Goal: Task Accomplishment & Management: Complete application form

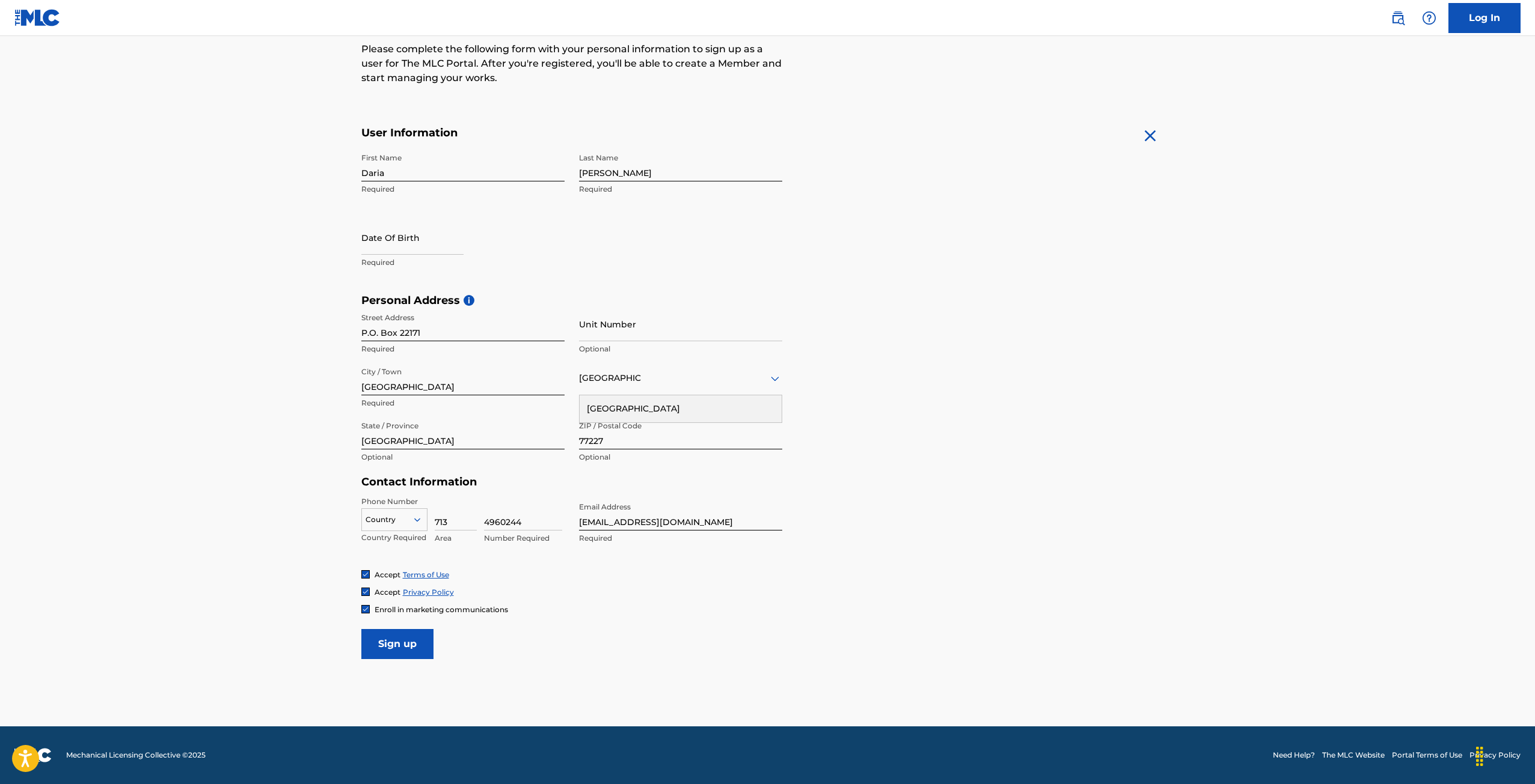
click at [405, 643] on input "Sign up" at bounding box center [397, 644] width 72 height 30
click at [401, 515] on div at bounding box center [394, 519] width 65 height 13
click at [397, 533] on div "US, [GEOGRAPHIC_DATA] +1" at bounding box center [394, 550] width 65 height 47
click at [362, 605] on div at bounding box center [365, 609] width 8 height 8
click at [395, 639] on input "Sign up" at bounding box center [397, 644] width 72 height 30
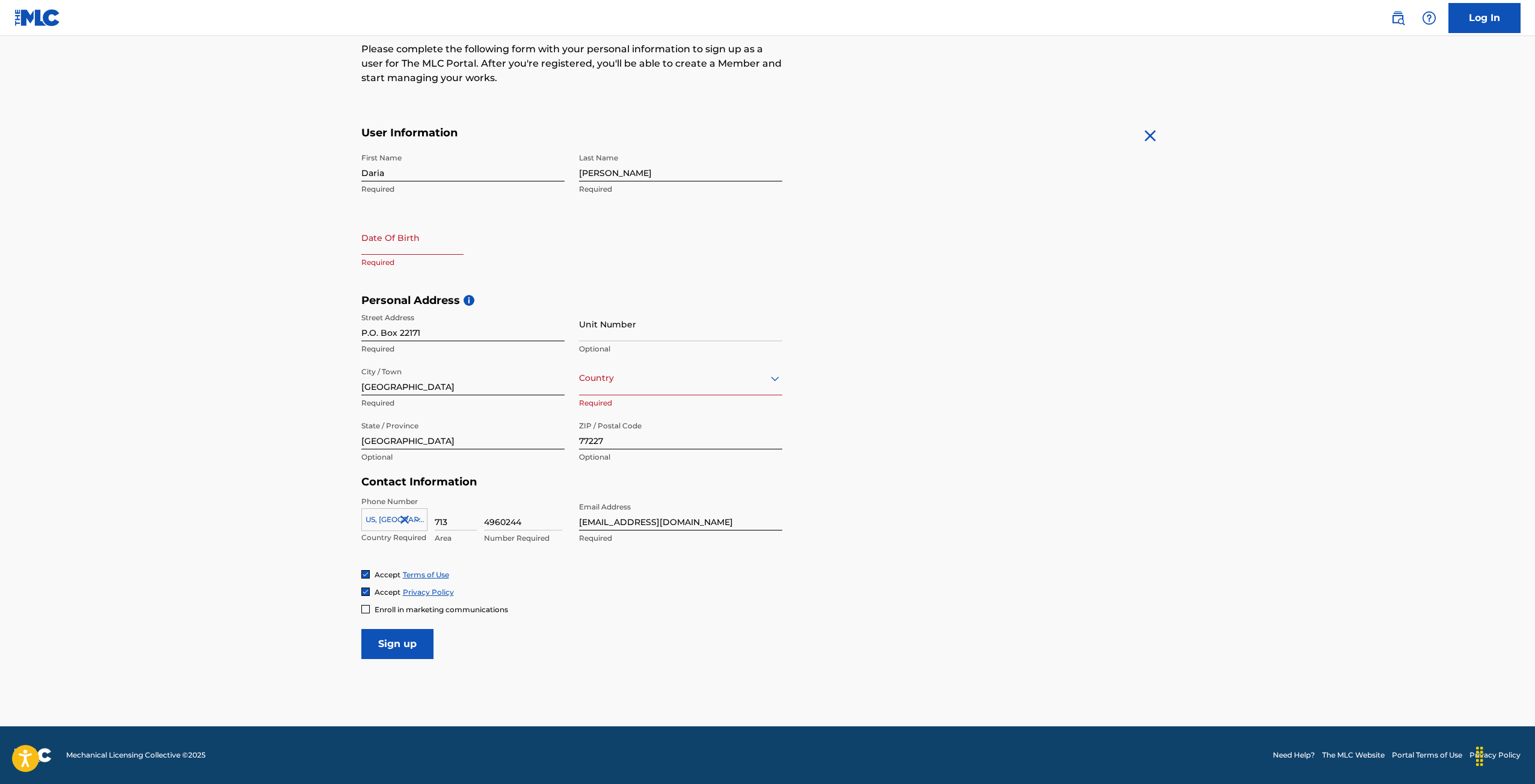
select select "7"
select select "2025"
click at [399, 252] on input "text" at bounding box center [412, 238] width 102 height 35
type input "10/26/1996"
click at [650, 248] on div "First Name Daria Required Last Name Adler Required Date Of Birth 10/26/1996 Pre…" at bounding box center [571, 220] width 421 height 146
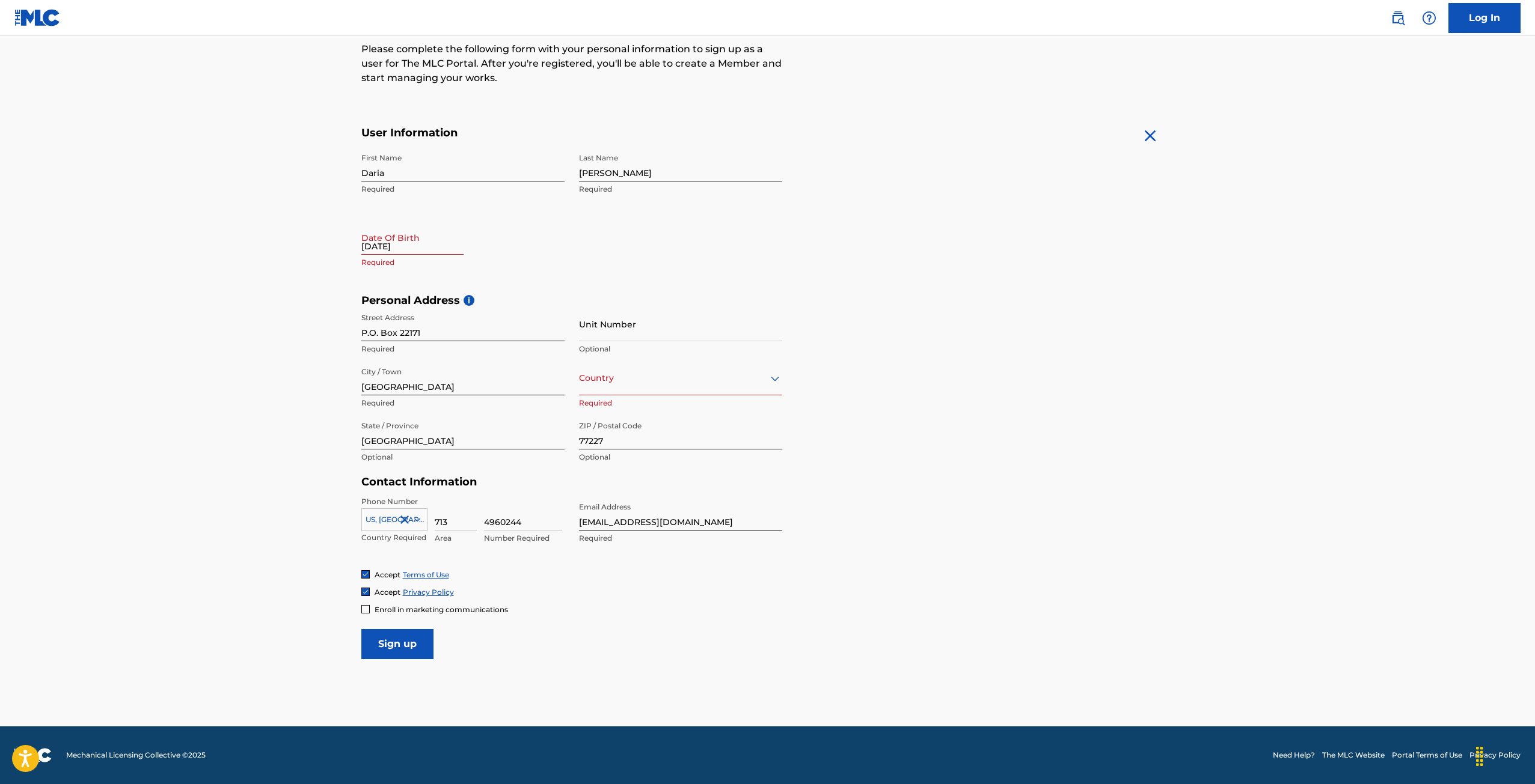
click at [400, 250] on input "10/26/1996" at bounding box center [412, 238] width 102 height 35
select select "7"
drag, startPoint x: 486, startPoint y: 276, endPoint x: 486, endPoint y: 283, distance: 7.0
click at [486, 276] on select "1899 1900 1901 1902 1903 1904 1905 1906 1907 1908 1909 1910 1911 1912 1913 1914…" at bounding box center [484, 276] width 39 height 14
select select "1996"
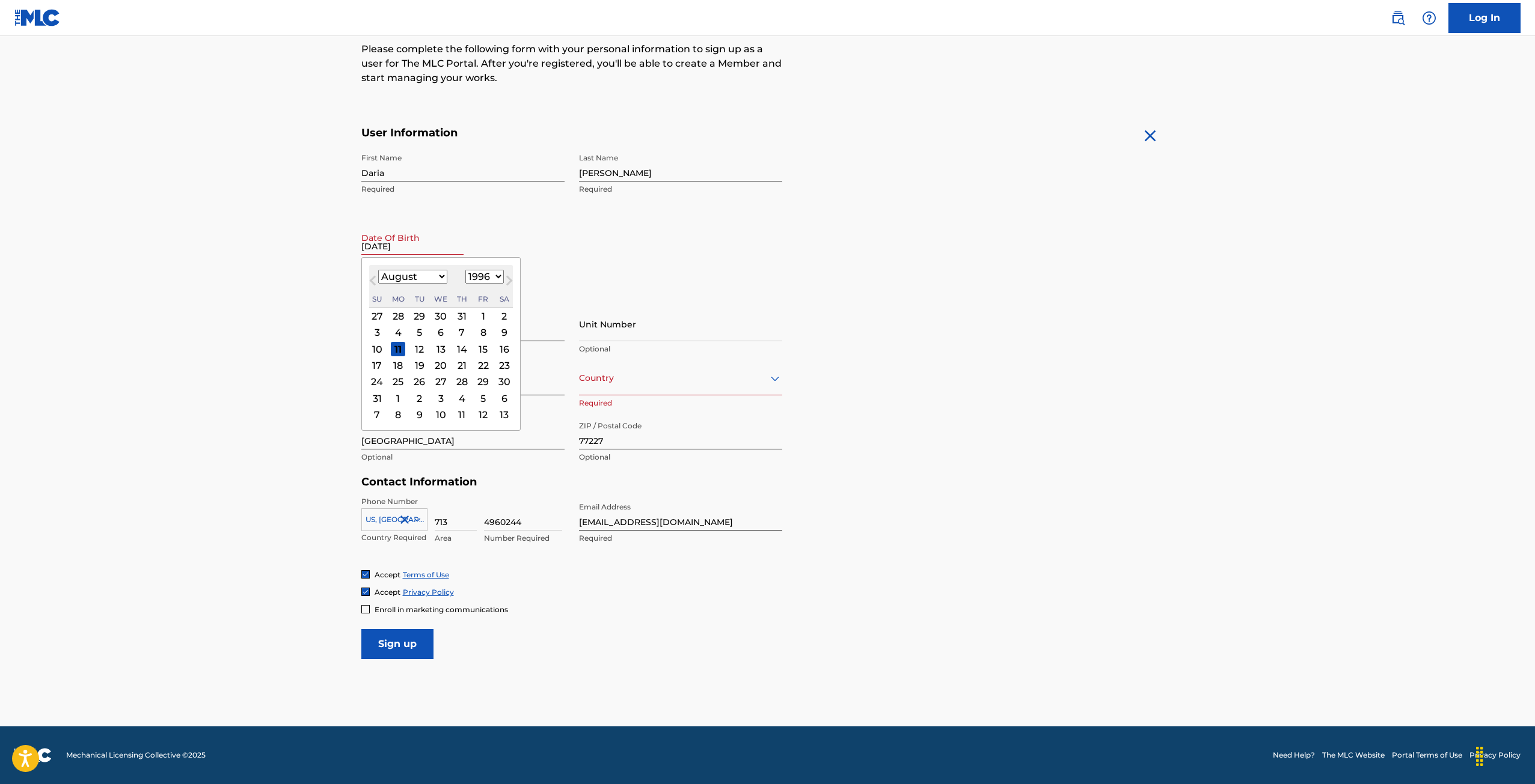
click at [465, 270] on select "1899 1900 1901 1902 1903 1904 1905 1906 1907 1908 1909 1910 1911 1912 1913 1914…" at bounding box center [484, 276] width 39 height 14
drag, startPoint x: 419, startPoint y: 280, endPoint x: 422, endPoint y: 274, distance: 6.7
click at [419, 280] on select "January February March April May June July August September October November De…" at bounding box center [413, 276] width 69 height 14
select select "9"
click at [378, 270] on select "January February March April May June July August September October November De…" at bounding box center [413, 276] width 69 height 14
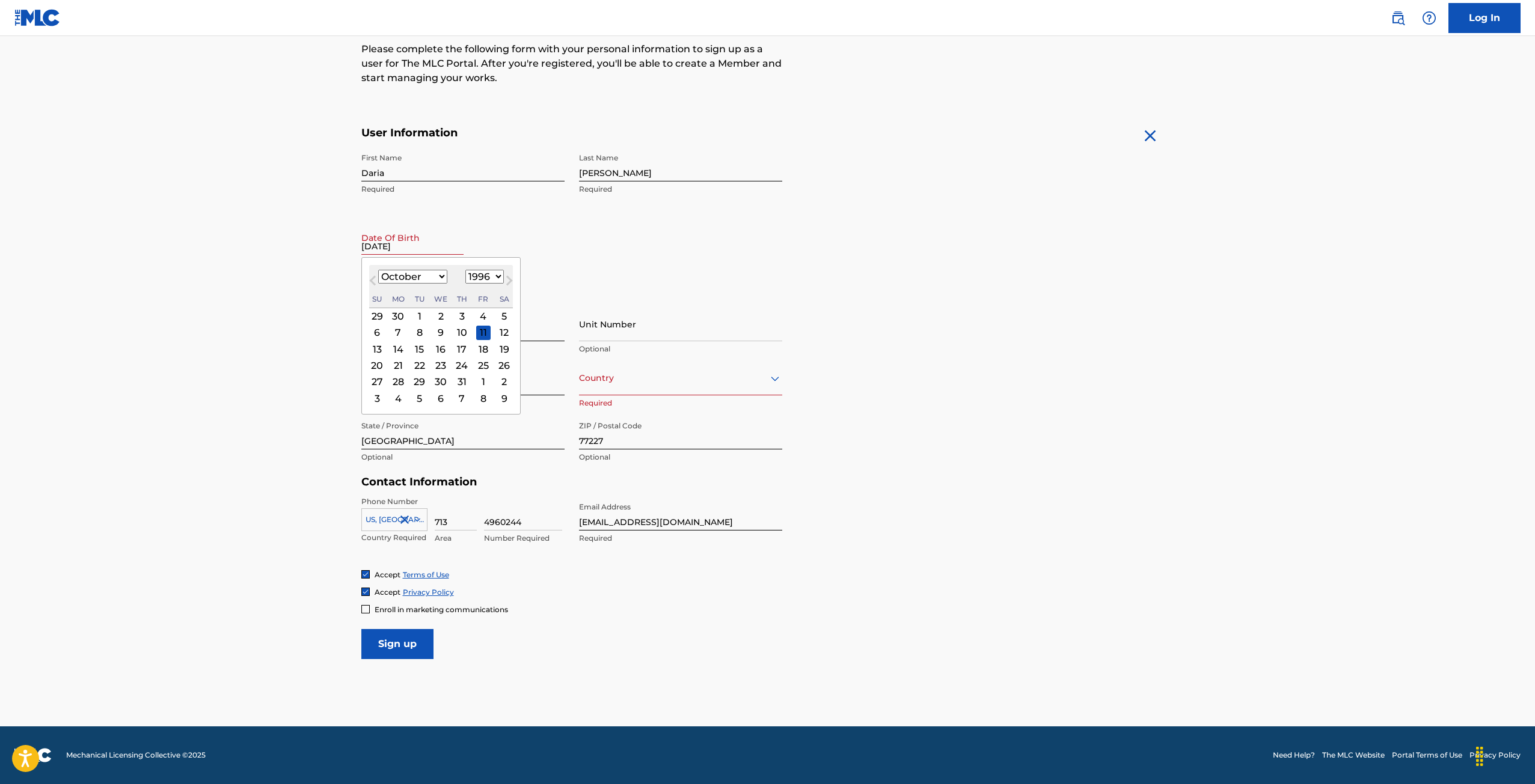
click at [456, 334] on div "10" at bounding box center [462, 333] width 15 height 15
click at [403, 640] on input "Sign up" at bounding box center [397, 644] width 72 height 30
click at [661, 388] on div "Country United States" at bounding box center [680, 378] width 203 height 35
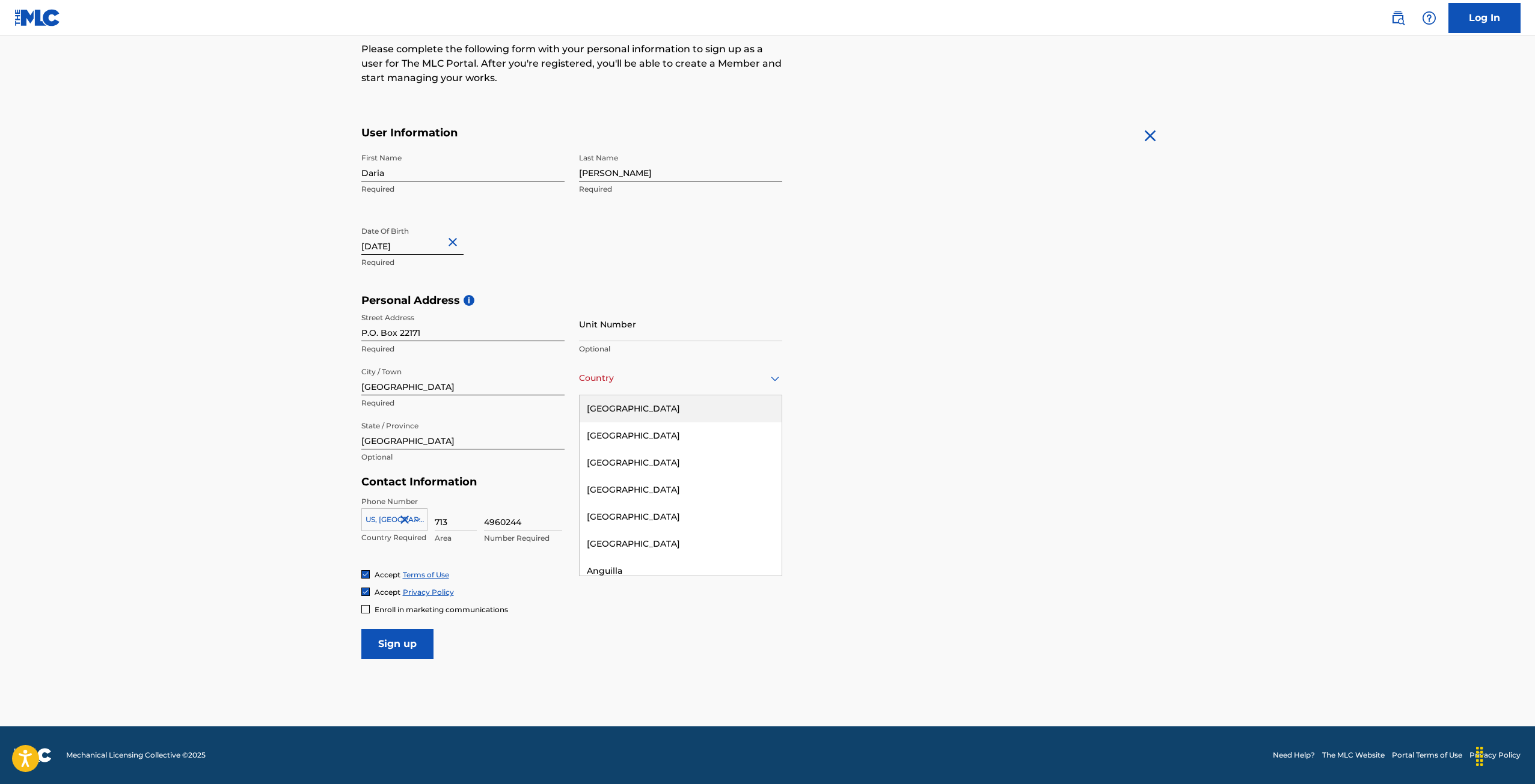
click at [653, 404] on div "United States" at bounding box center [681, 408] width 202 height 27
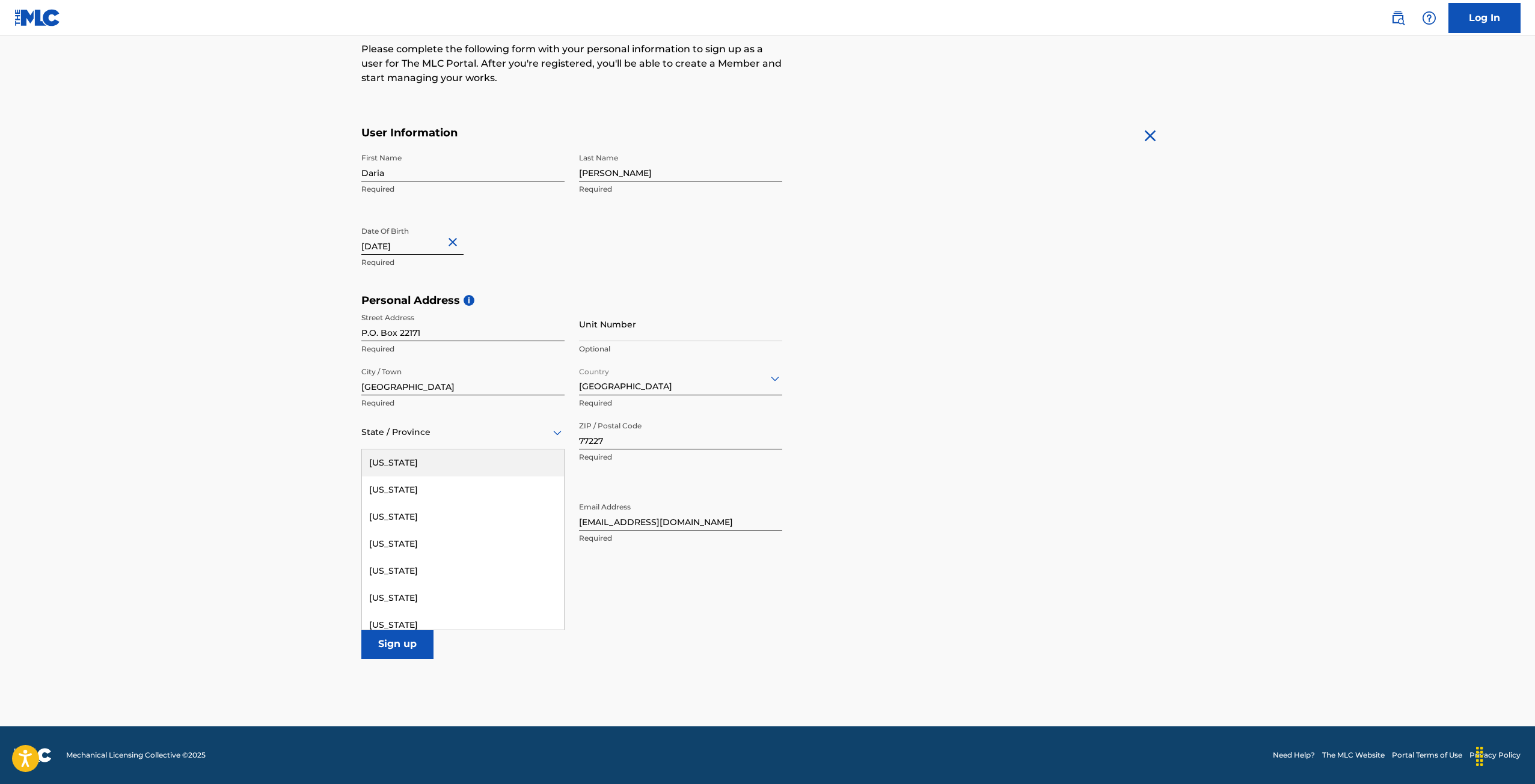
click at [477, 440] on div "State / Province" at bounding box center [462, 432] width 203 height 35
click at [391, 552] on div "Texas" at bounding box center [463, 559] width 202 height 27
click at [374, 639] on input "Sign up" at bounding box center [397, 644] width 72 height 30
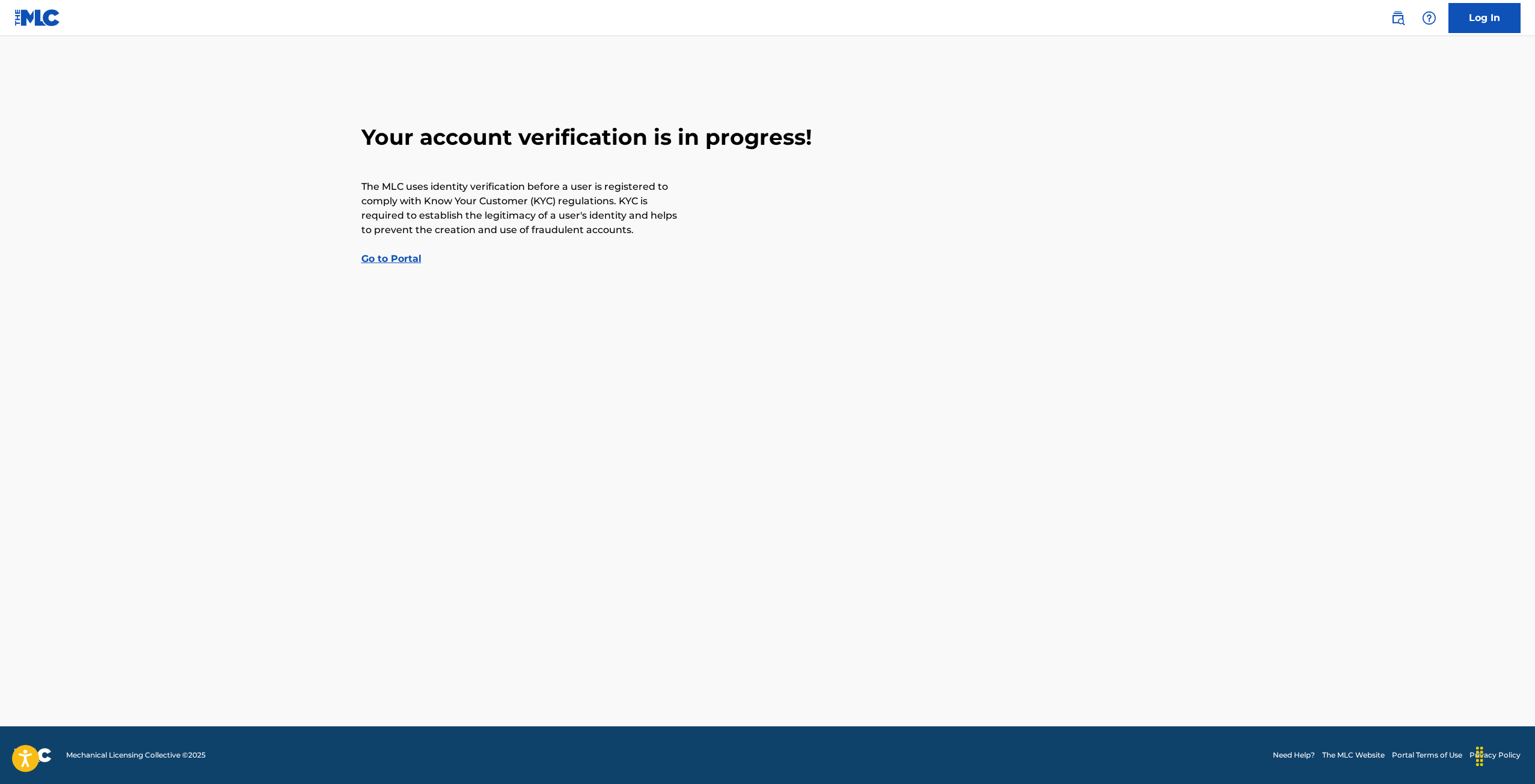
click at [1482, 22] on link "Log In" at bounding box center [1485, 18] width 72 height 30
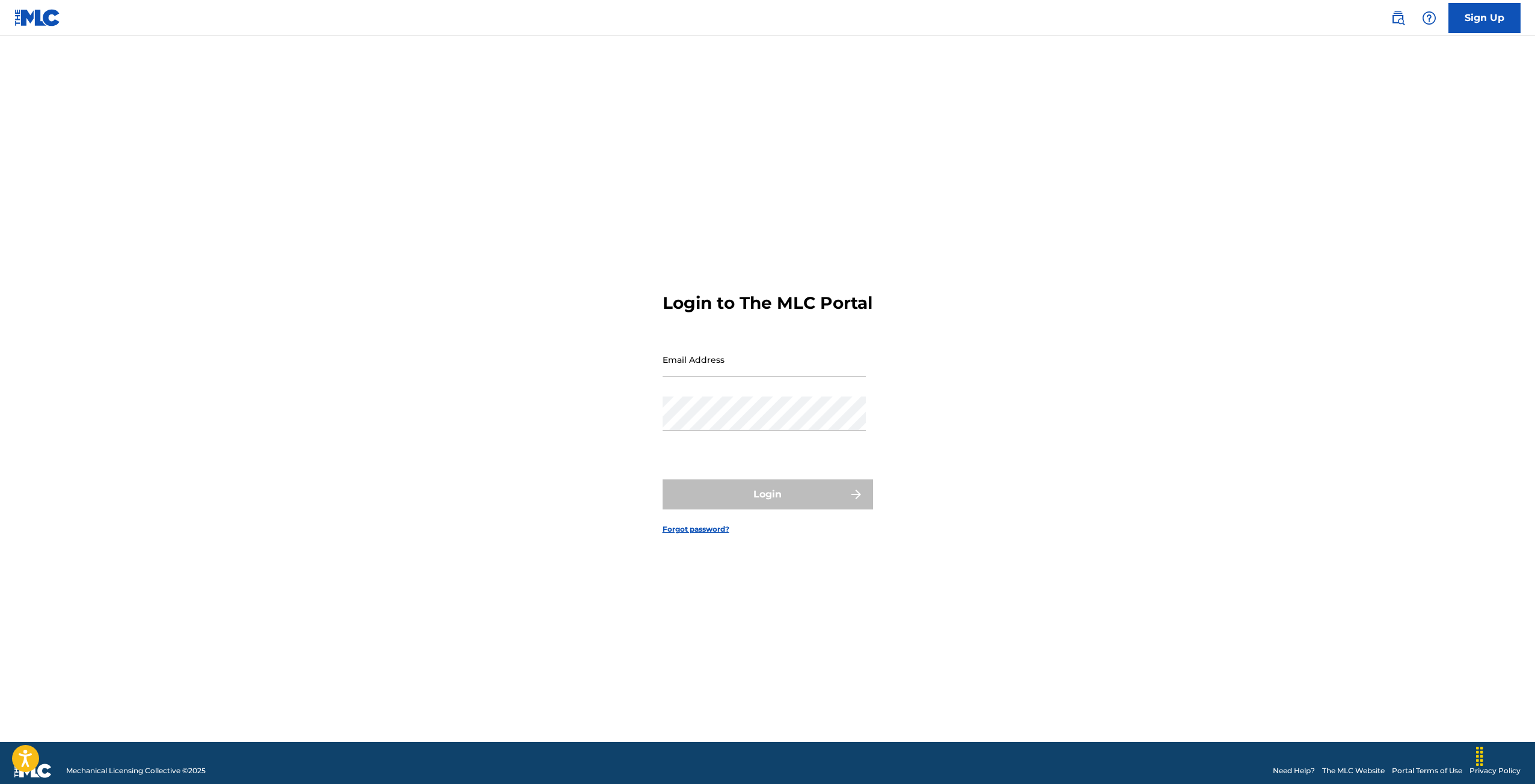
click at [756, 375] on input "Email Address" at bounding box center [764, 360] width 203 height 35
type input "[EMAIL_ADDRESS][DOMAIN_NAME]"
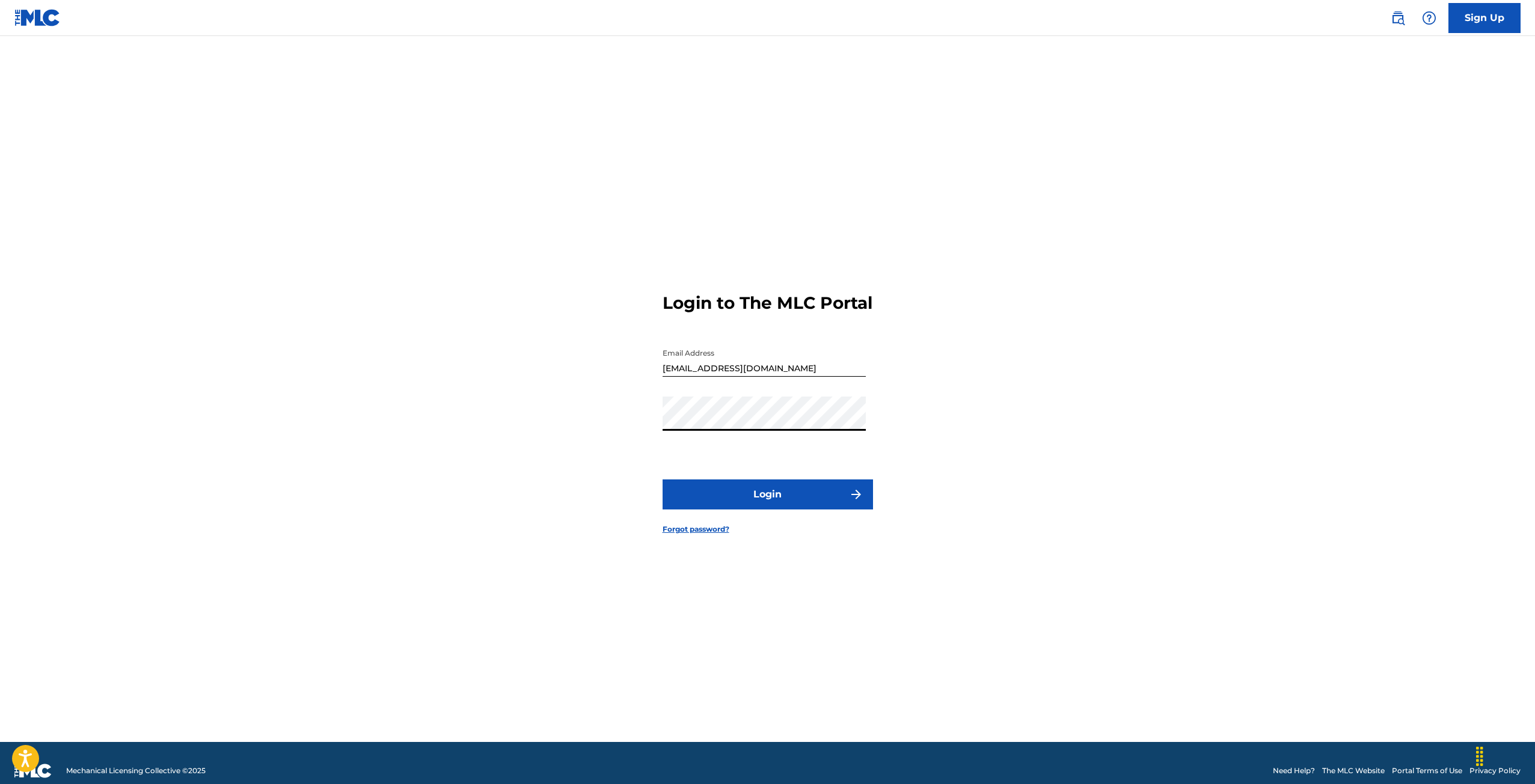
click at [724, 510] on button "Login" at bounding box center [768, 495] width 210 height 30
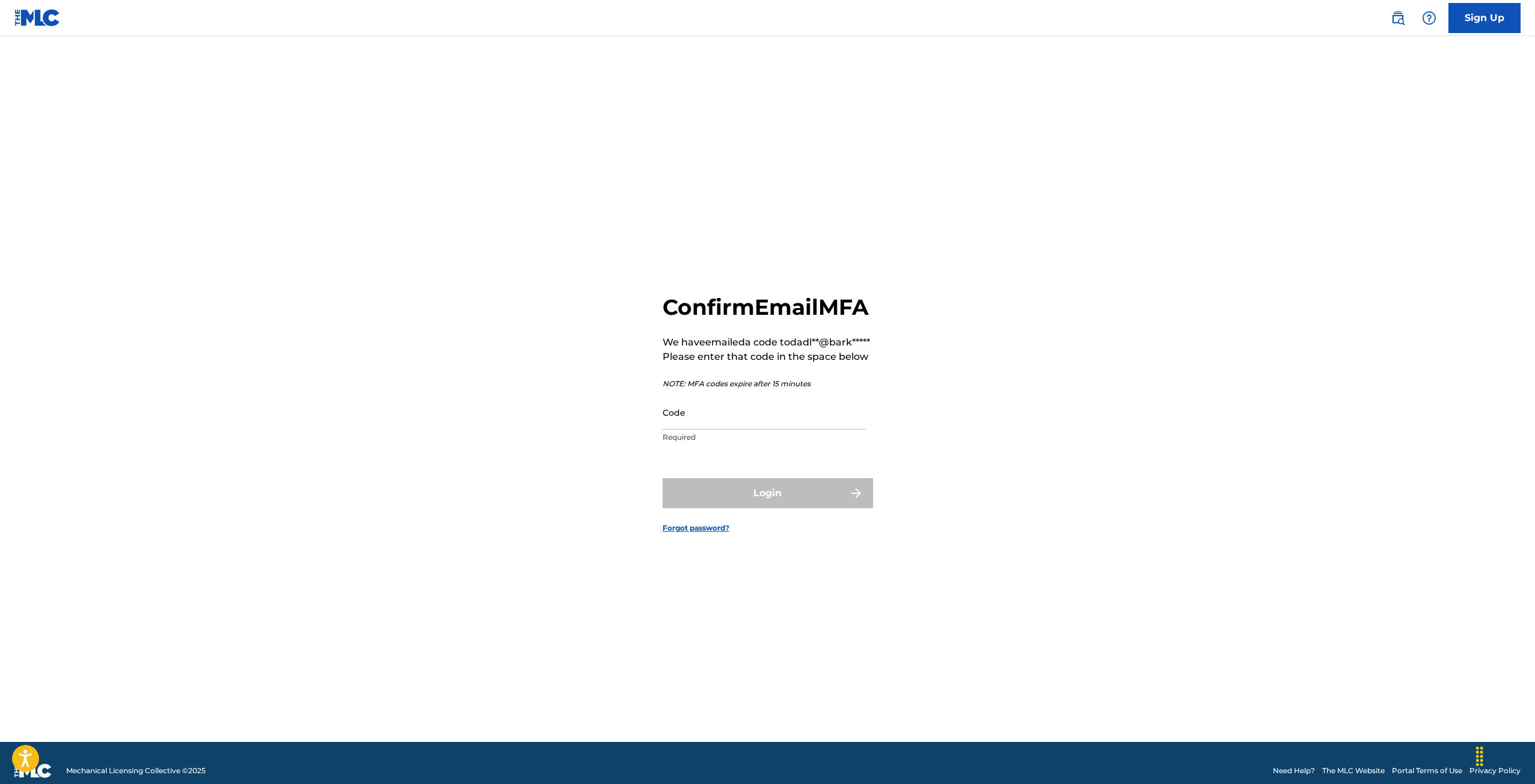
click at [710, 430] on input "Code" at bounding box center [764, 413] width 203 height 35
paste input "https://portal.themlc.com/create-password/060b48f675709611c09b57264eba20889eee5…"
type input "https://portal.themlc.com/create-password/060b48f"
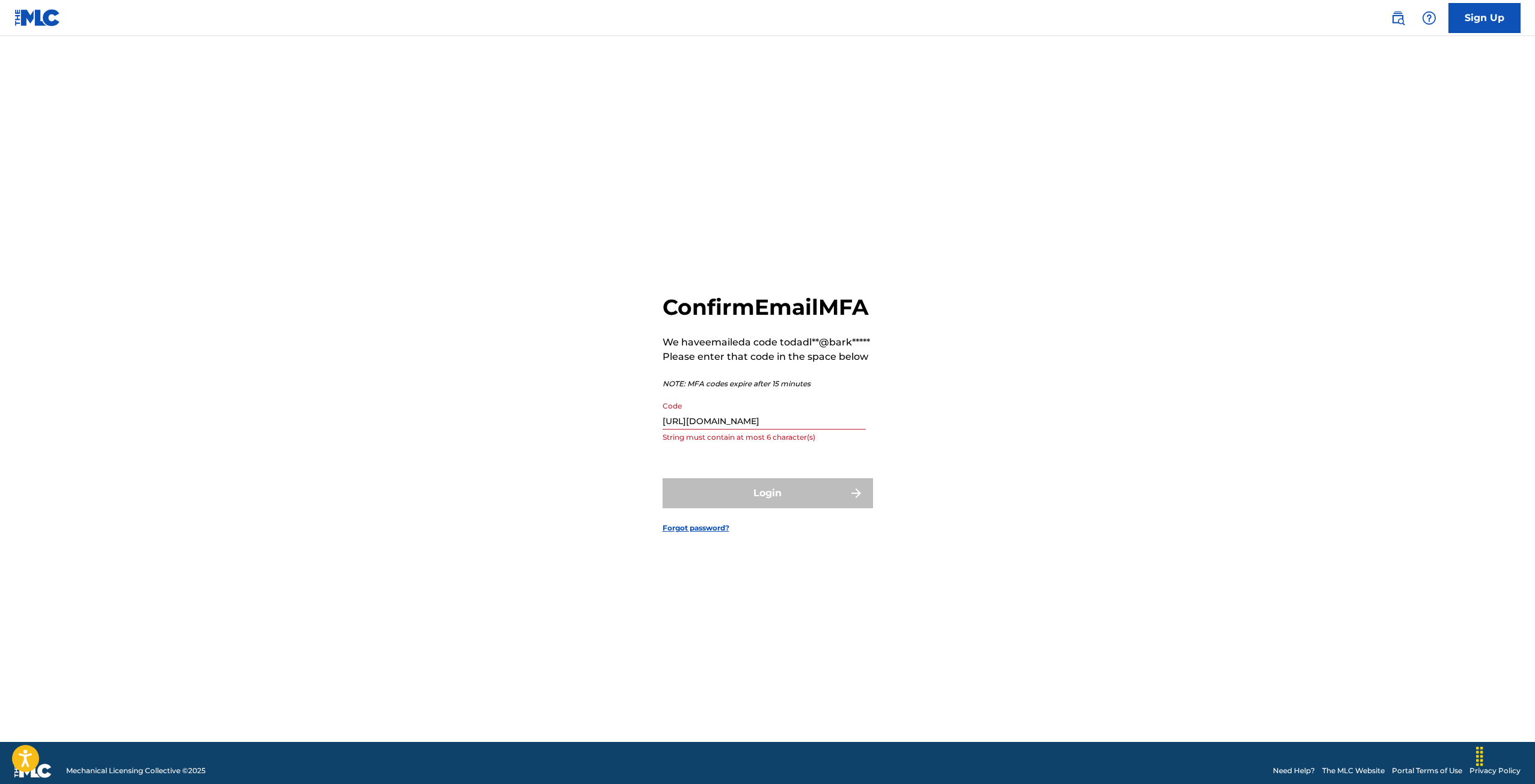
drag, startPoint x: 655, startPoint y: 439, endPoint x: 832, endPoint y: 446, distance: 177.1
click at [832, 446] on div "Confirm Email MFA We have emailed a code to dadl**@bark***** Please enter that …" at bounding box center [768, 404] width 842 height 676
click at [832, 430] on input "https://portal.themlc.com/create-password/060b48f" at bounding box center [764, 413] width 203 height 35
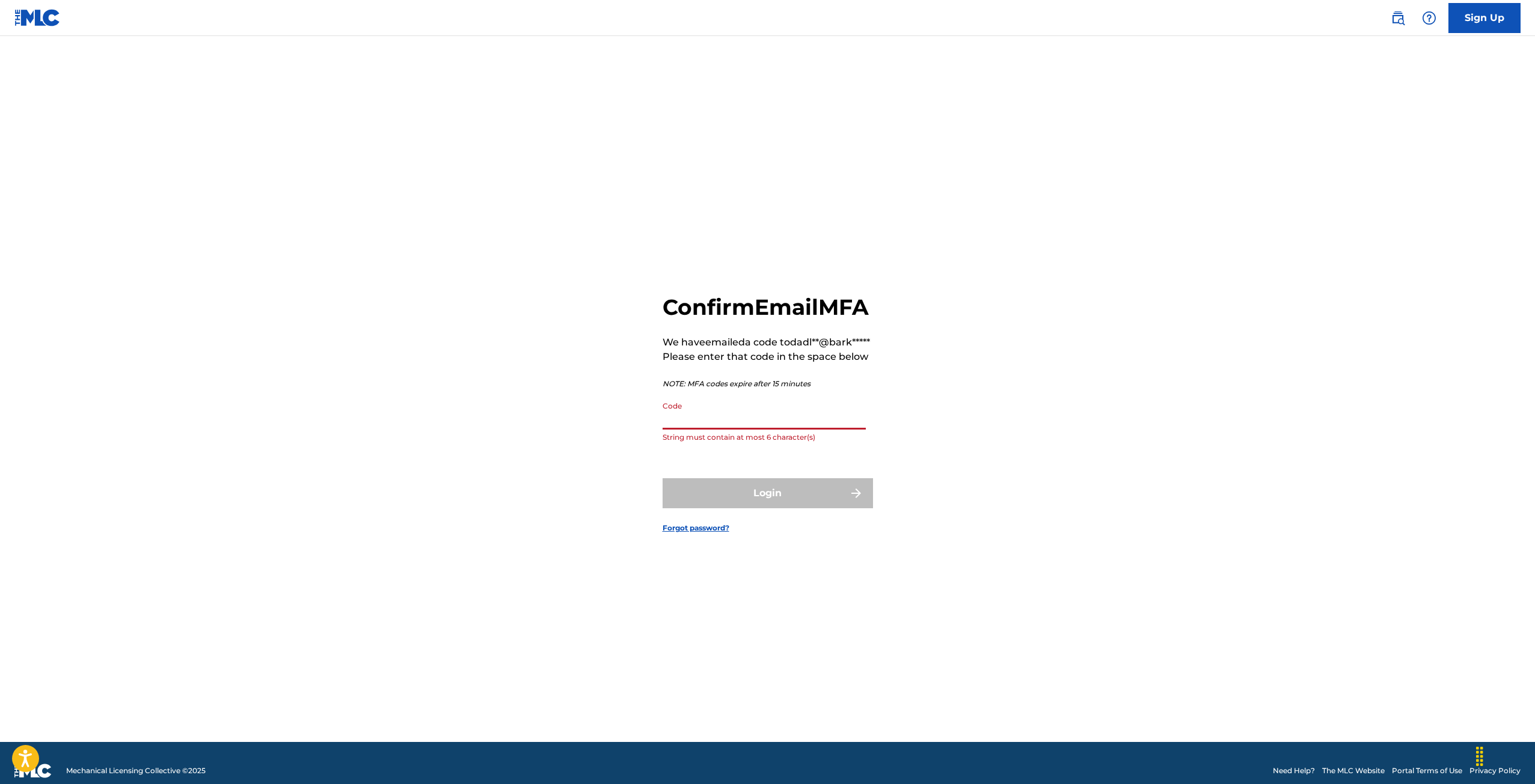
paste input "711984"
type input "711984"
click at [813, 509] on button "Login" at bounding box center [768, 493] width 210 height 30
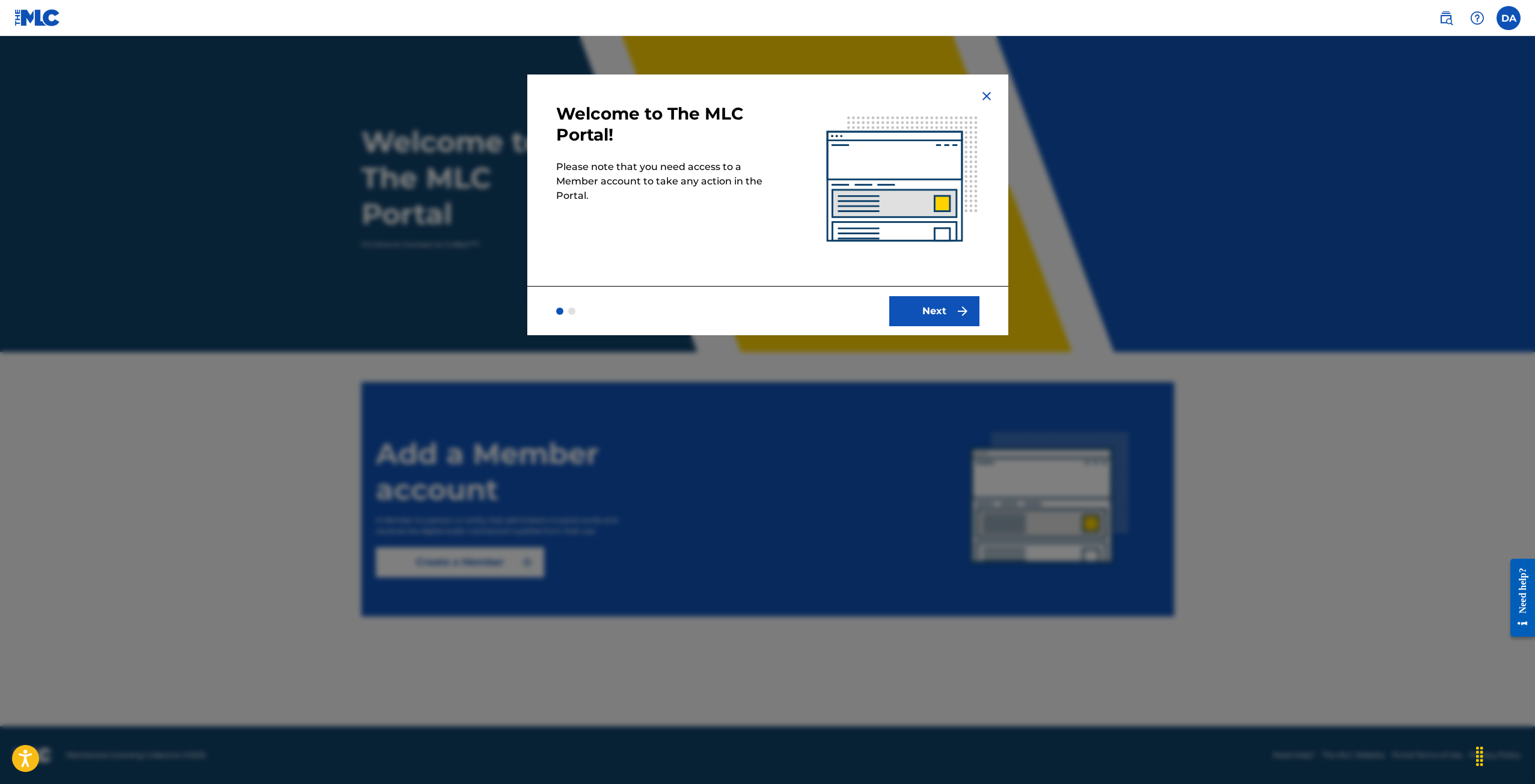
click at [919, 321] on button "Next" at bounding box center [934, 311] width 90 height 30
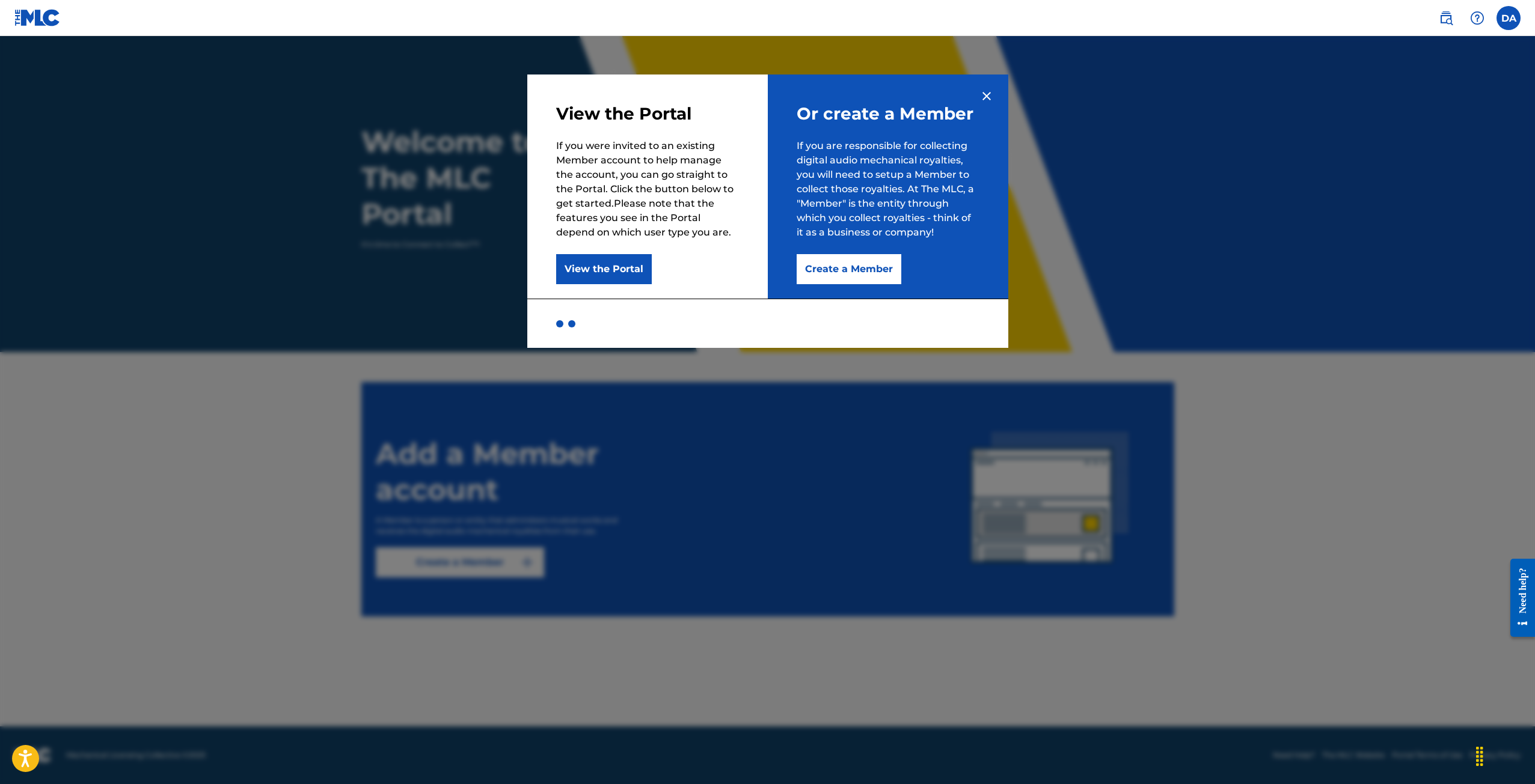
click at [827, 274] on button "Create a Member" at bounding box center [848, 269] width 104 height 30
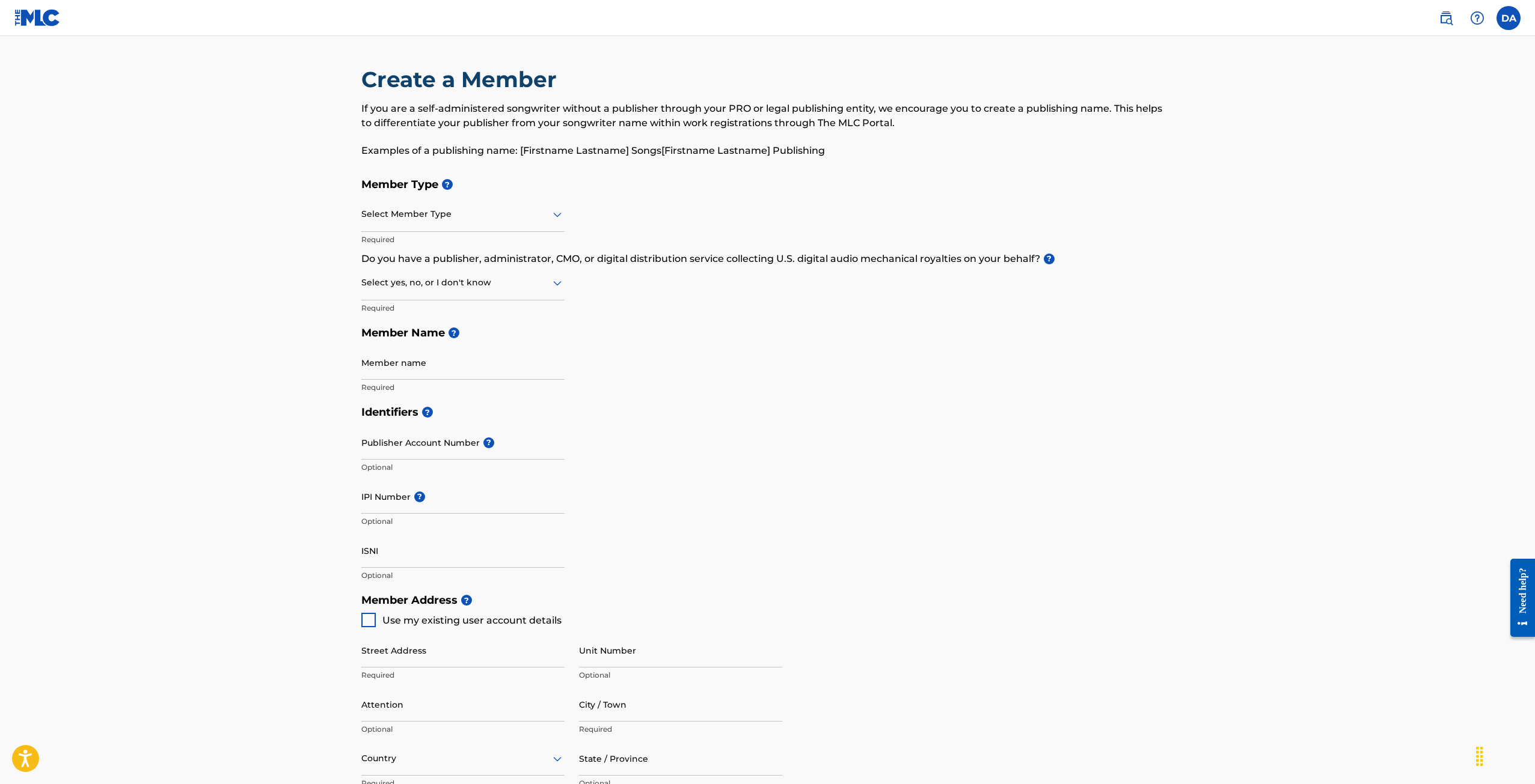
click at [1509, 15] on label at bounding box center [1508, 17] width 24 height 24
click at [1509, 18] on input "DA Daria Adler dadler@barks.law Profile Log out" at bounding box center [1509, 18] width 0 height 0
click at [21, 15] on img at bounding box center [38, 17] width 46 height 17
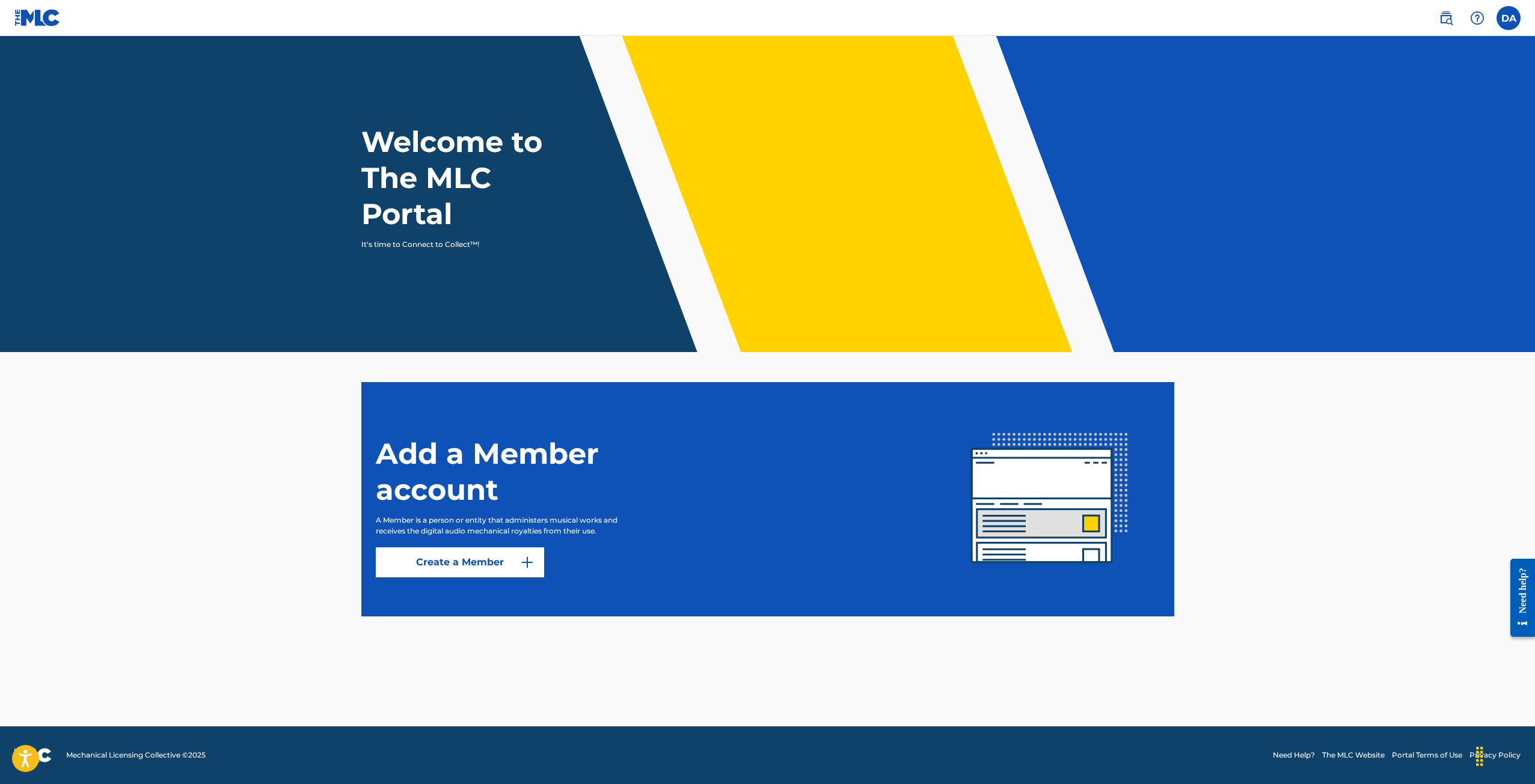
click at [1444, 20] on img at bounding box center [1446, 18] width 15 height 15
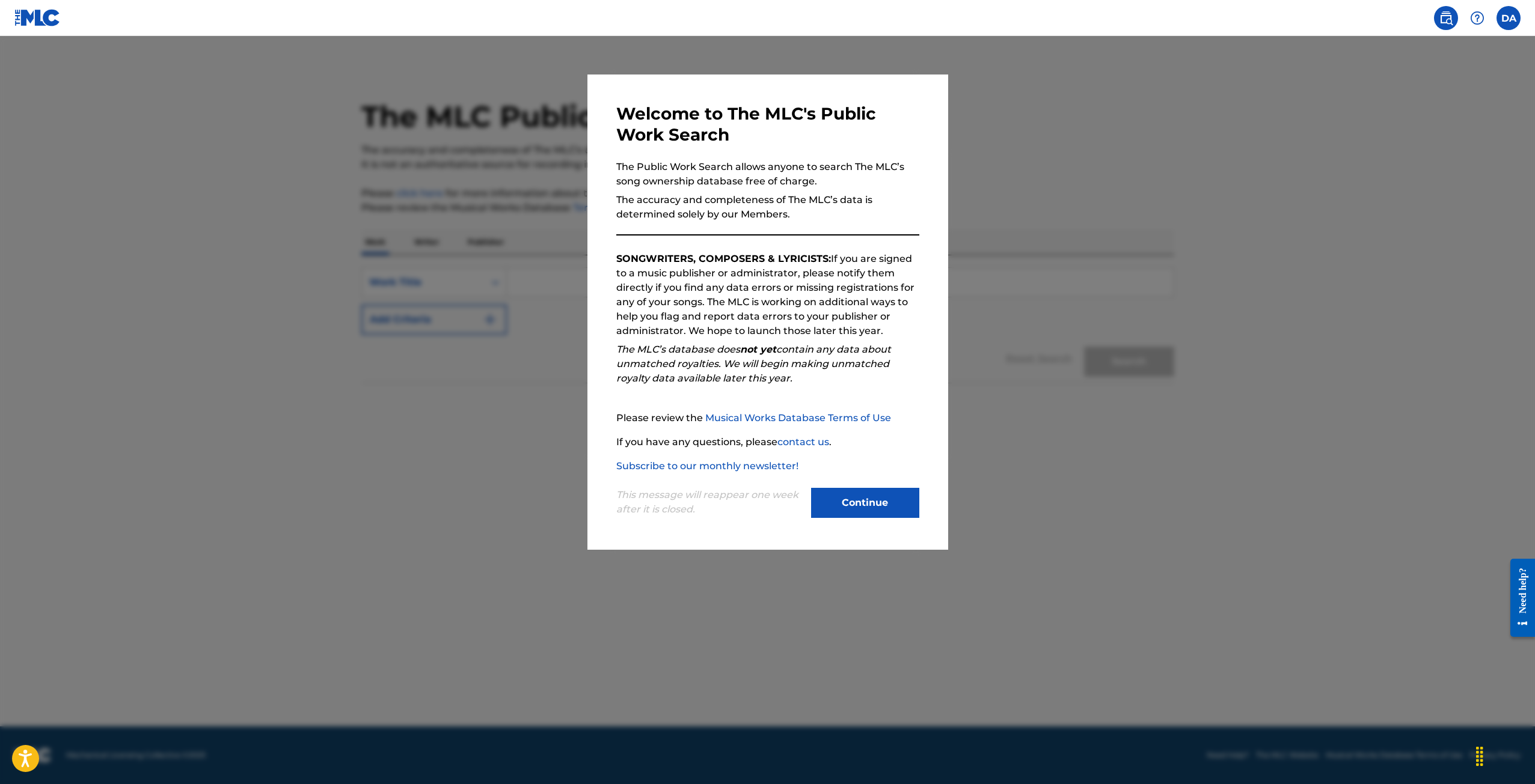
click at [845, 518] on button "Continue" at bounding box center [865, 503] width 109 height 30
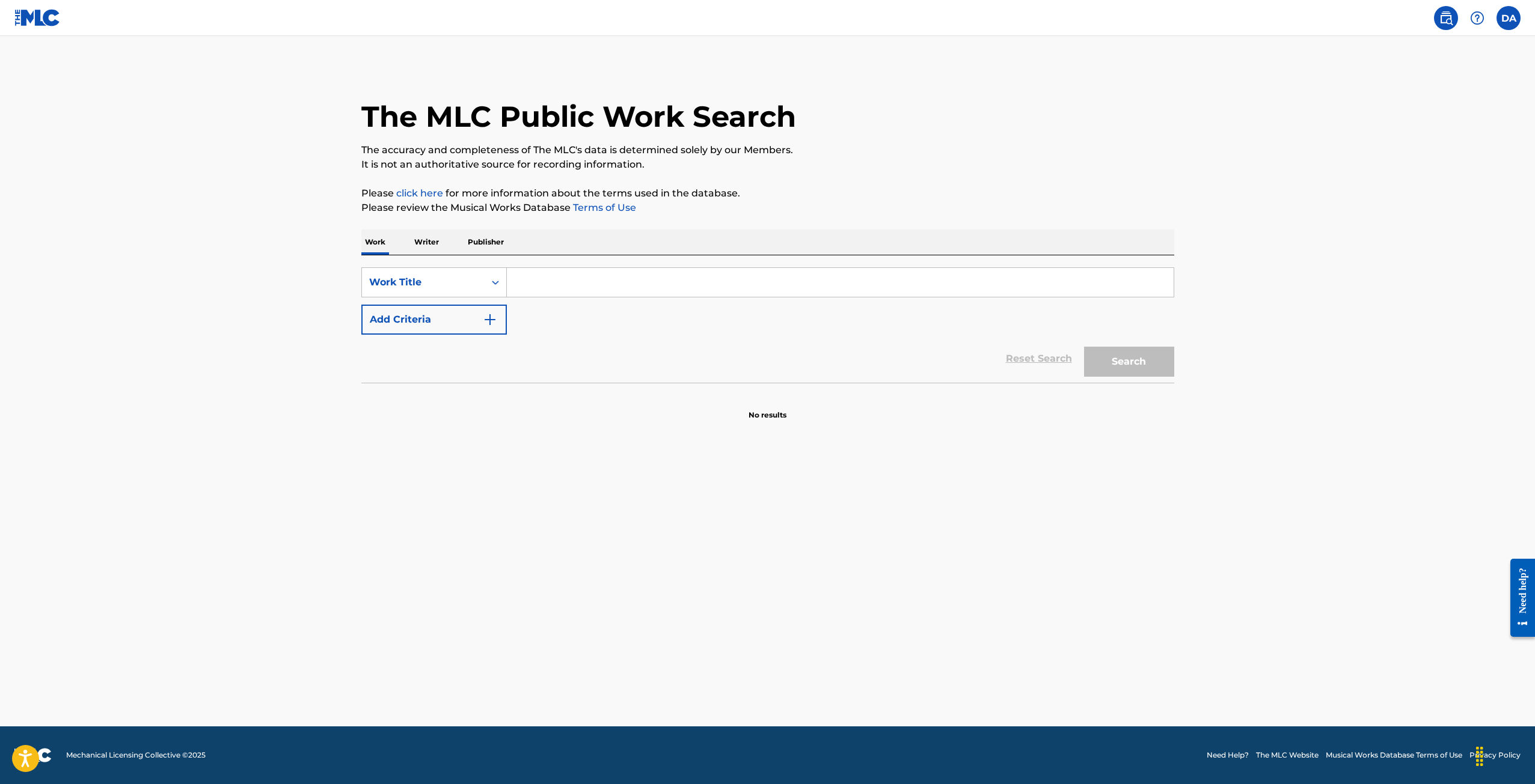
click at [1501, 15] on label at bounding box center [1508, 17] width 24 height 24
click at [1509, 18] on input "DA Daria Adler dadler@barks.law Profile Log out" at bounding box center [1509, 18] width 0 height 0
click at [1385, 135] on div "Profile Log out" at bounding box center [1445, 139] width 149 height 60
click at [1509, 18] on input "DA Daria Adler dadler@barks.law Profile Log out" at bounding box center [1509, 18] width 0 height 0
click at [1385, 131] on link "Profile" at bounding box center [1389, 129] width 24 height 11
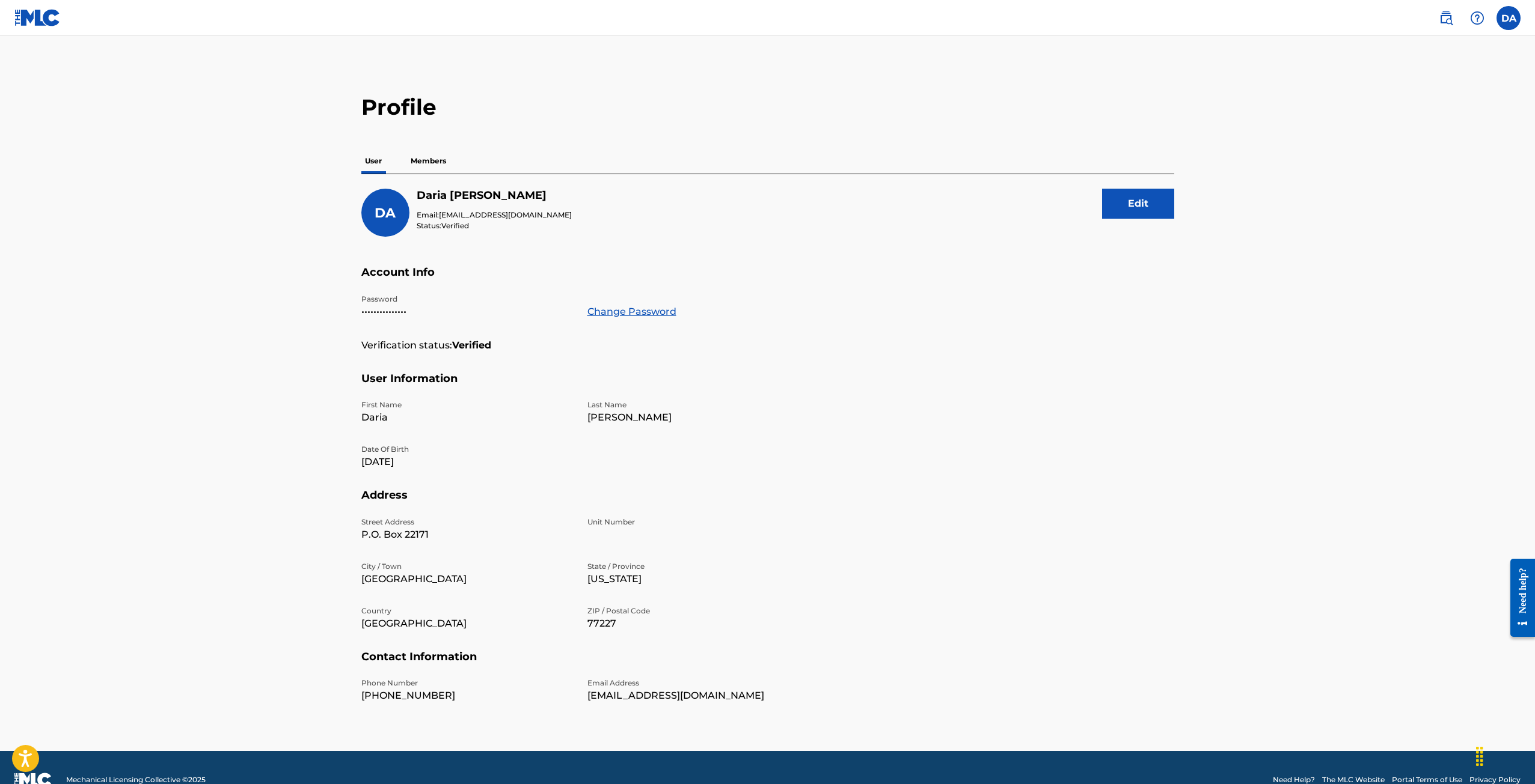
click at [417, 155] on p "Members" at bounding box center [428, 161] width 43 height 25
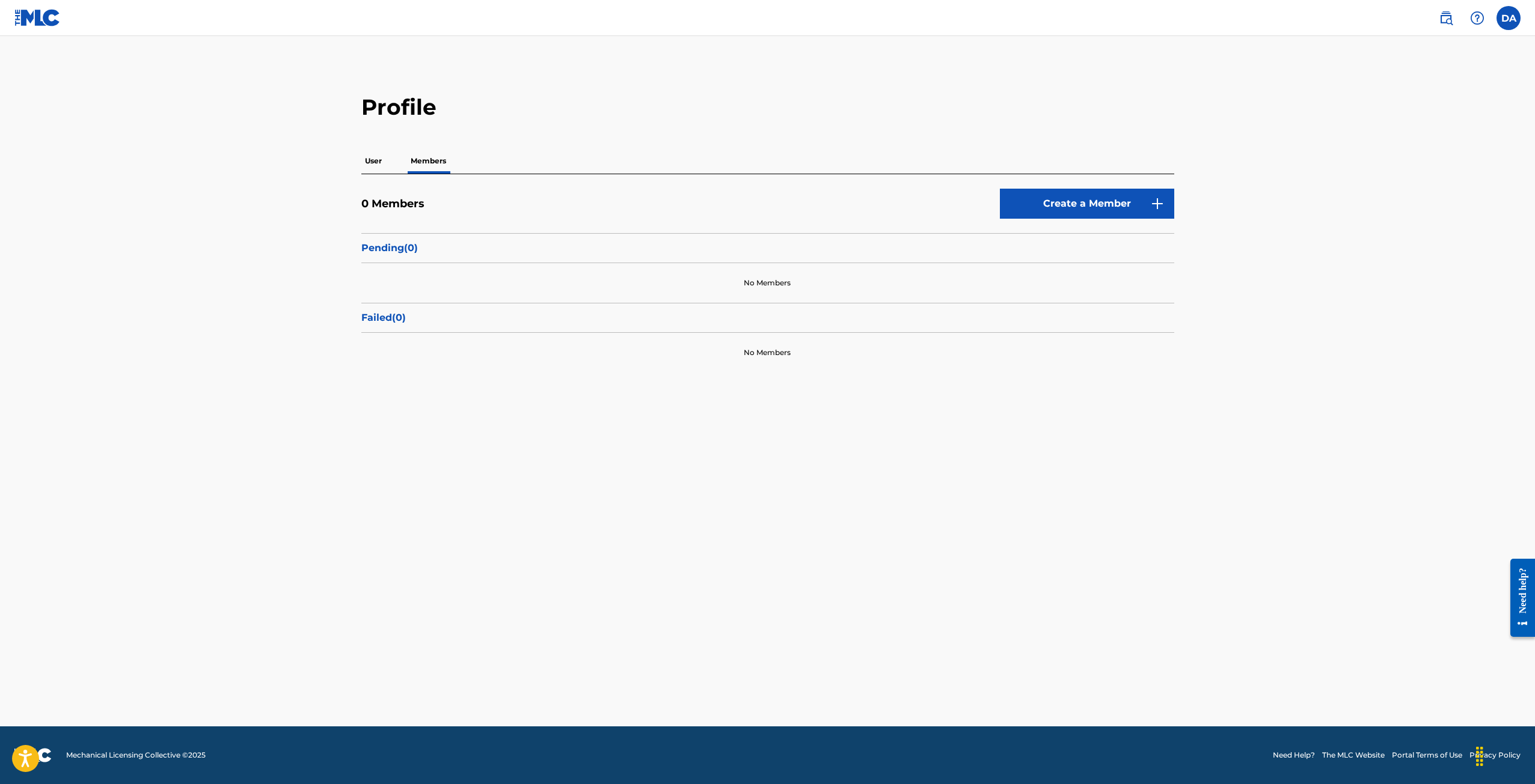
click at [372, 173] on div "User Members" at bounding box center [767, 161] width 813 height 25
click at [372, 168] on p "User" at bounding box center [372, 161] width 24 height 25
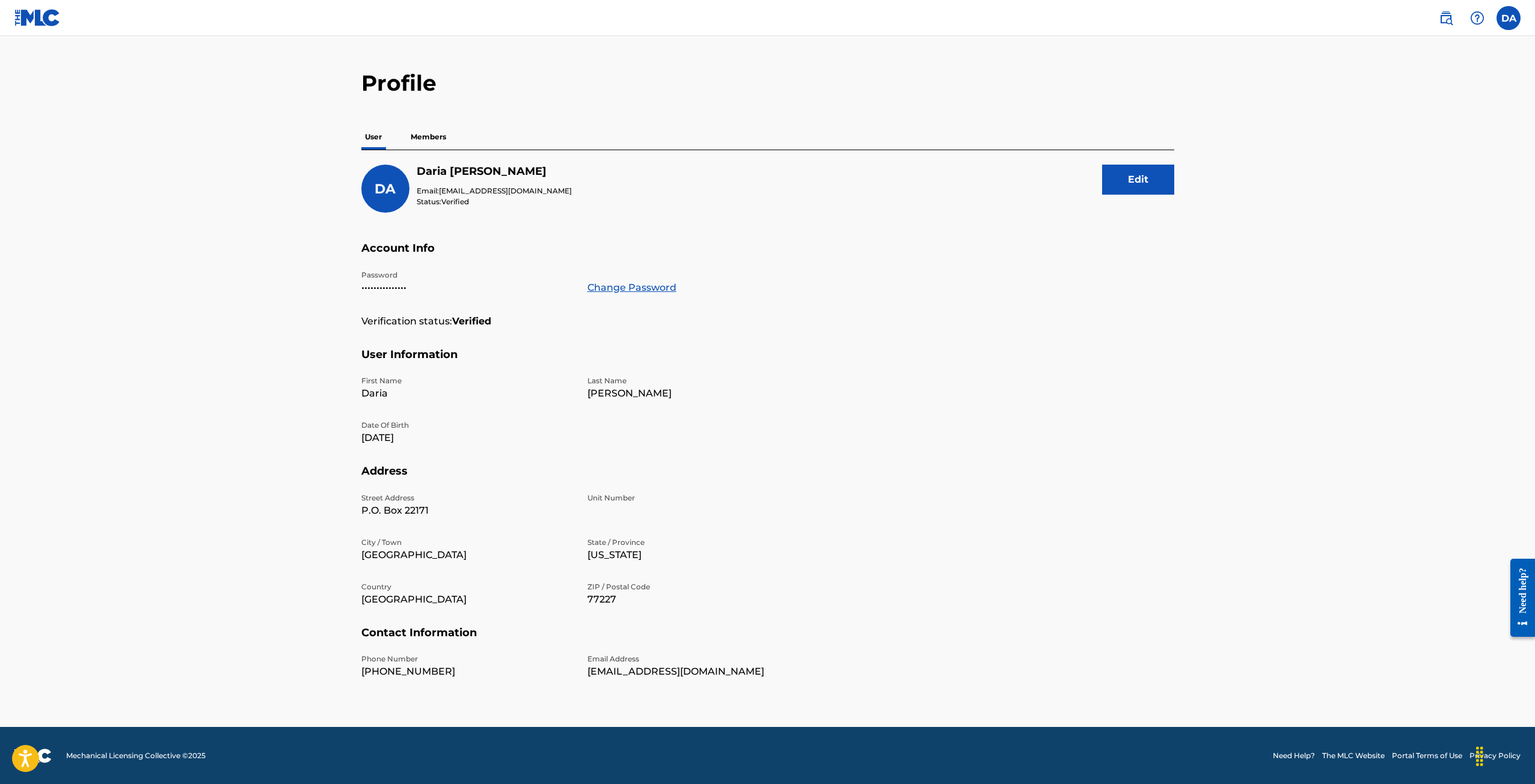
scroll to position [25, 0]
click at [1441, 16] on img at bounding box center [1446, 18] width 15 height 15
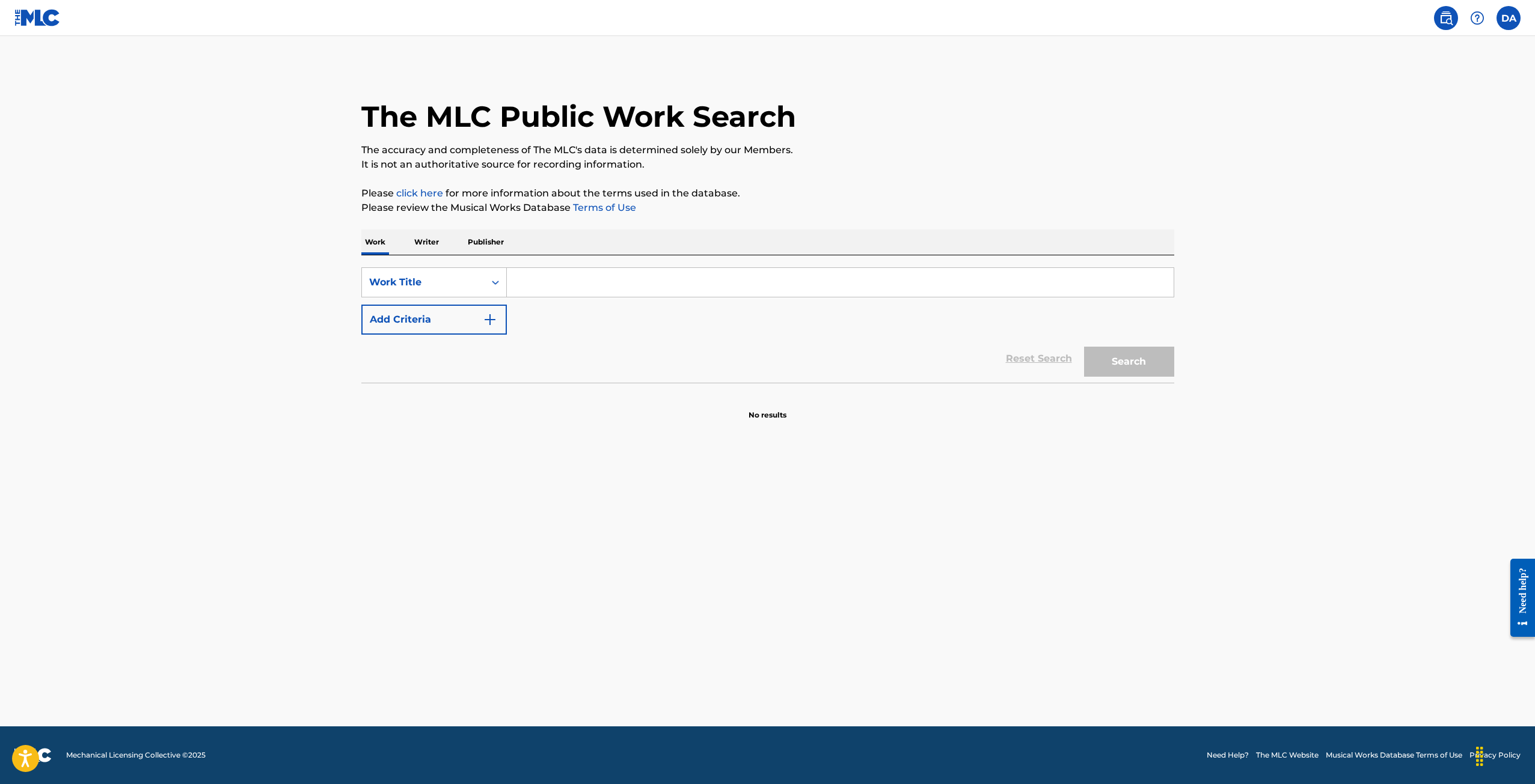
click at [483, 238] on p "Publisher" at bounding box center [486, 242] width 44 height 25
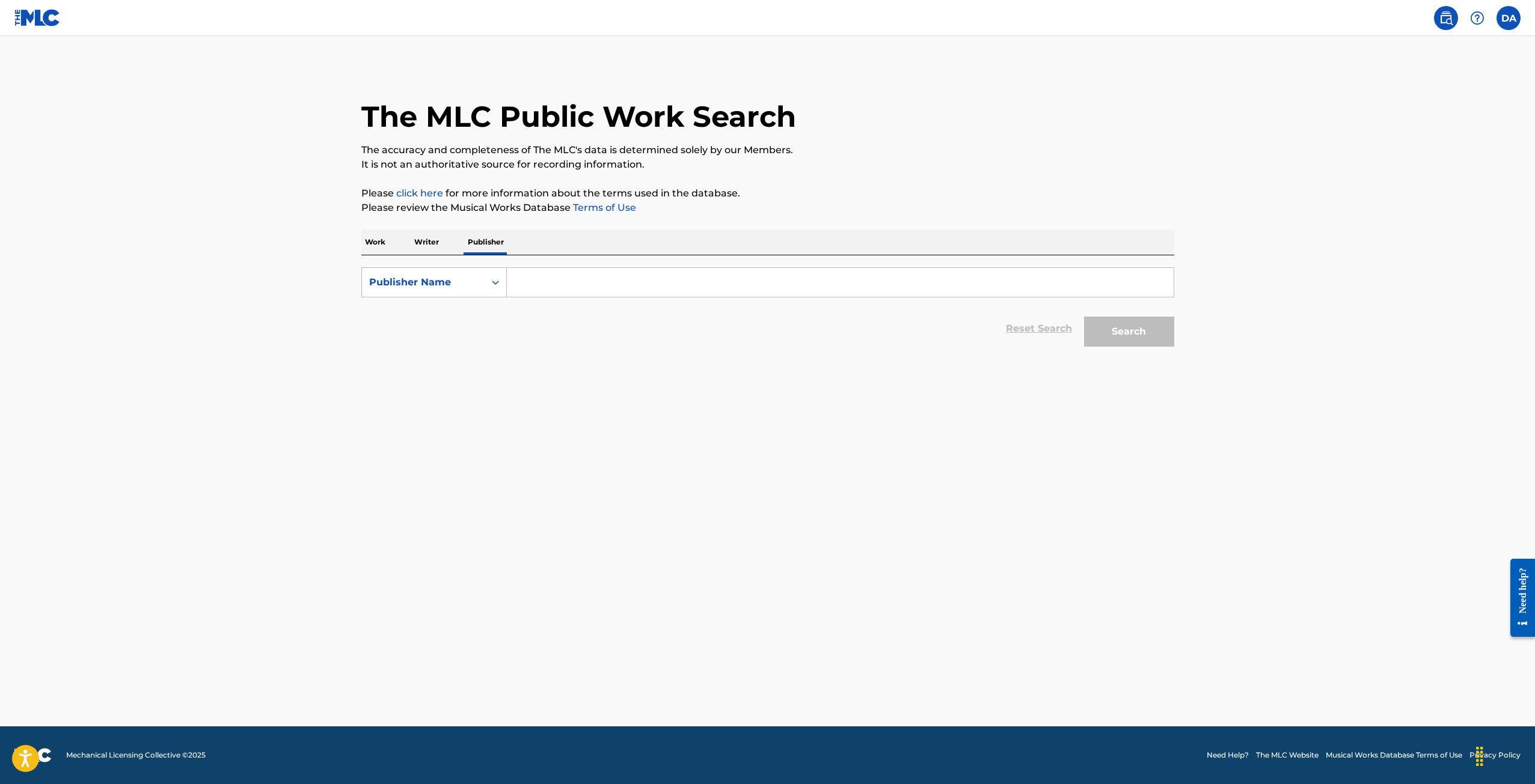
click at [434, 242] on p "Writer" at bounding box center [426, 242] width 32 height 25
click at [378, 242] on p "Work" at bounding box center [375, 242] width 28 height 25
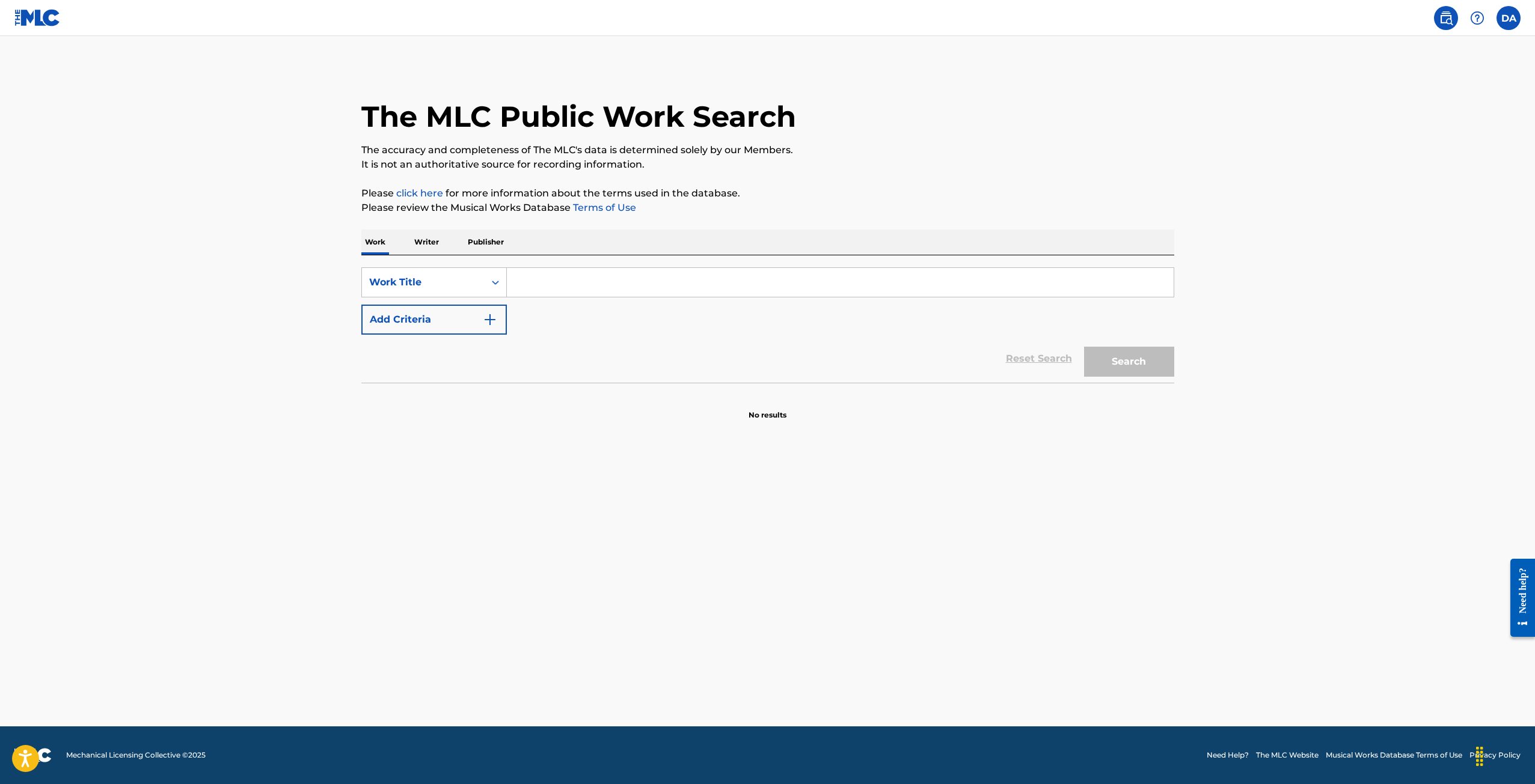
click at [425, 193] on link "click here" at bounding box center [419, 193] width 47 height 12
click at [1445, 24] on img at bounding box center [1446, 18] width 15 height 15
click at [1444, 18] on img at bounding box center [1446, 18] width 15 height 15
click at [29, 24] on img at bounding box center [38, 17] width 46 height 17
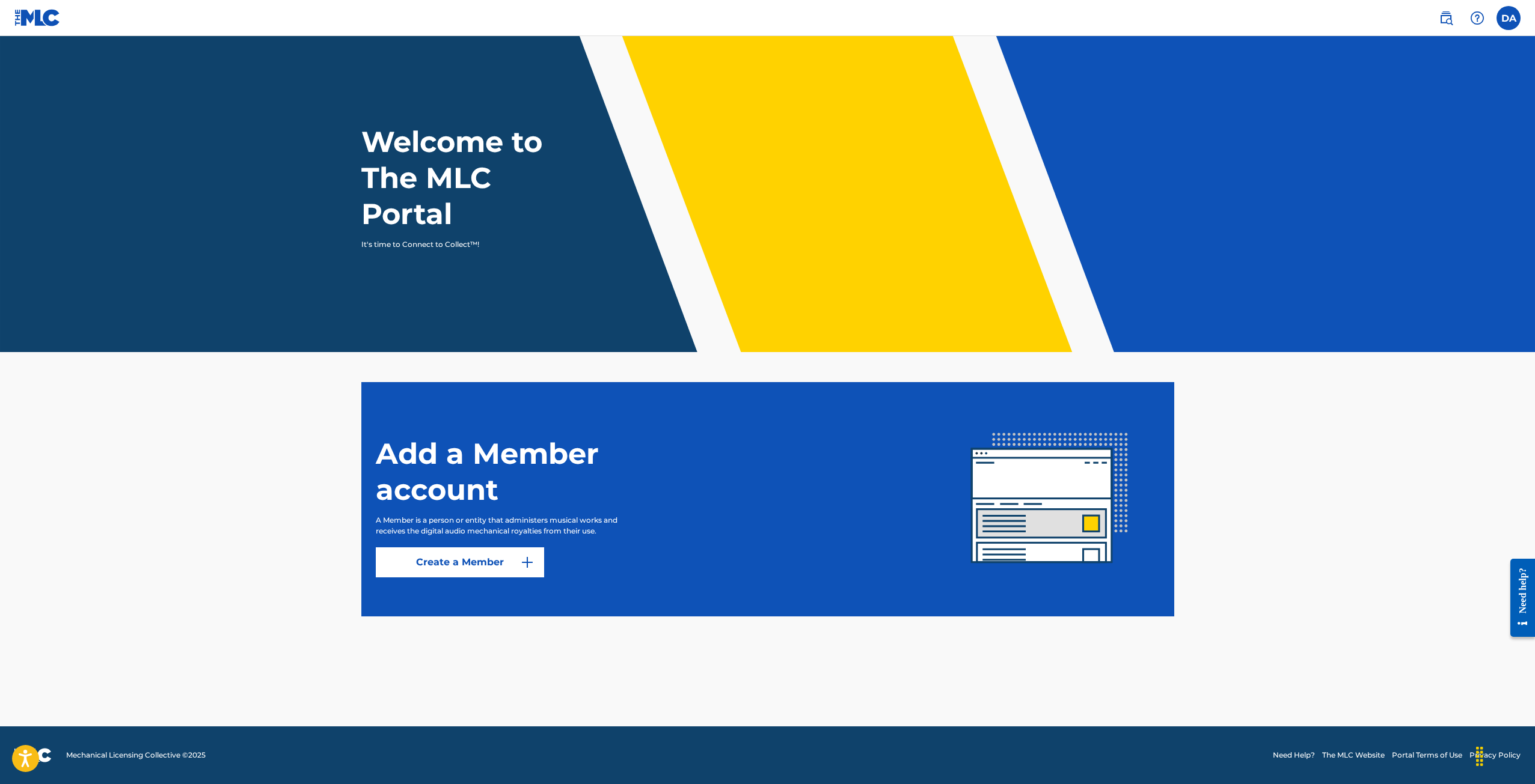
click at [1451, 21] on img at bounding box center [1446, 18] width 15 height 15
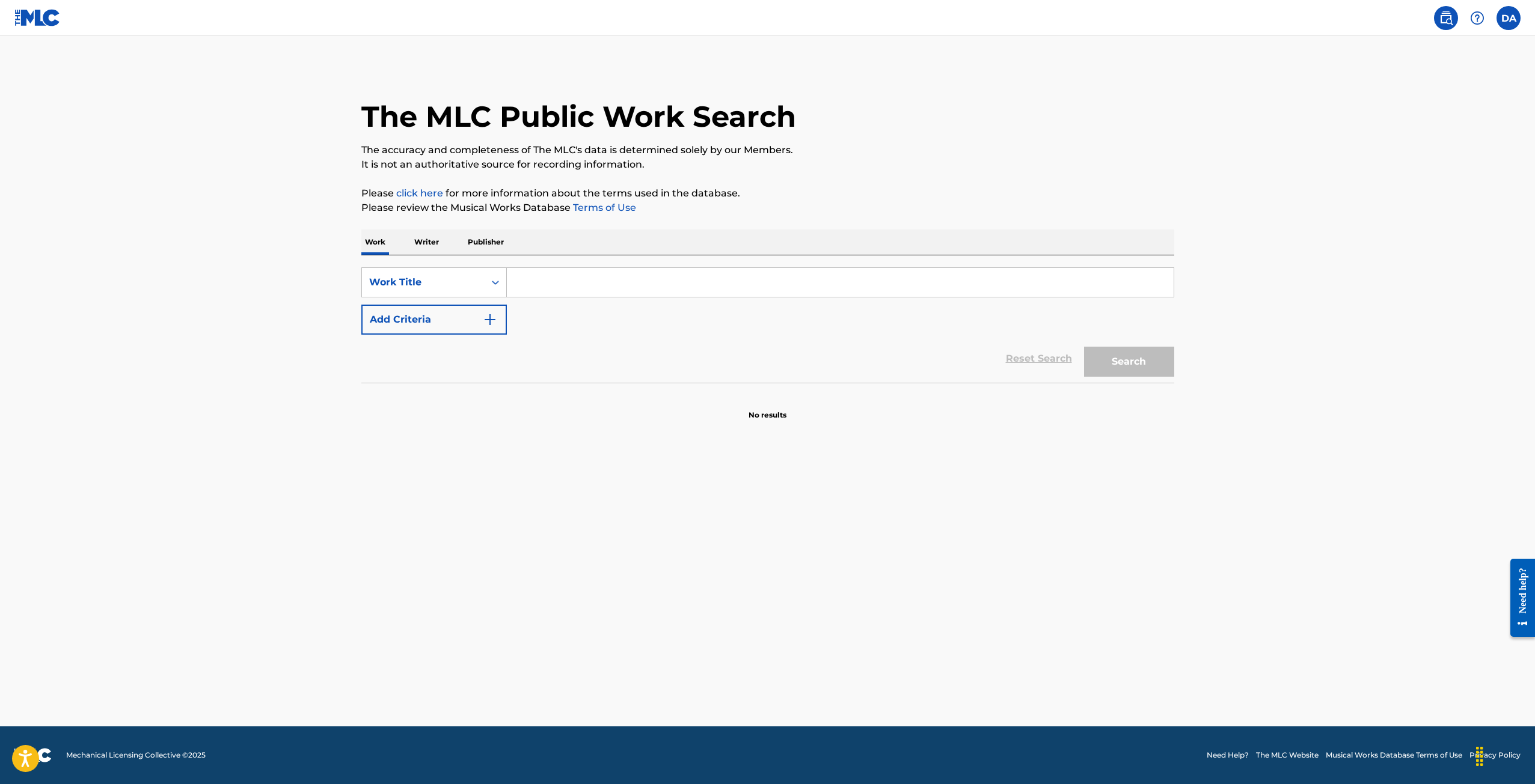
click at [553, 291] on input "Search Form" at bounding box center [839, 282] width 667 height 29
type input "righteous minds"
click at [1140, 375] on button "Search" at bounding box center [1129, 362] width 90 height 30
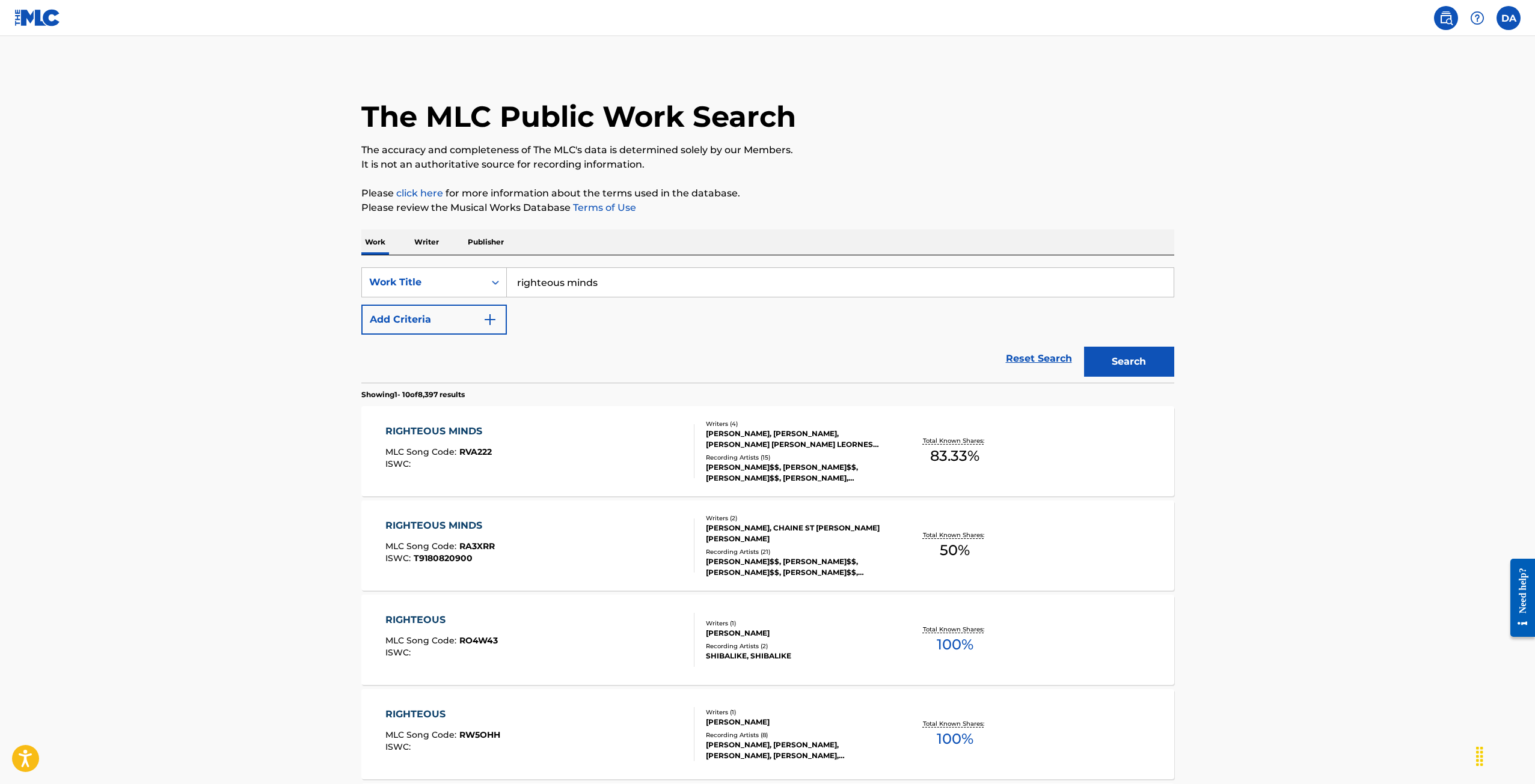
click at [456, 431] on div "RIGHTEOUS MINDS" at bounding box center [438, 431] width 106 height 15
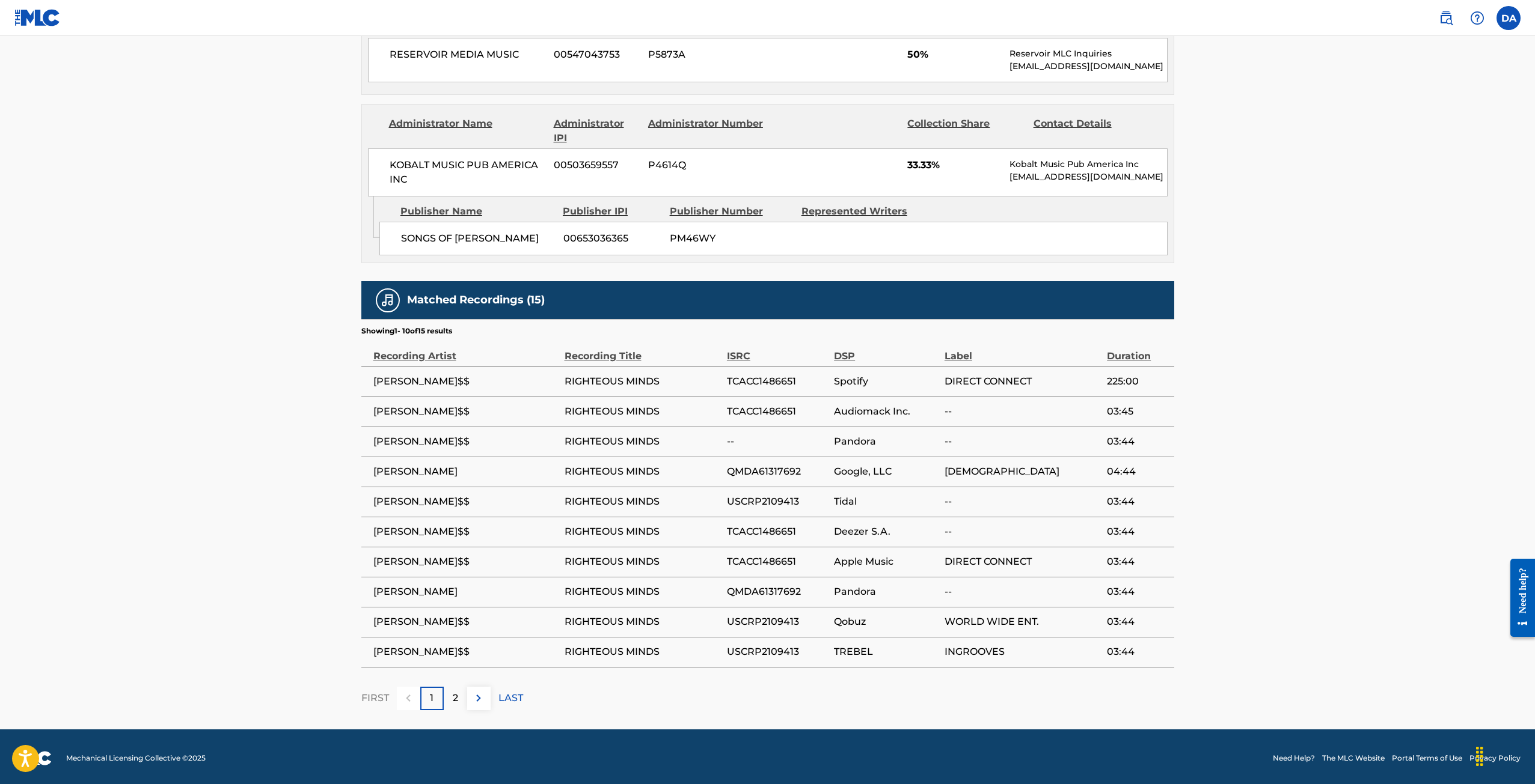
scroll to position [647, 0]
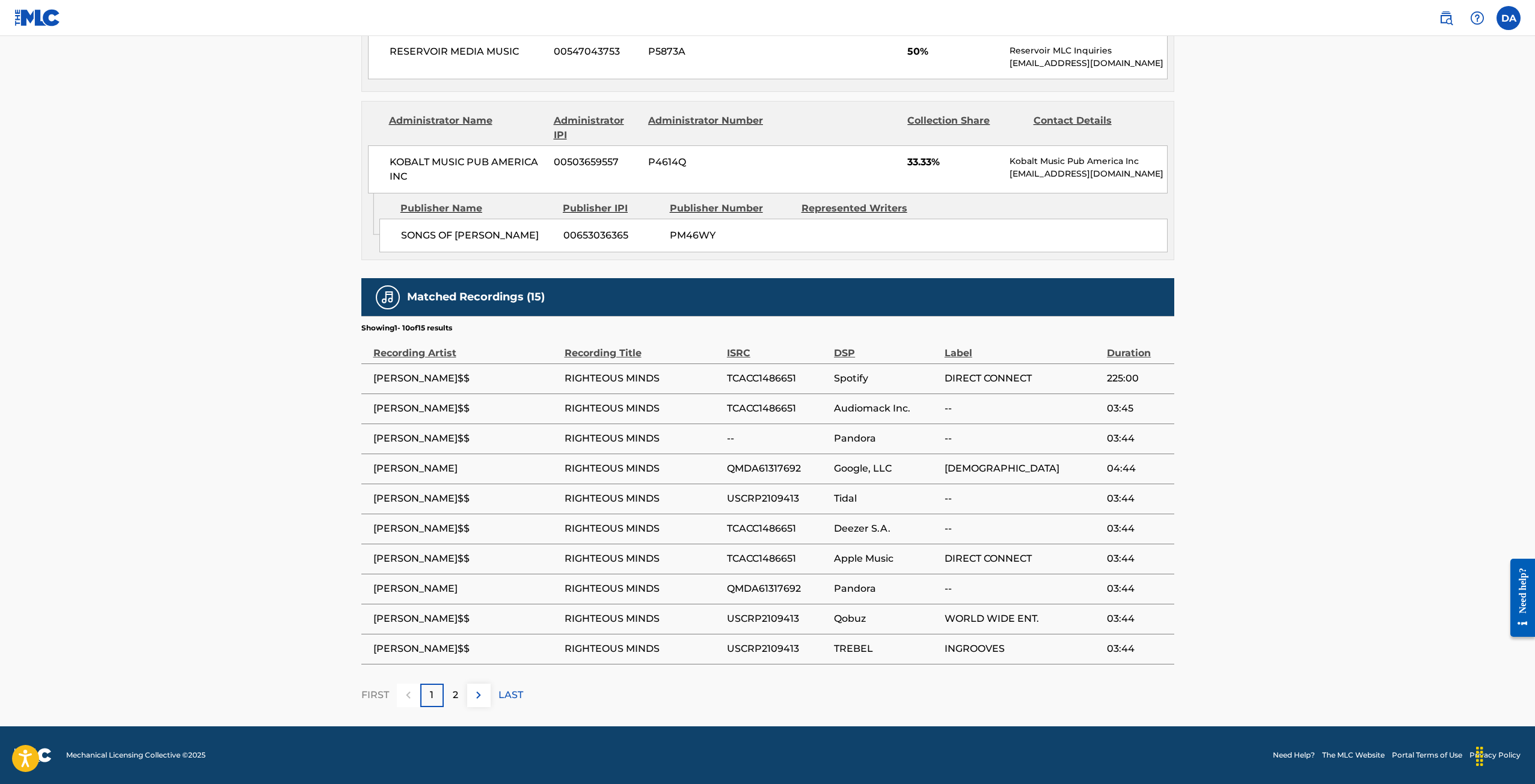
click at [474, 699] on img at bounding box center [479, 695] width 15 height 15
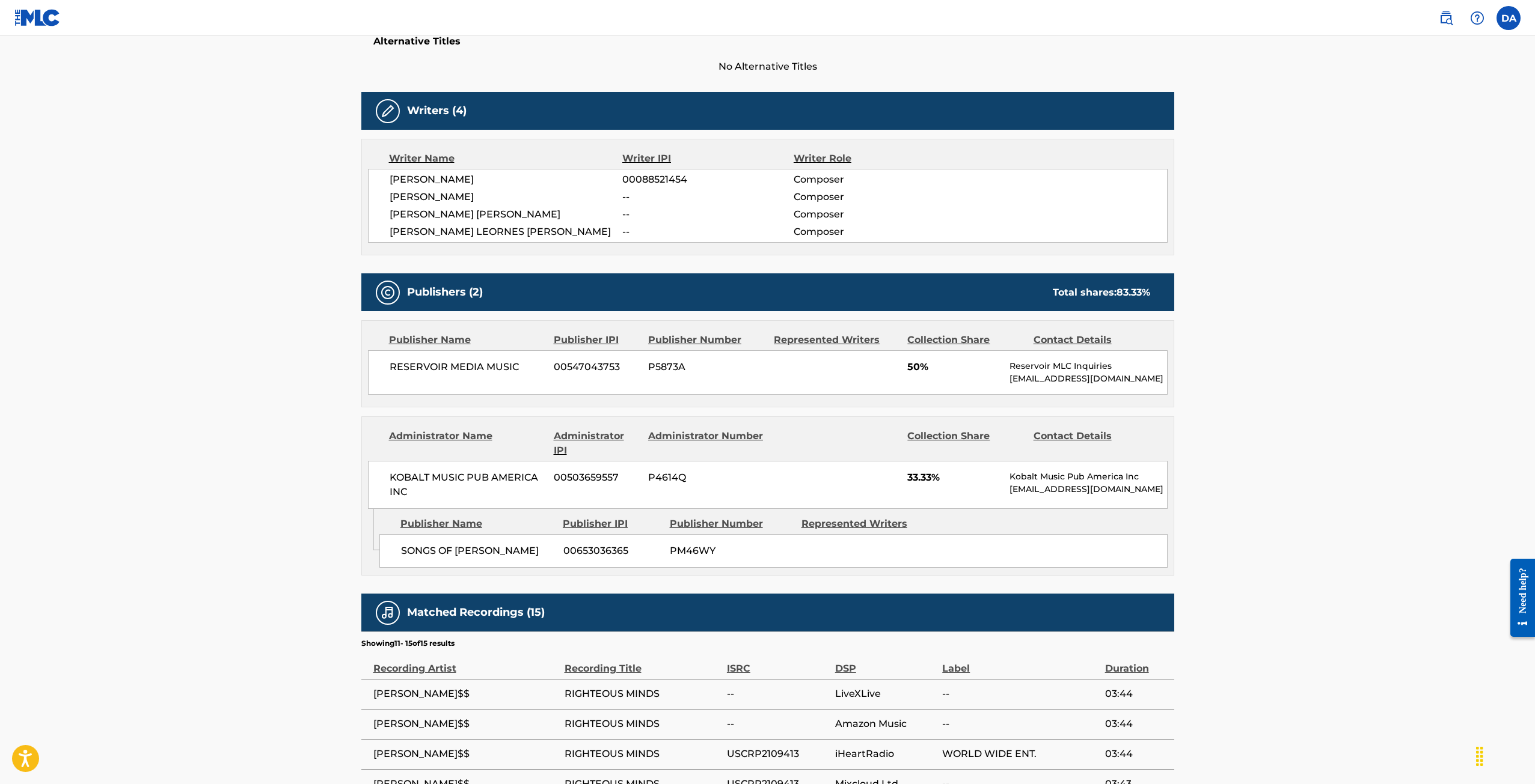
scroll to position [496, 0]
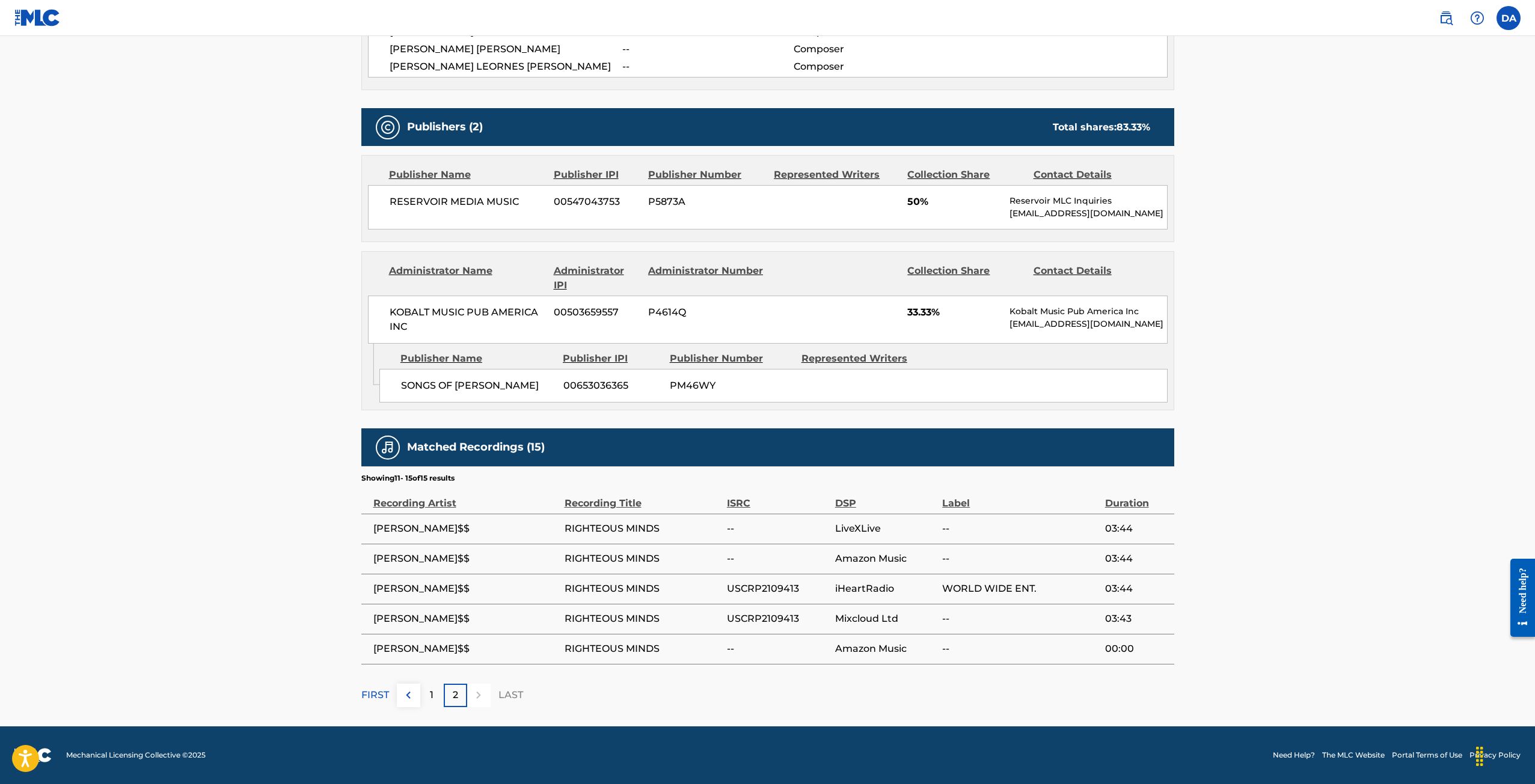
click at [413, 699] on img at bounding box center [409, 695] width 15 height 15
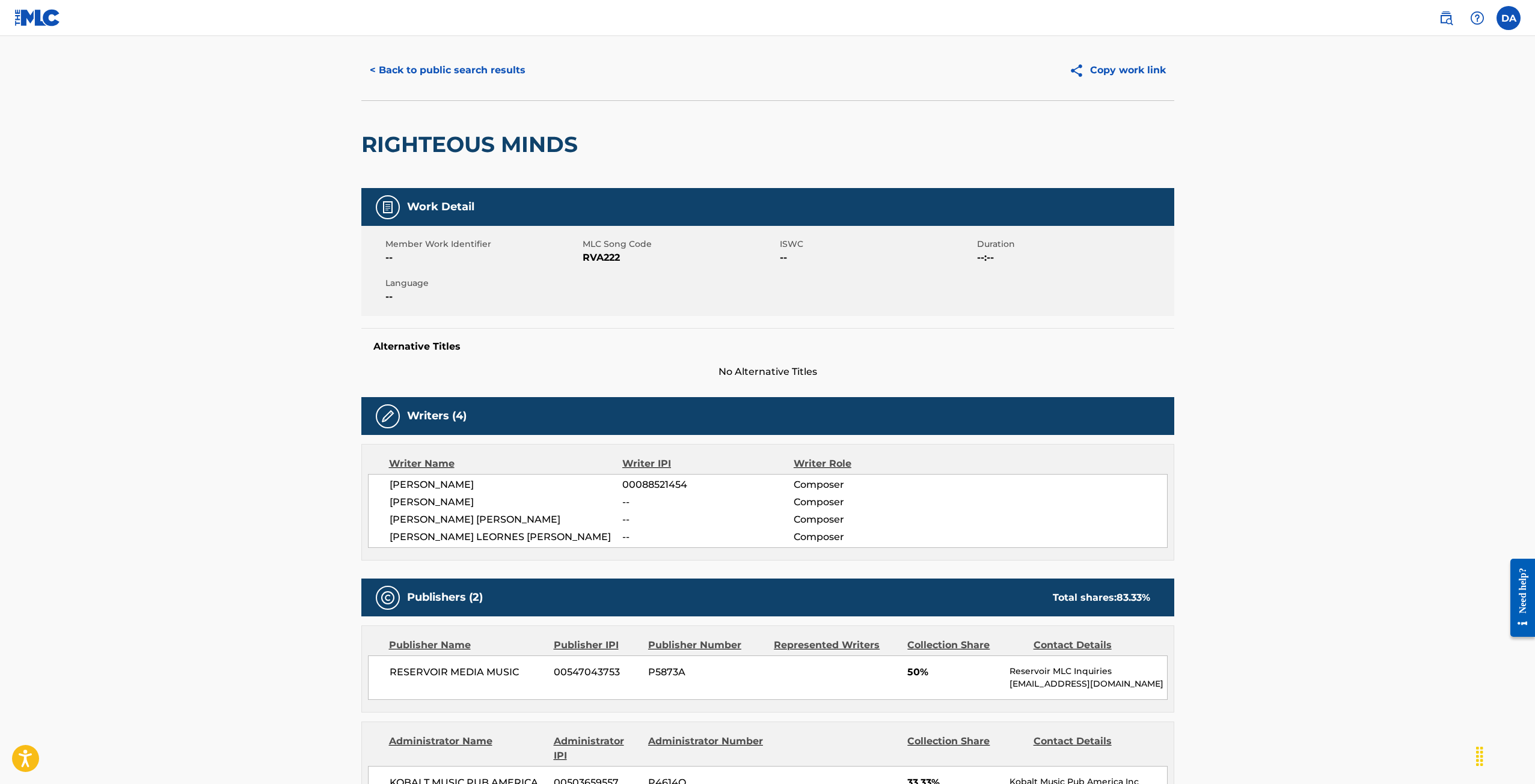
scroll to position [0, 0]
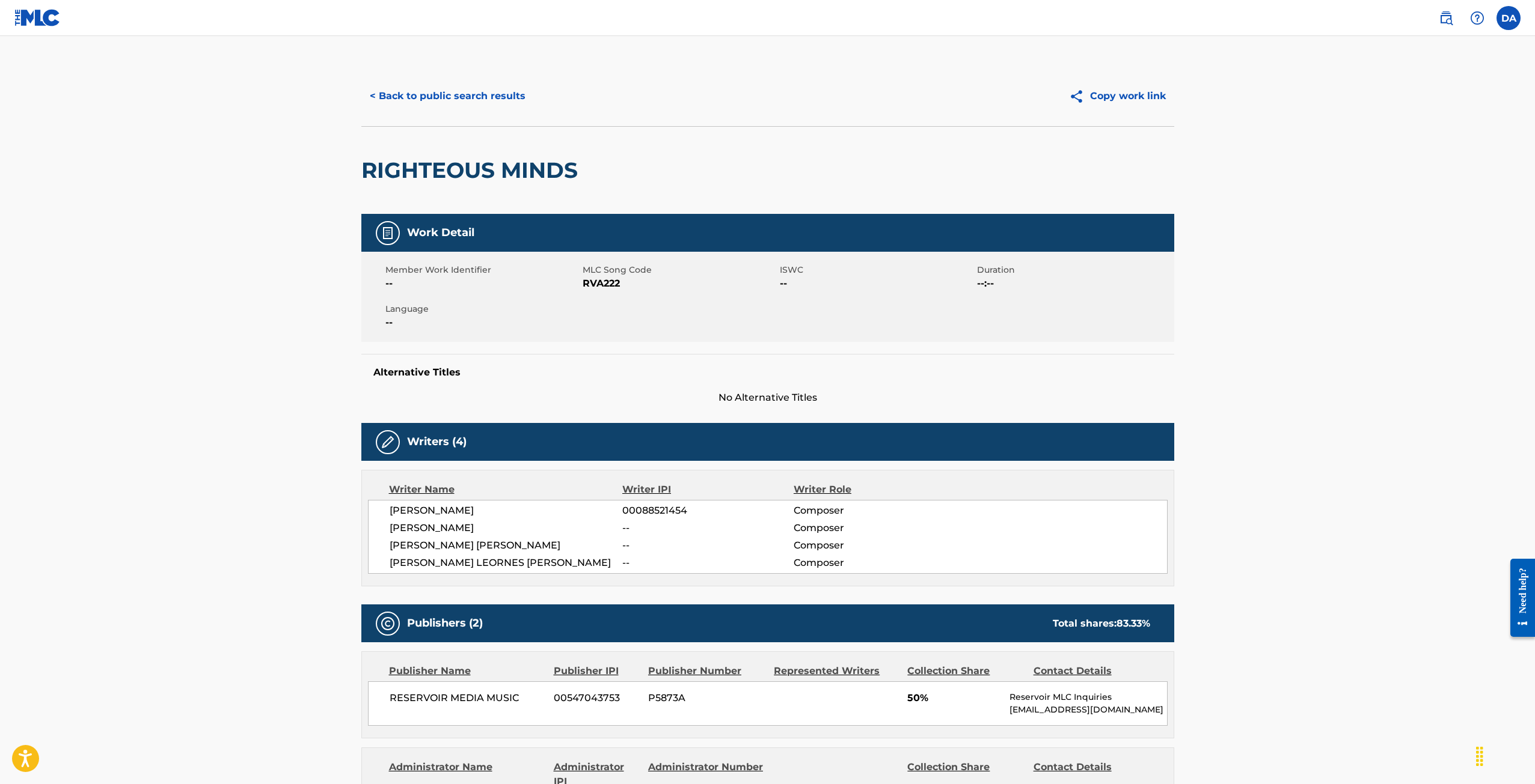
click at [480, 113] on div "< Back to public search results Copy work link" at bounding box center [767, 95] width 813 height 60
click at [472, 102] on button "< Back to public search results" at bounding box center [447, 96] width 173 height 30
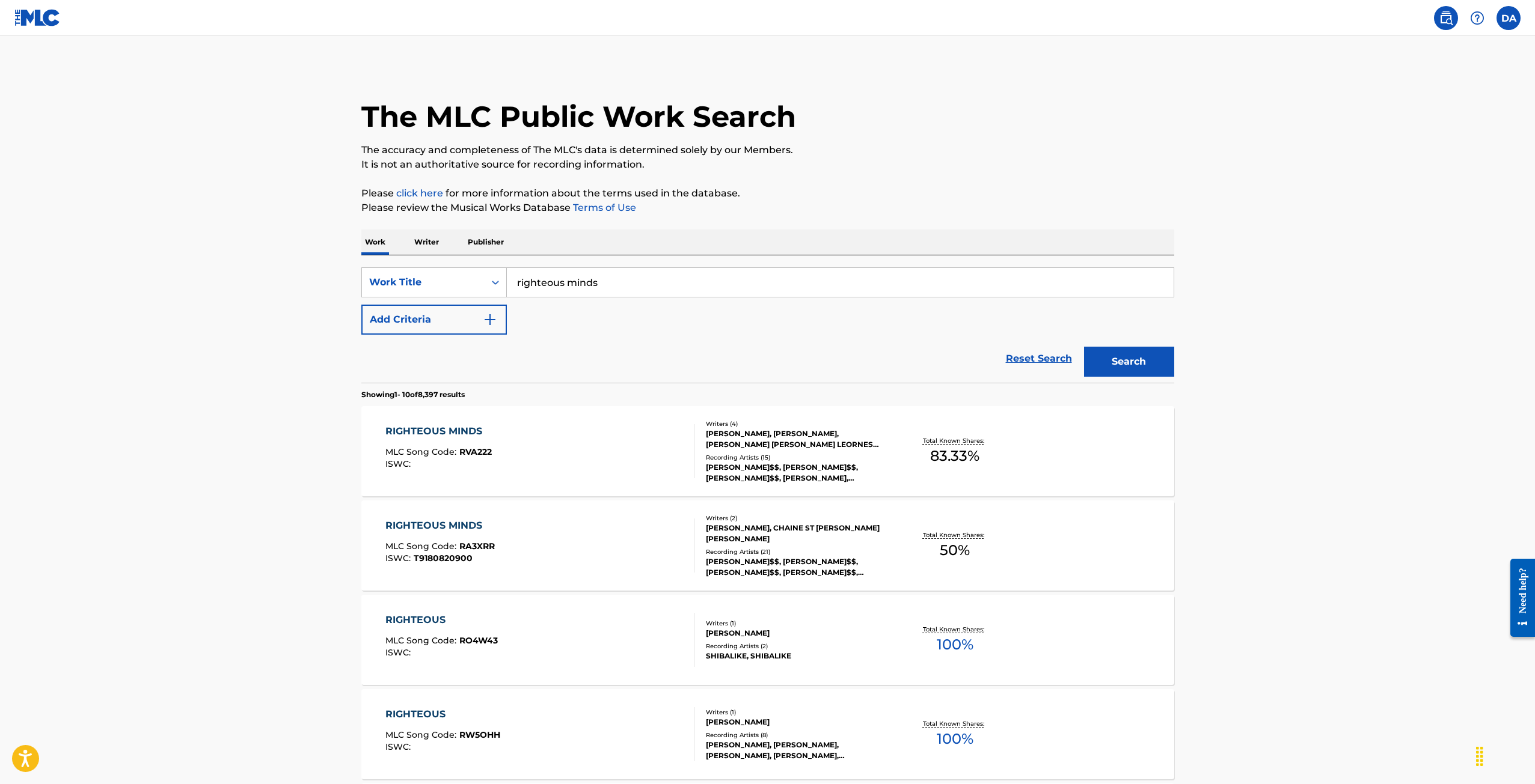
click at [1088, 466] on div "RIGHTEOUS MINDS MLC Song Code : RVA222 ISWC : Writers ( 4 ) DAVID AXELROD, JACO…" at bounding box center [767, 451] width 813 height 90
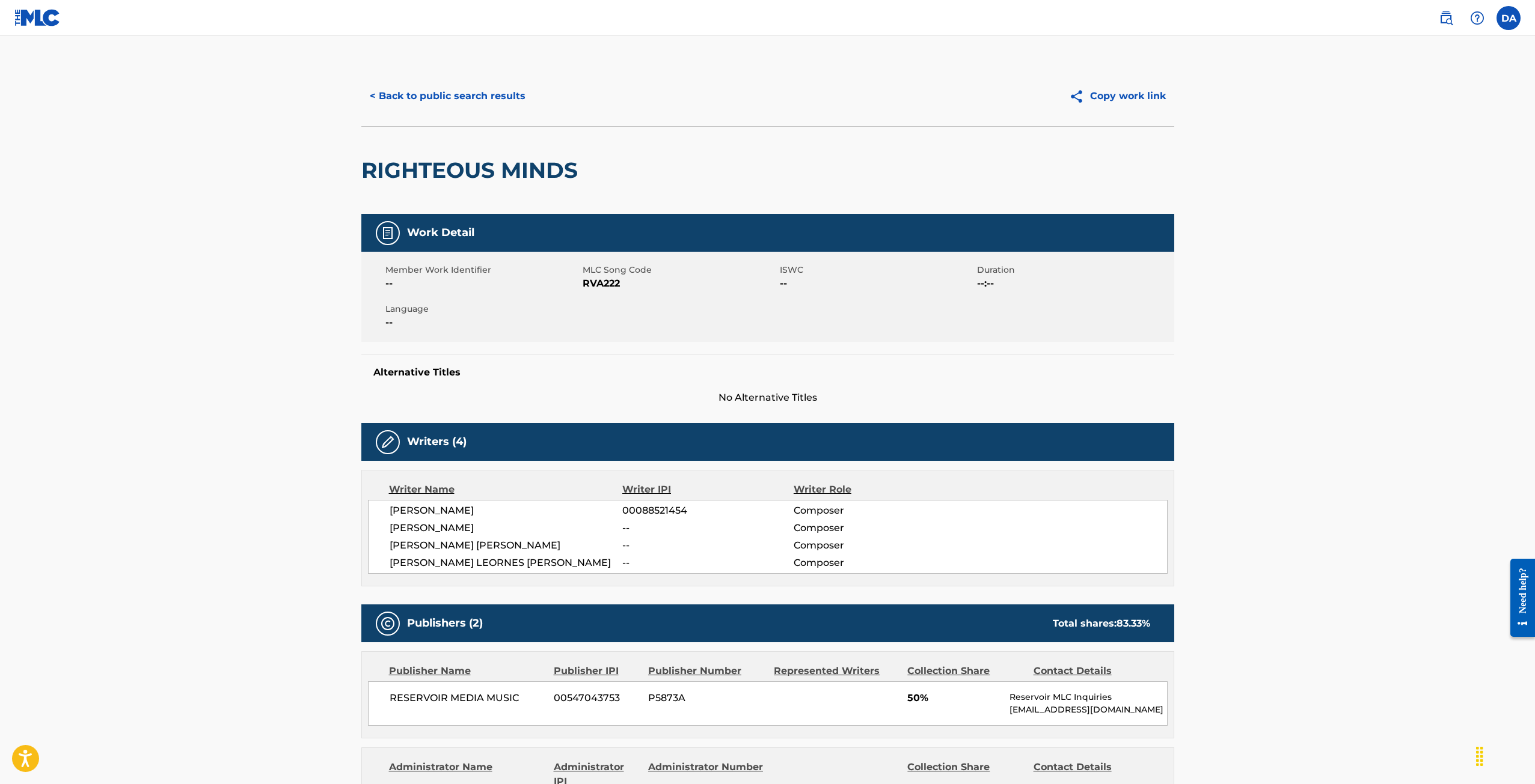
click at [373, 90] on button "< Back to public search results" at bounding box center [447, 96] width 173 height 30
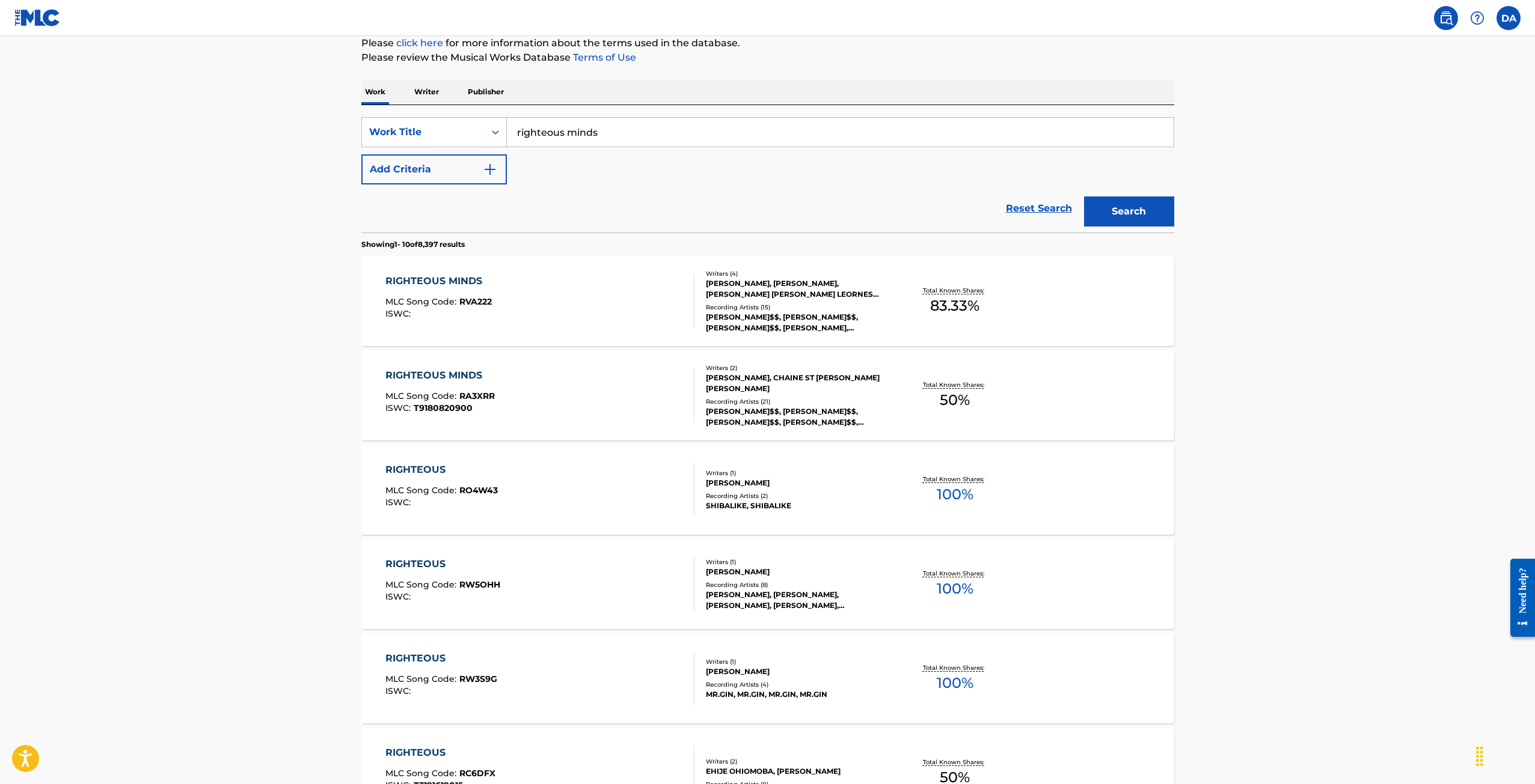
scroll to position [146, 0]
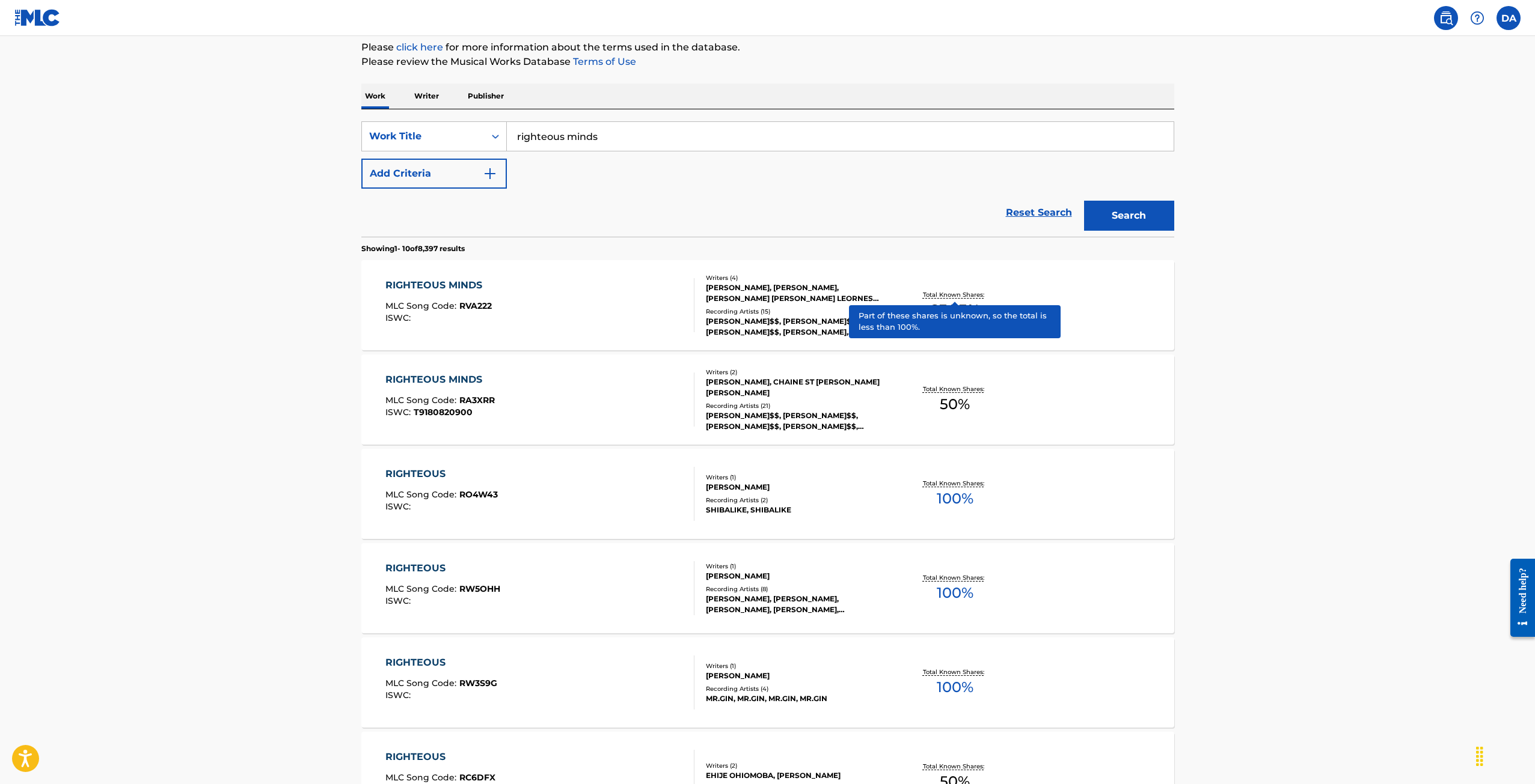
click at [959, 295] on p "Total Known Shares:" at bounding box center [955, 294] width 64 height 9
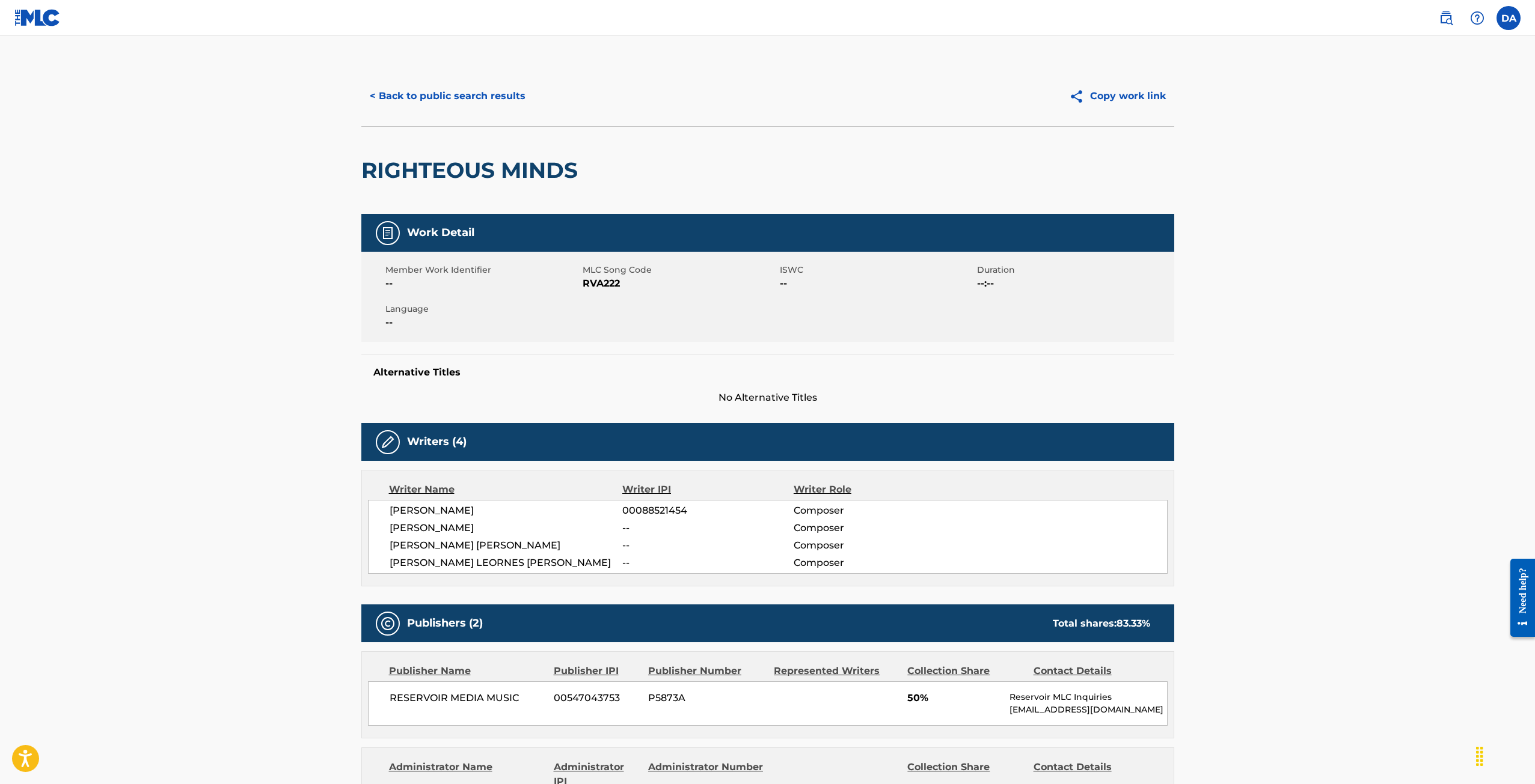
click at [435, 97] on button "< Back to public search results" at bounding box center [447, 96] width 173 height 30
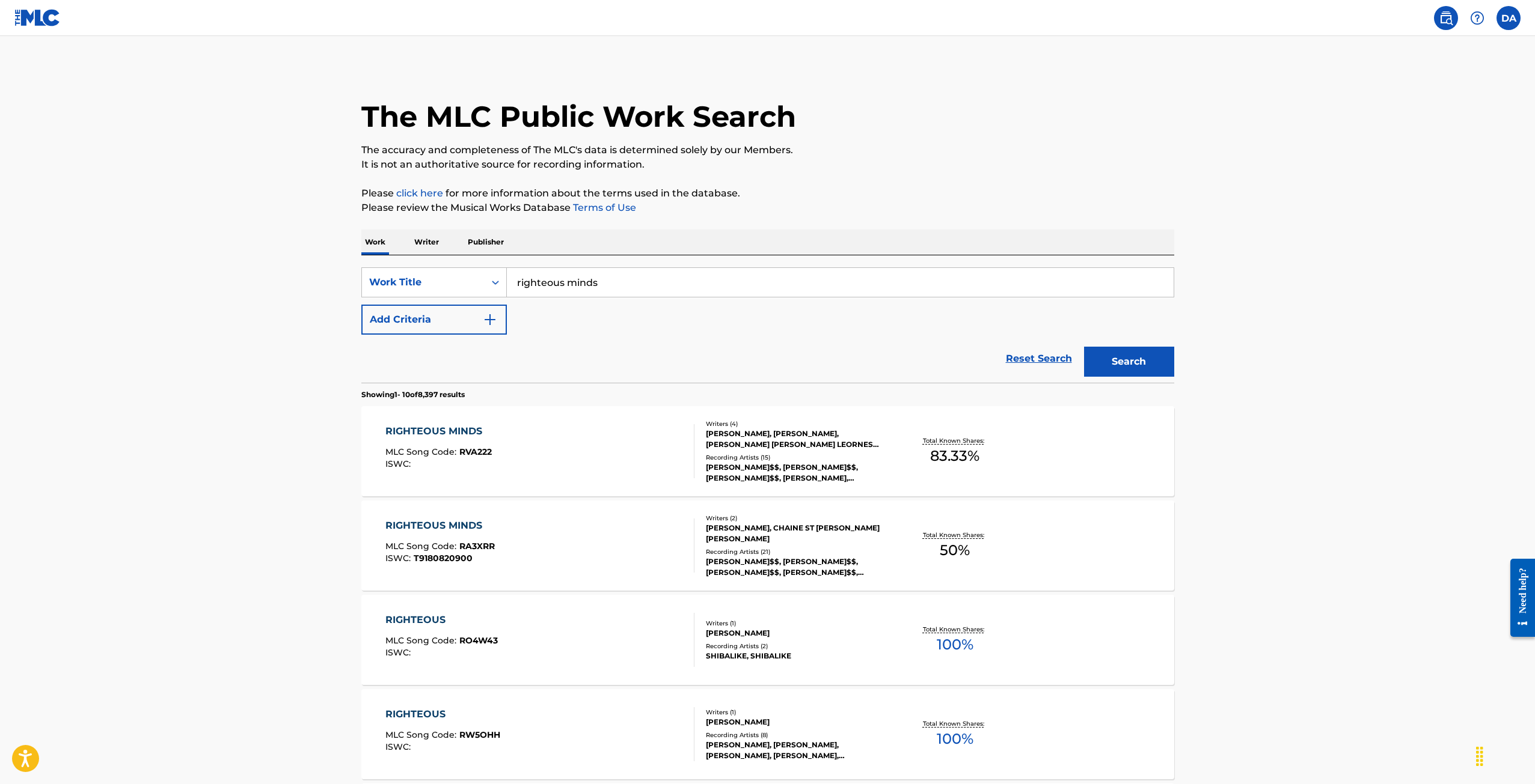
click at [1499, 19] on label at bounding box center [1508, 17] width 24 height 24
click at [1509, 18] on input "DA Daria Adler dadler@barks.law Profile Log out" at bounding box center [1509, 18] width 0 height 0
click at [1393, 132] on link "Profile" at bounding box center [1389, 129] width 24 height 11
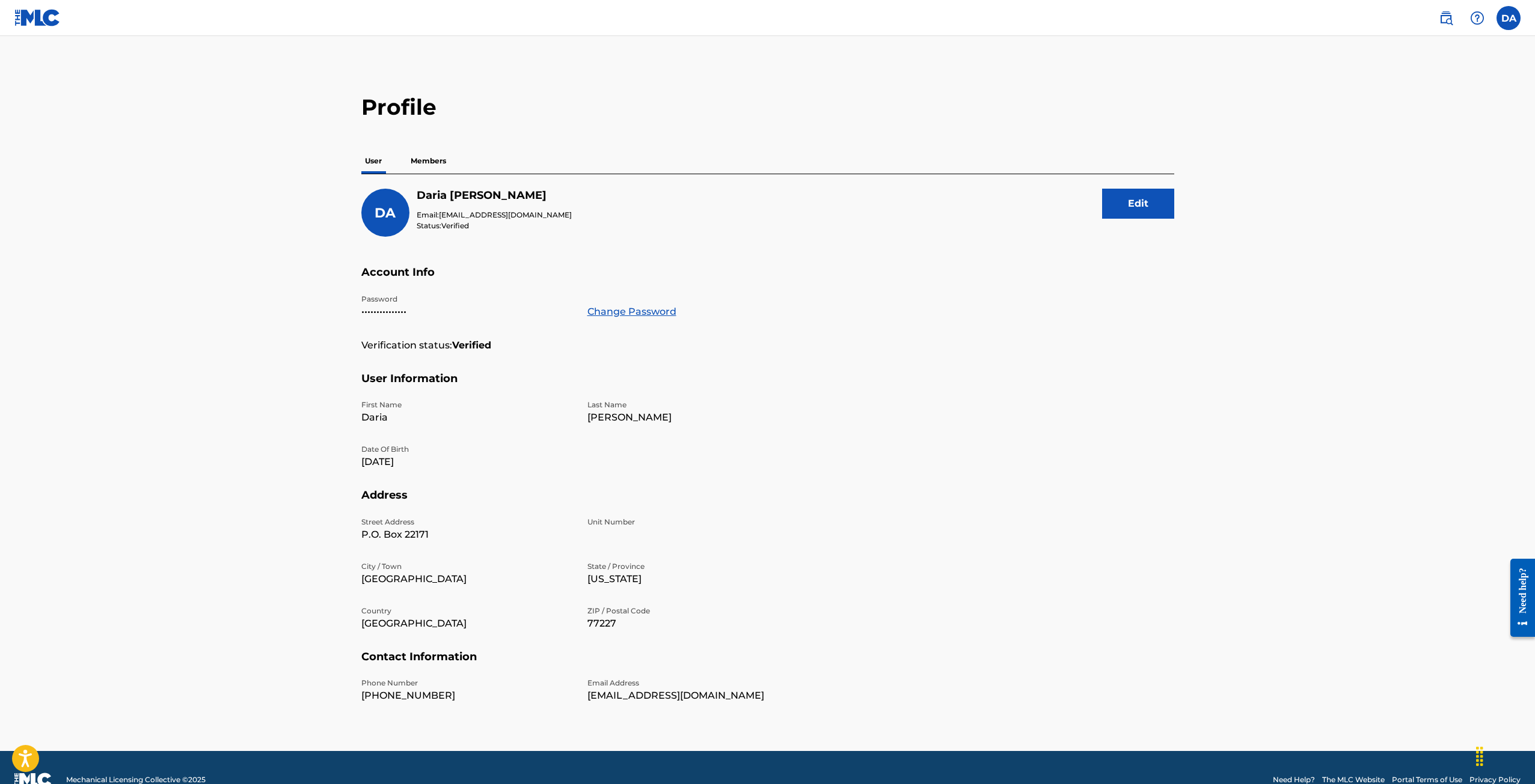
click at [50, 27] on link at bounding box center [38, 17] width 46 height 35
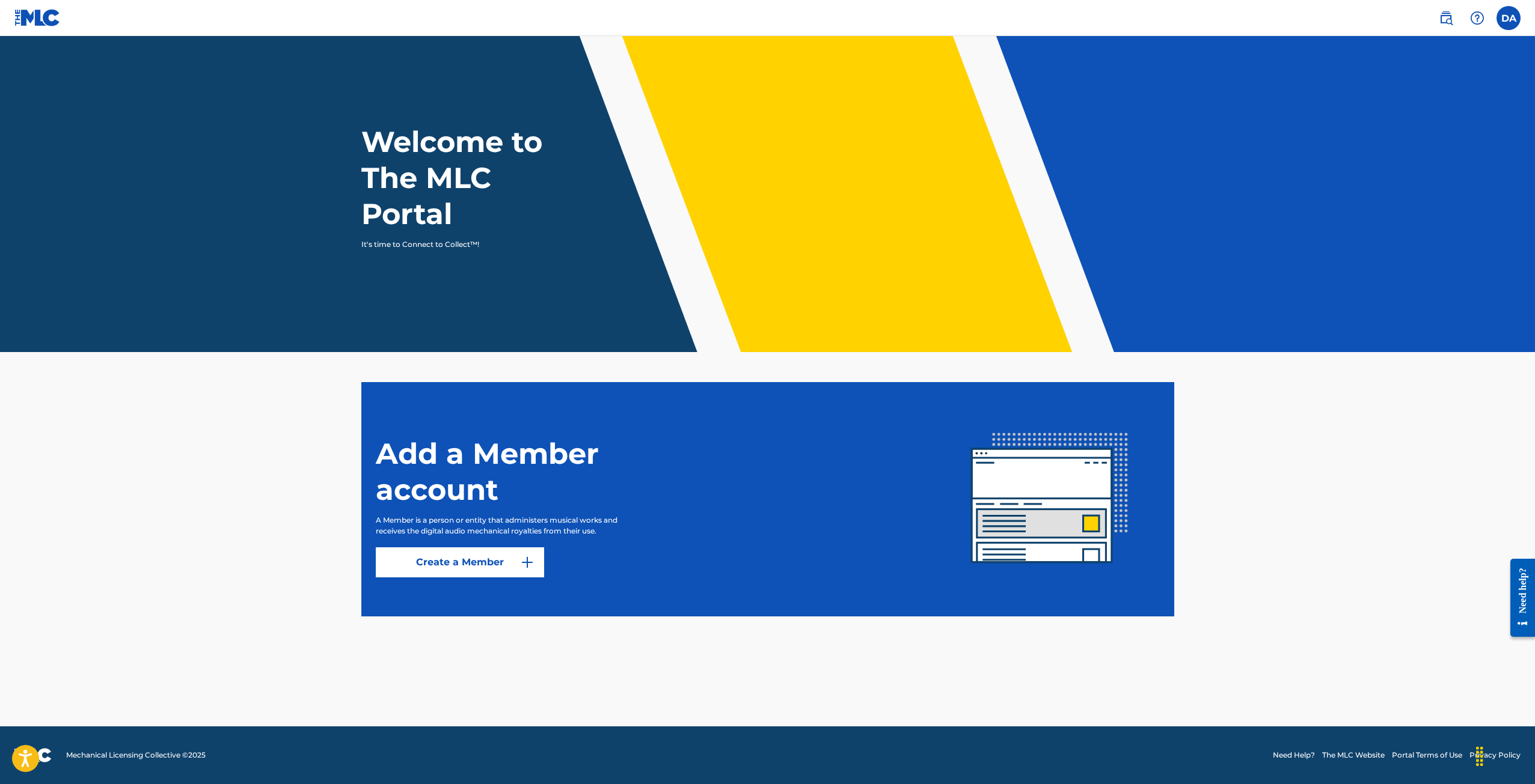
click at [473, 565] on link "Create a Member" at bounding box center [460, 562] width 169 height 30
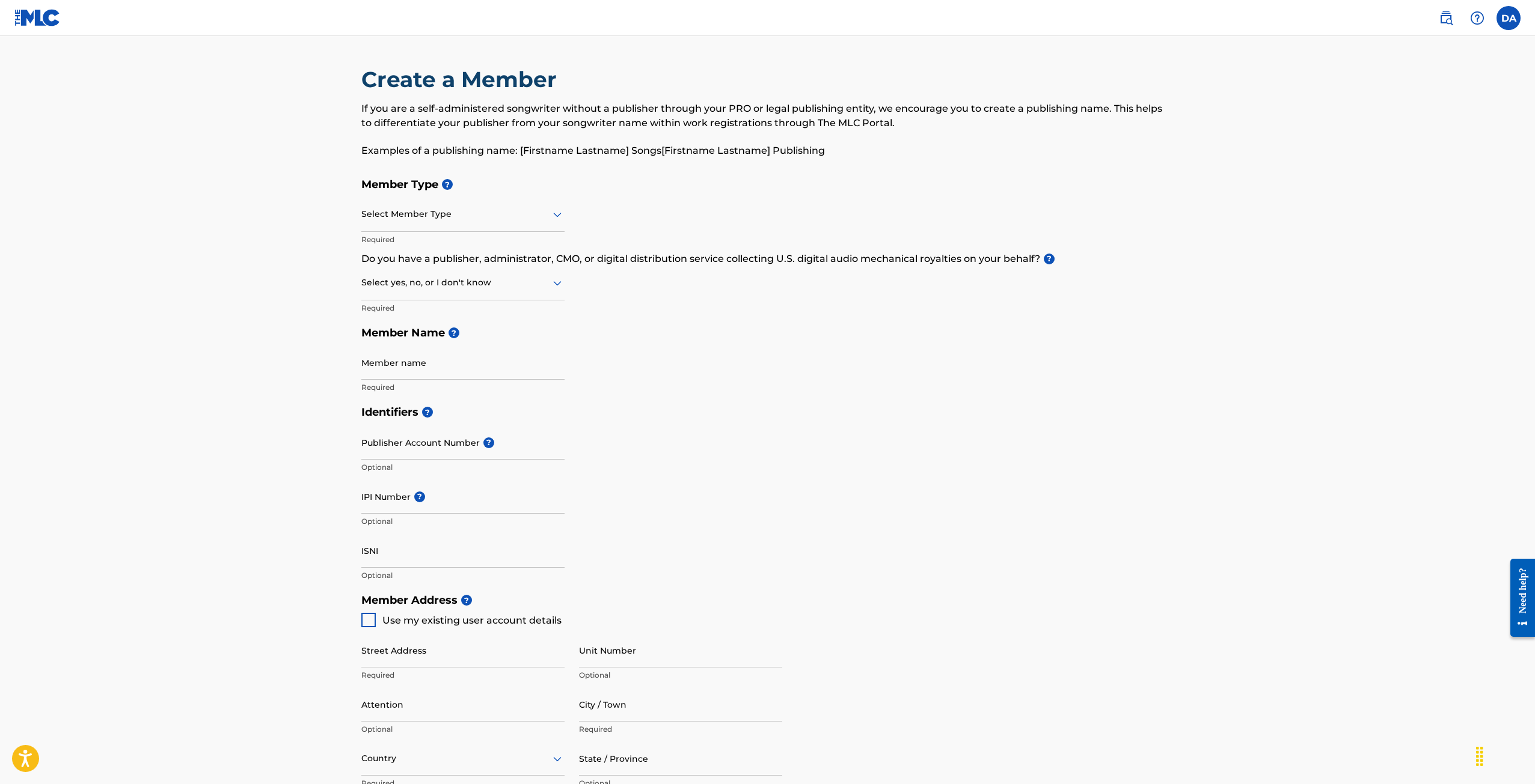
click at [430, 224] on div "Select Member Type" at bounding box center [462, 215] width 203 height 35
click at [423, 334] on div "Manager/Lawyer/Other" at bounding box center [463, 326] width 202 height 27
click at [409, 285] on div at bounding box center [462, 283] width 203 height 15
click at [617, 307] on div "Member Type ? Manager/Lawyer/Other Required Do you have a publisher, administra…" at bounding box center [767, 285] width 813 height 228
click at [504, 289] on div at bounding box center [462, 283] width 203 height 15
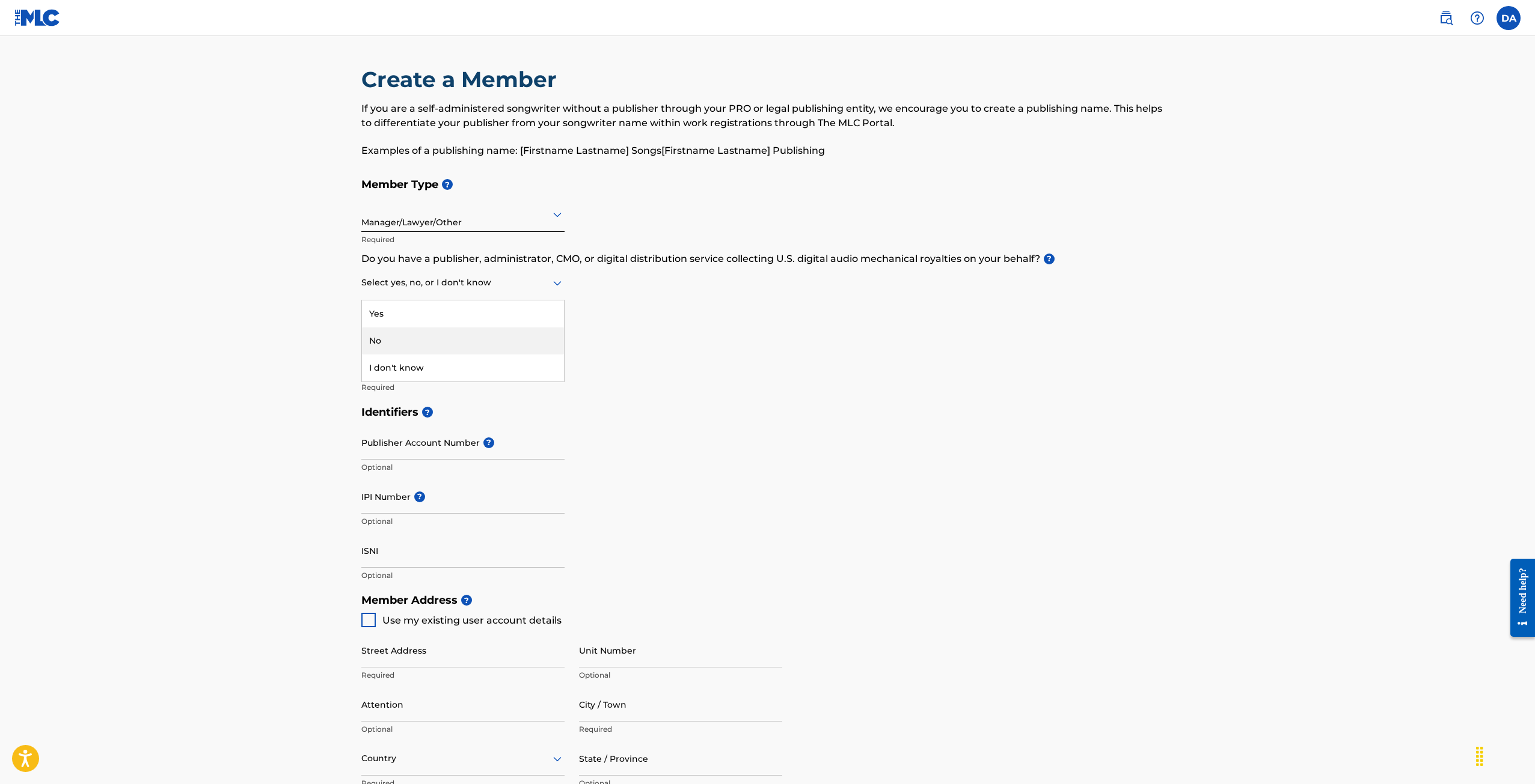
click at [437, 339] on div "No" at bounding box center [463, 341] width 202 height 27
click at [529, 376] on input "Member name" at bounding box center [462, 362] width 203 height 35
click at [588, 383] on div "Member Type ? Manager/Lawyer/Other Required Do you have a publisher, administra…" at bounding box center [767, 285] width 813 height 228
click at [494, 450] on input "Publisher Account Number ?" at bounding box center [462, 443] width 203 height 35
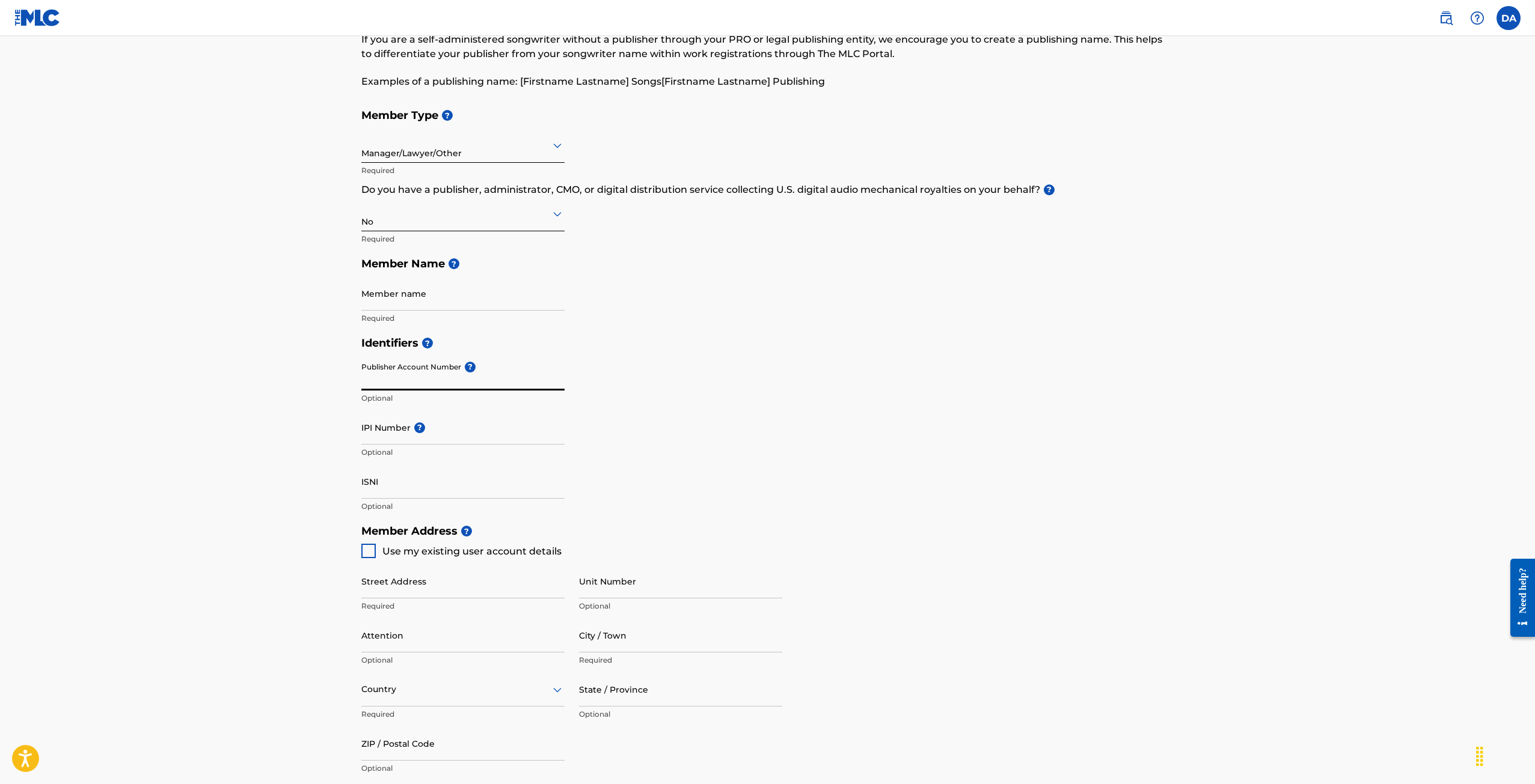
scroll to position [120, 0]
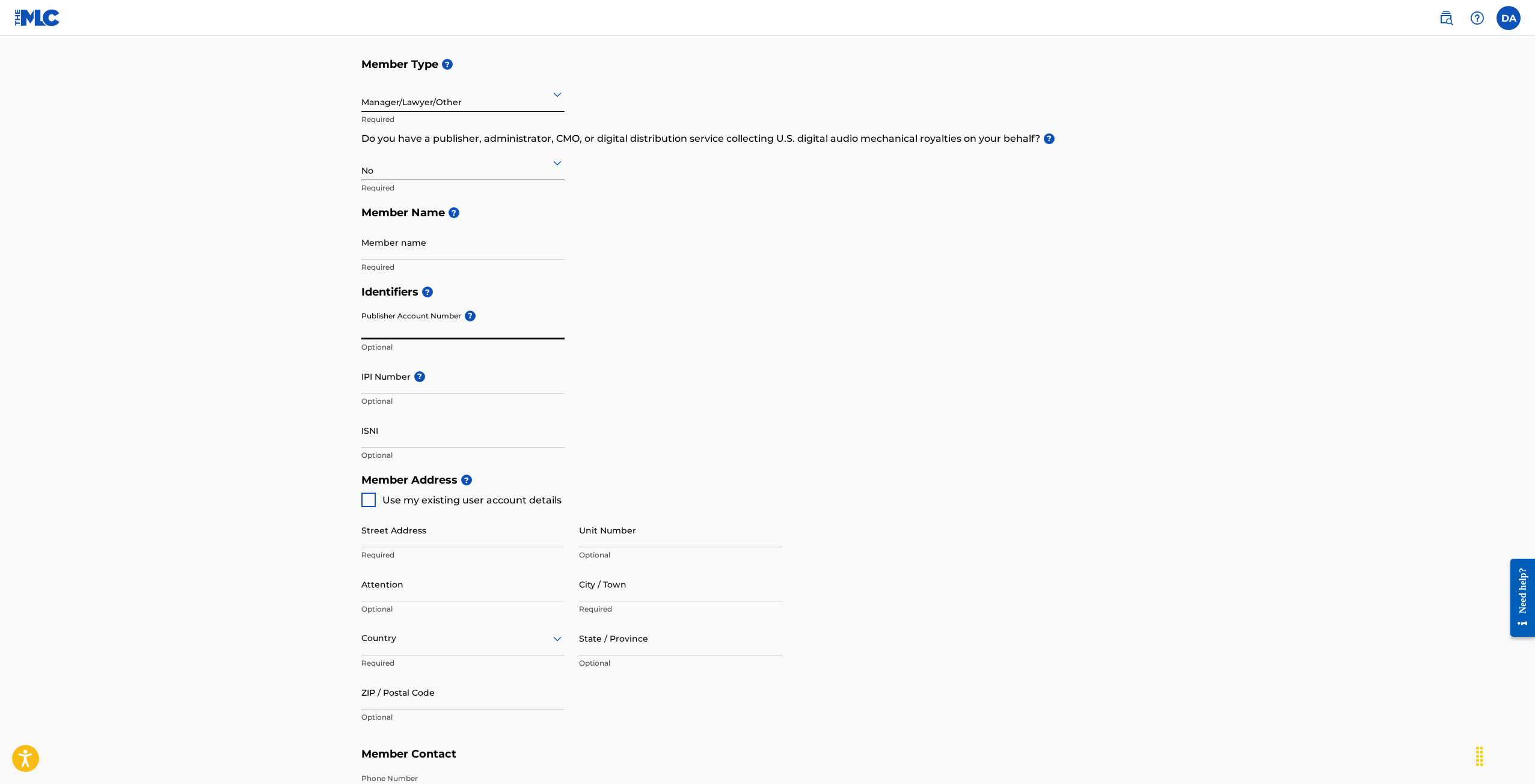
click at [376, 504] on div "Use my existing user account details" at bounding box center [460, 500] width 200 height 15
click at [369, 502] on div at bounding box center [368, 500] width 15 height 15
type input "P.O. Box 22171"
type input "Houston"
type input "77227"
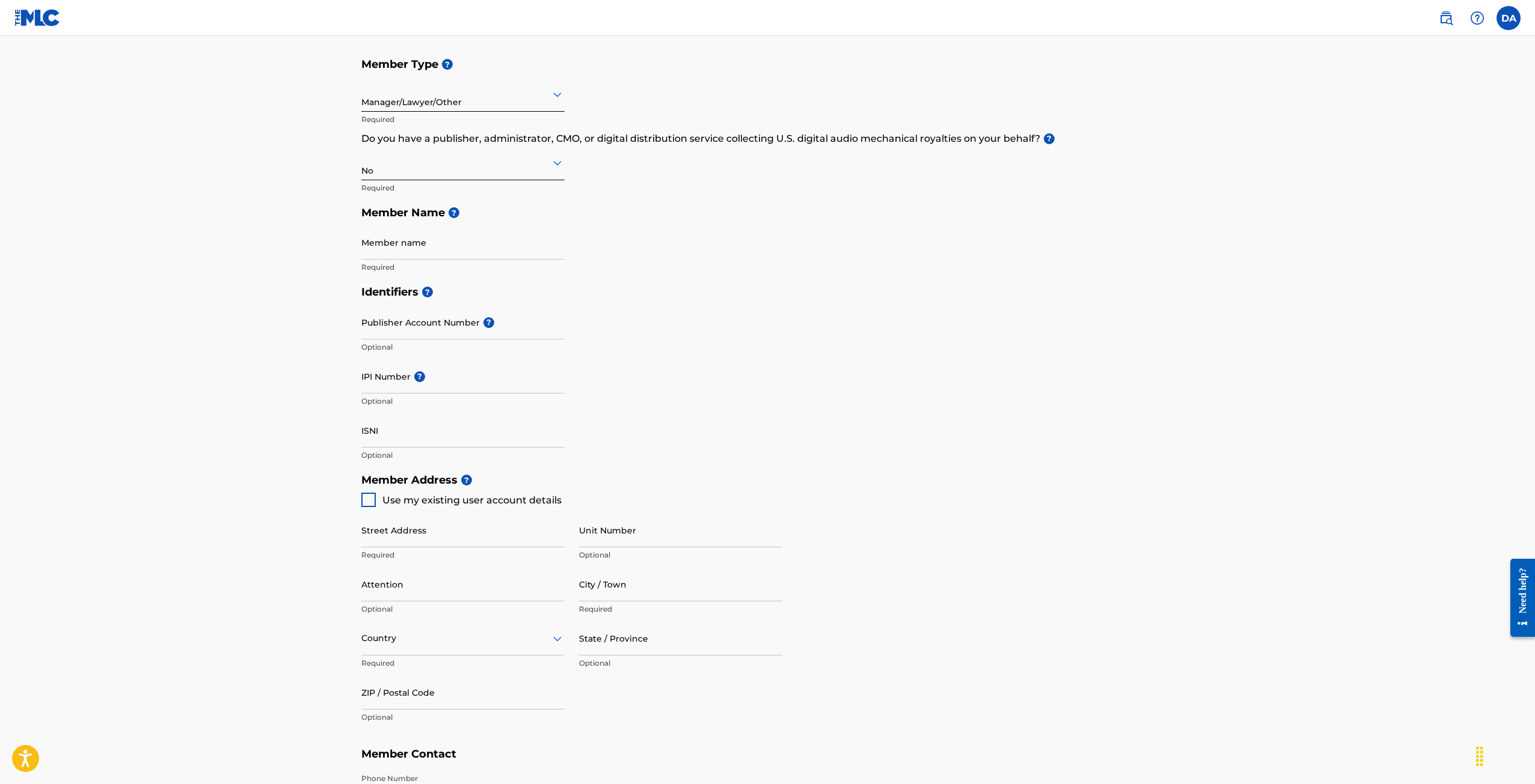
type input "713"
type input "4960244"
type input "[EMAIL_ADDRESS][DOMAIN_NAME]"
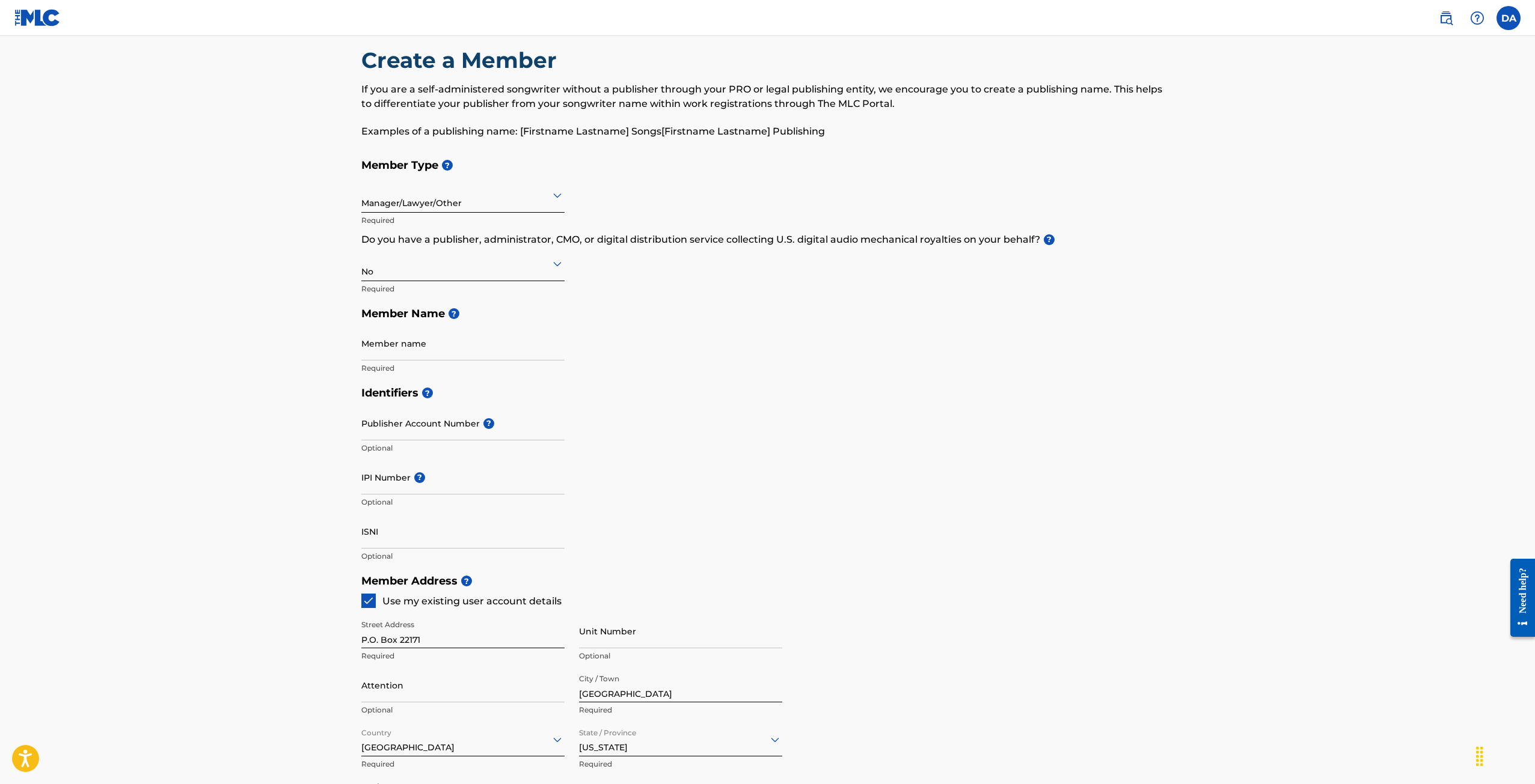
scroll to position [0, 0]
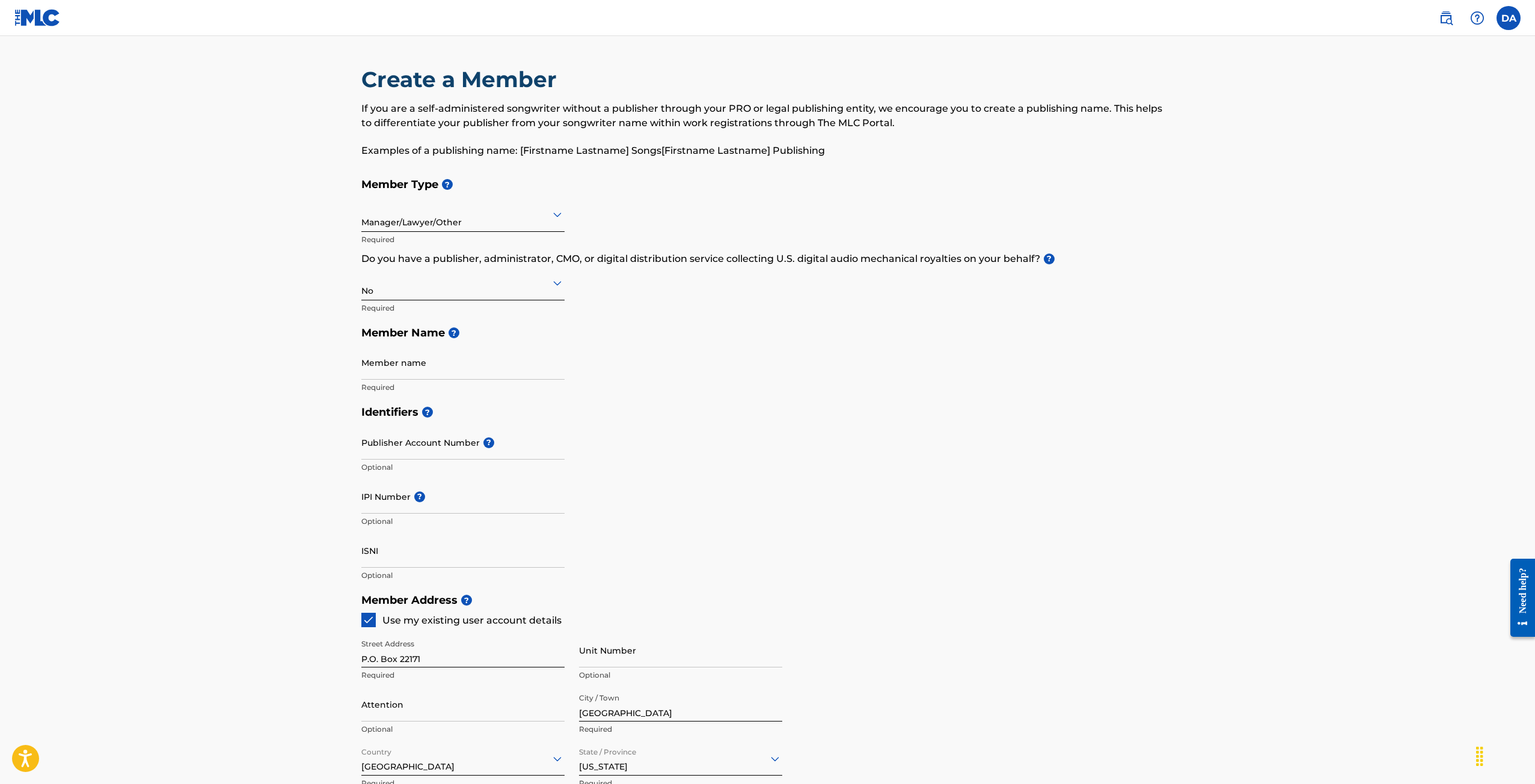
click at [414, 372] on input "Member name" at bounding box center [462, 362] width 203 height 35
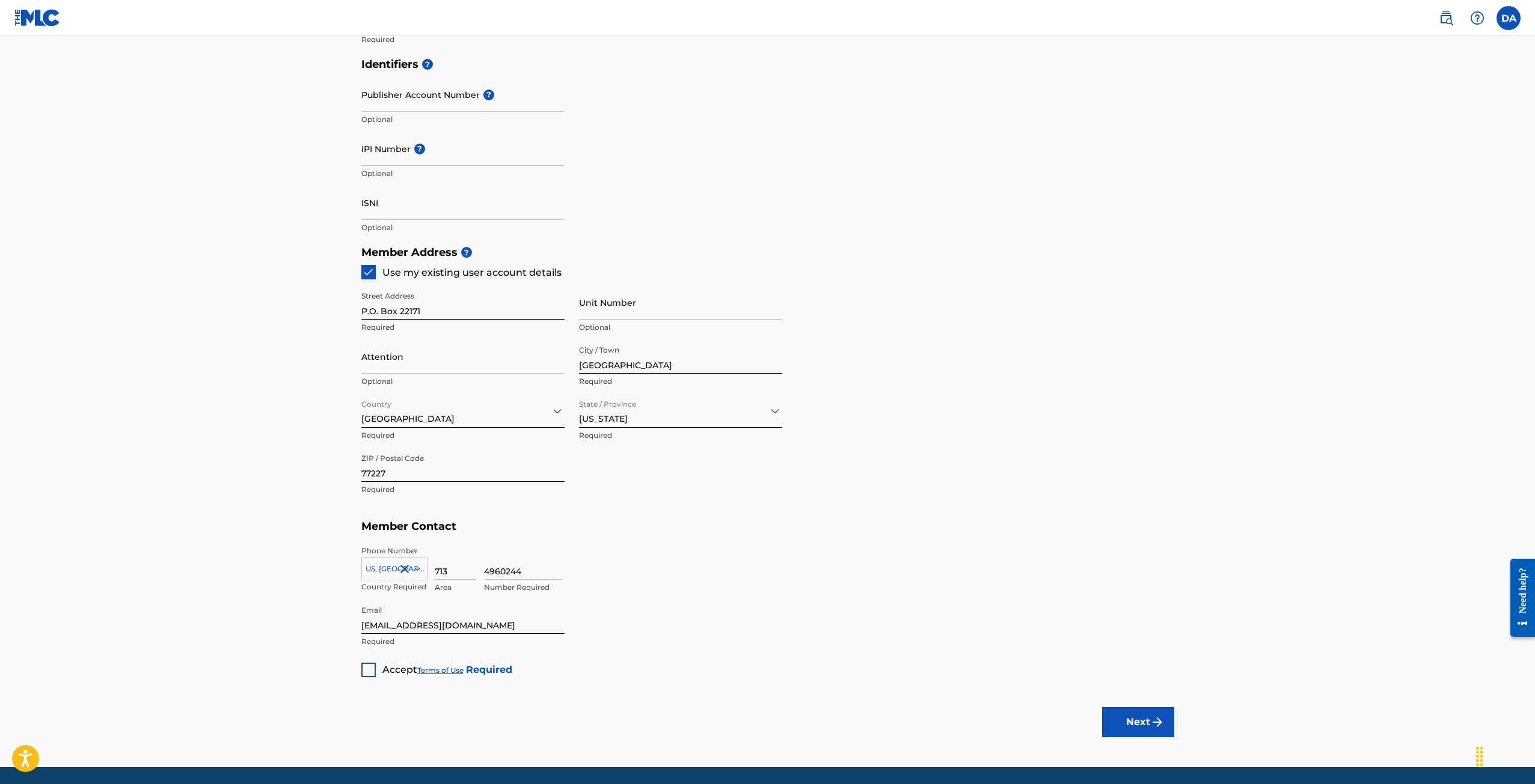
scroll to position [361, 0]
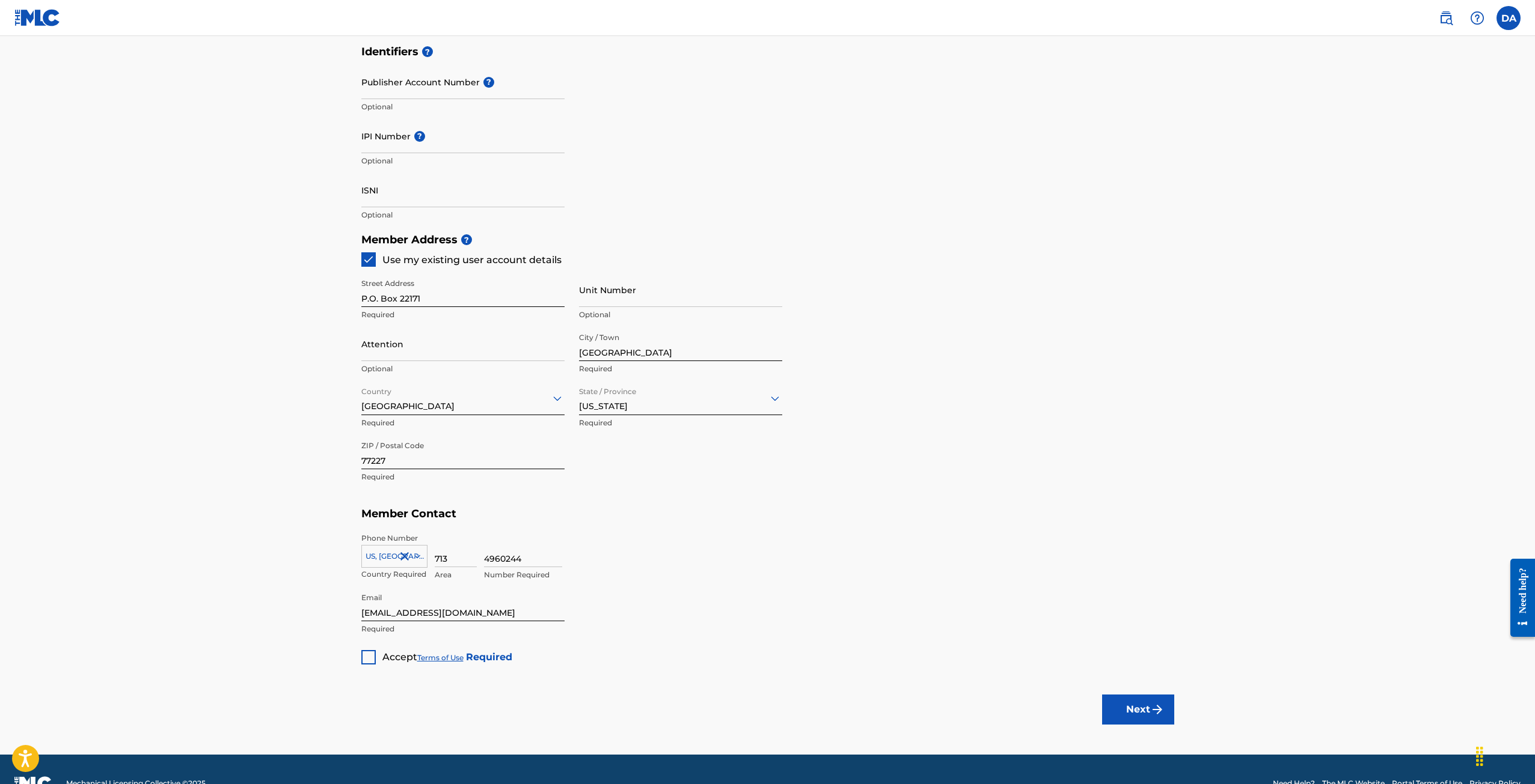
type input "Daria Adler"
click at [369, 654] on div at bounding box center [368, 657] width 15 height 15
click at [1132, 716] on button "Next" at bounding box center [1138, 709] width 72 height 30
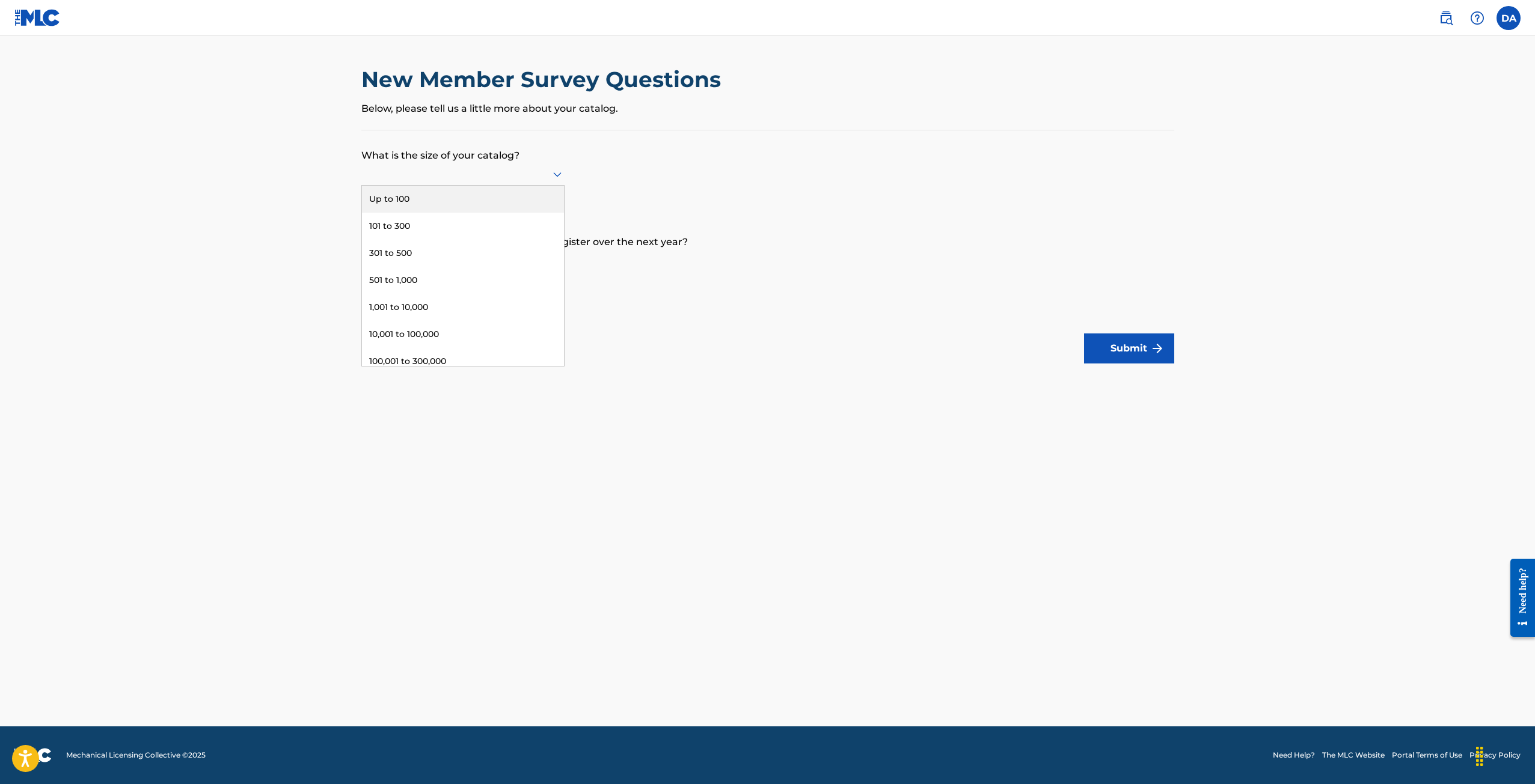
click at [442, 181] on div at bounding box center [462, 174] width 203 height 15
click at [437, 200] on div "Up to 100" at bounding box center [463, 199] width 202 height 27
click at [431, 270] on div at bounding box center [462, 261] width 203 height 23
click at [431, 277] on div "Up to 100" at bounding box center [463, 285] width 202 height 27
click at [1081, 339] on div "Back Submit" at bounding box center [767, 348] width 813 height 30
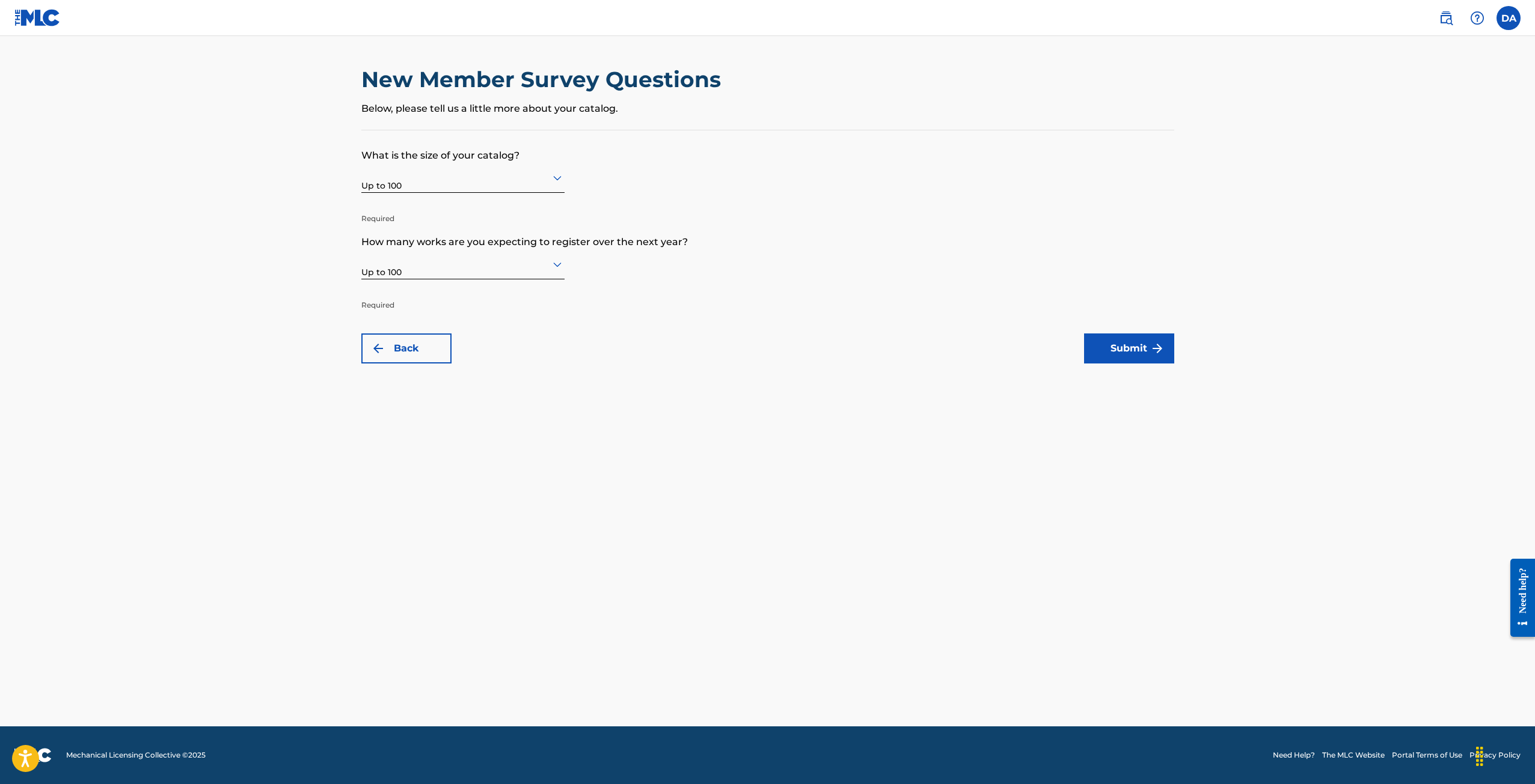
click at [1117, 344] on button "Submit" at bounding box center [1129, 348] width 90 height 30
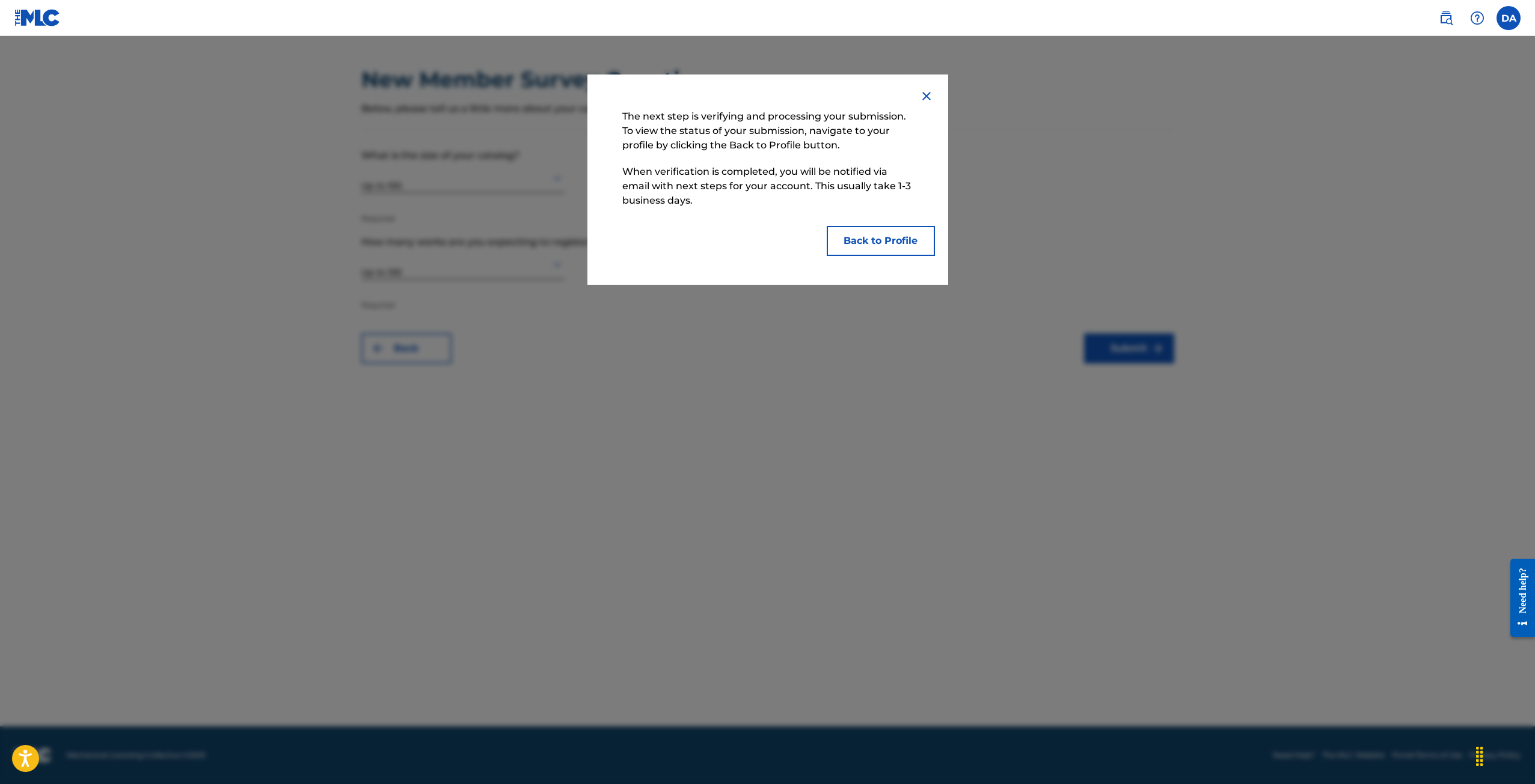
click at [882, 245] on button "Back to Profile" at bounding box center [881, 241] width 109 height 30
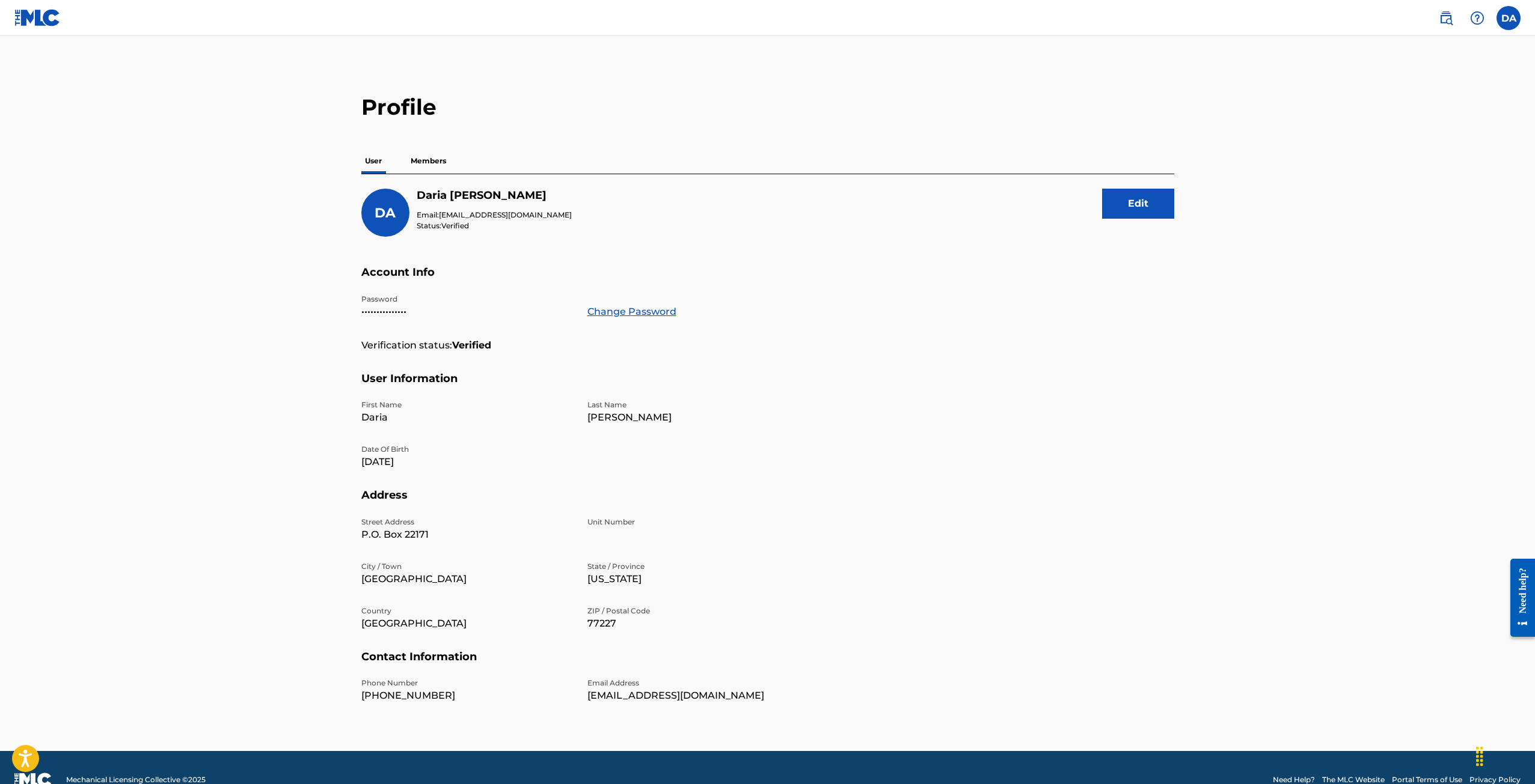
click at [449, 152] on p "Members" at bounding box center [428, 161] width 43 height 25
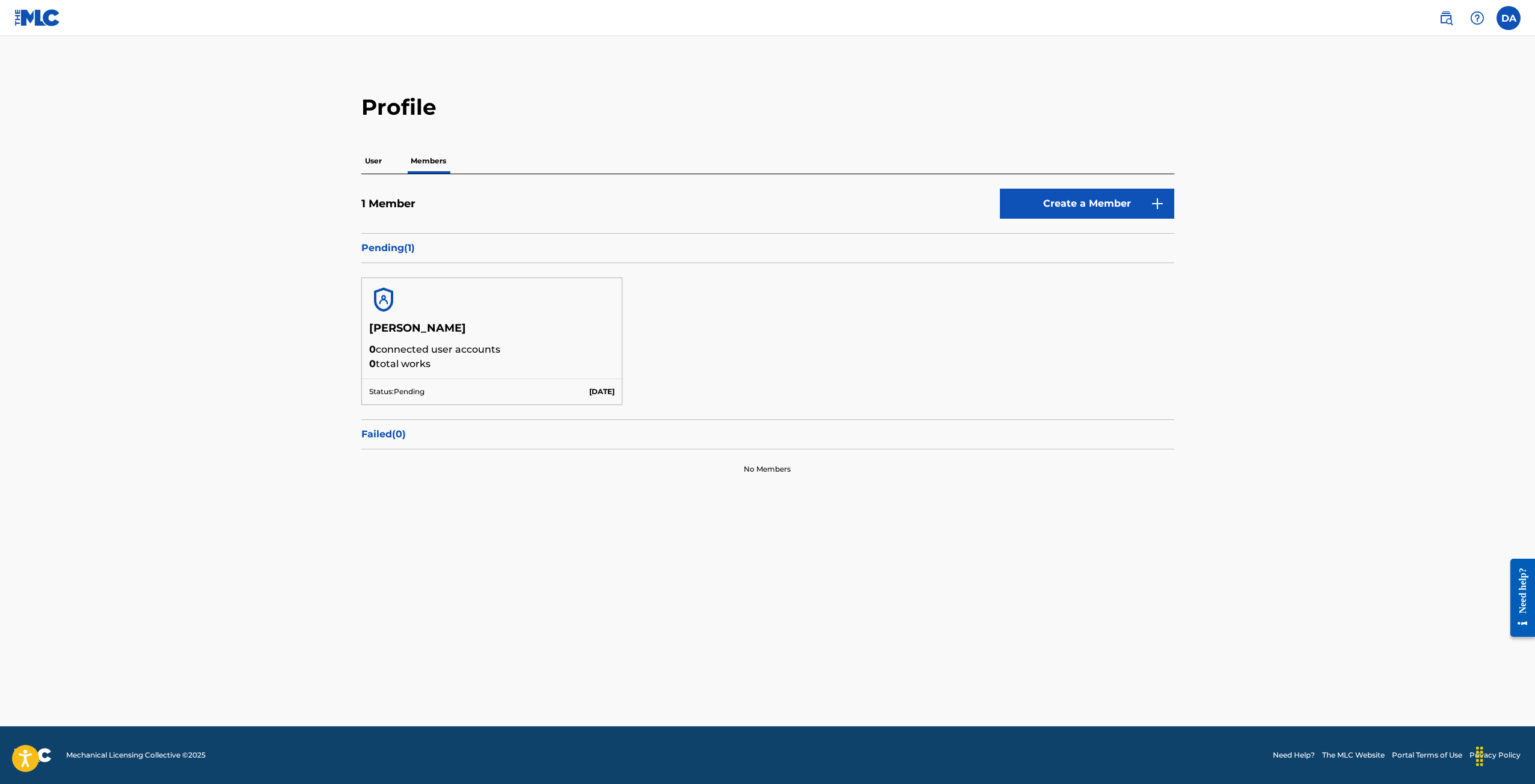
click at [526, 329] on h5 "Daria Adler" at bounding box center [492, 332] width 246 height 21
click at [406, 390] on p "Status: Pending" at bounding box center [396, 391] width 55 height 11
click at [406, 349] on p "0 connected user accounts" at bounding box center [492, 350] width 246 height 15
click at [382, 307] on img at bounding box center [383, 299] width 29 height 29
click at [382, 306] on img at bounding box center [383, 299] width 29 height 29
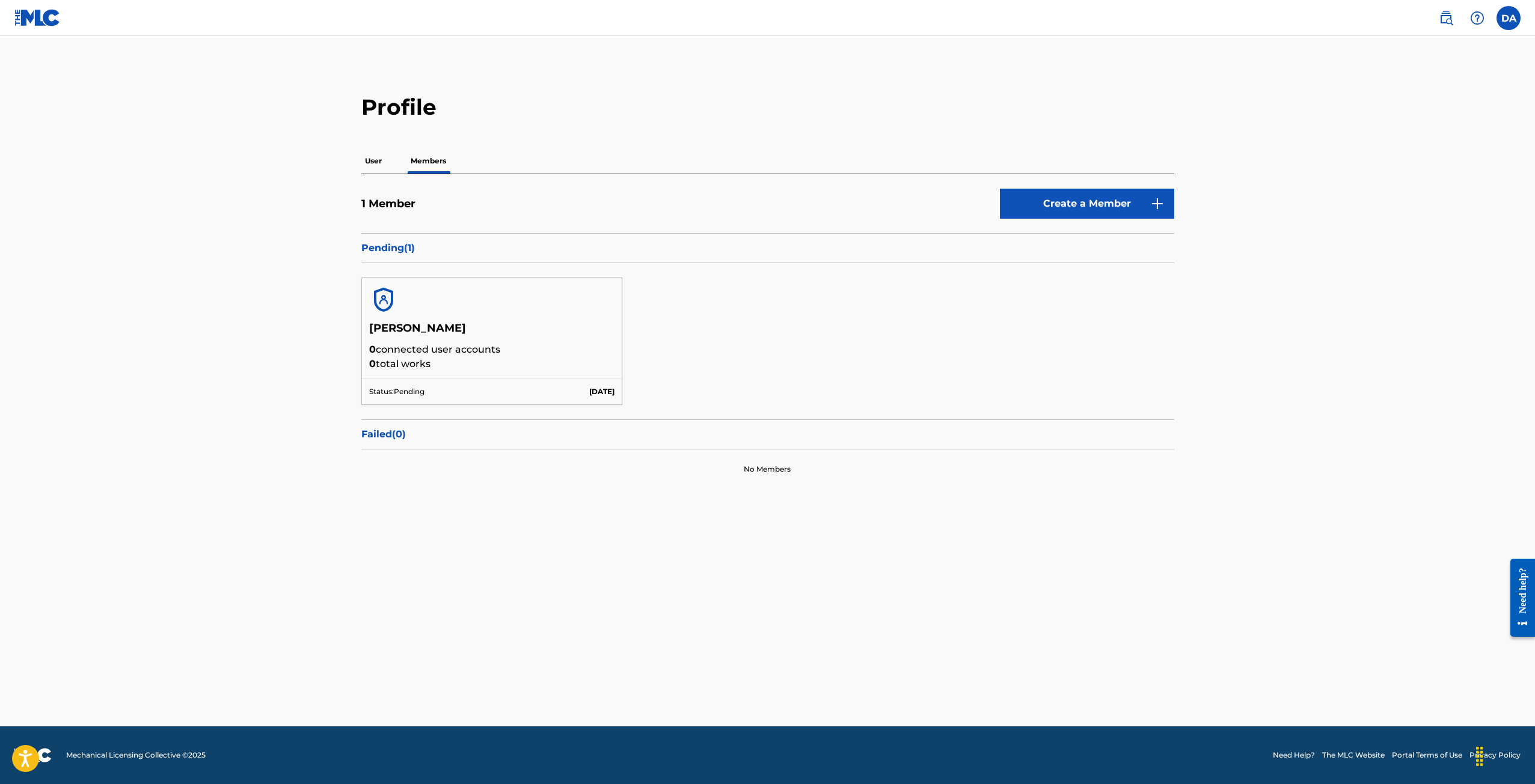
click at [382, 305] on img at bounding box center [383, 299] width 29 height 29
click at [1440, 17] on img at bounding box center [1446, 18] width 15 height 15
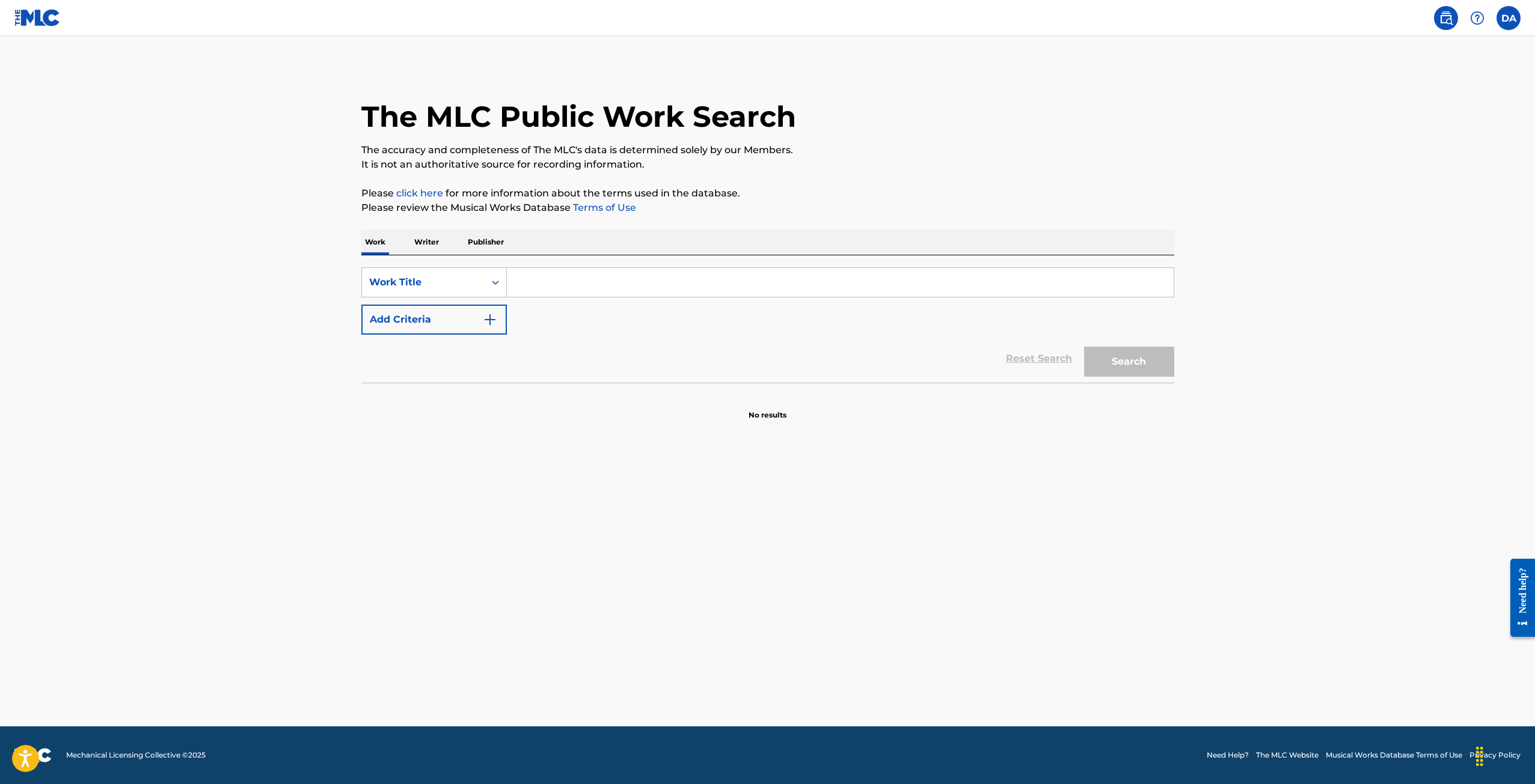
click at [1449, 17] on img at bounding box center [1446, 18] width 15 height 15
click at [1467, 19] on div at bounding box center [1477, 17] width 24 height 24
click at [1453, 81] on p "View portal intro" at bounding box center [1477, 79] width 102 height 29
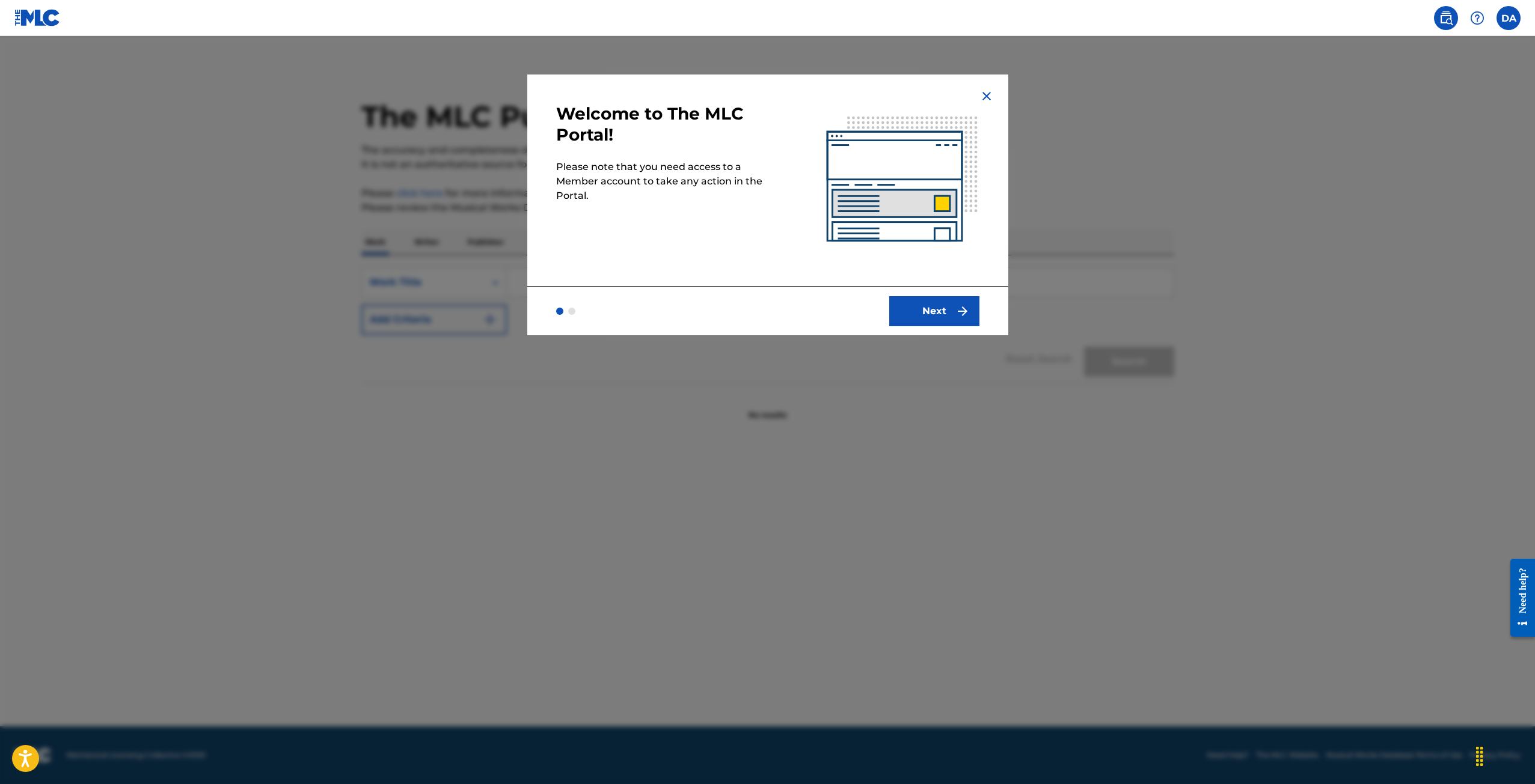
click at [938, 308] on button "Next" at bounding box center [934, 311] width 90 height 30
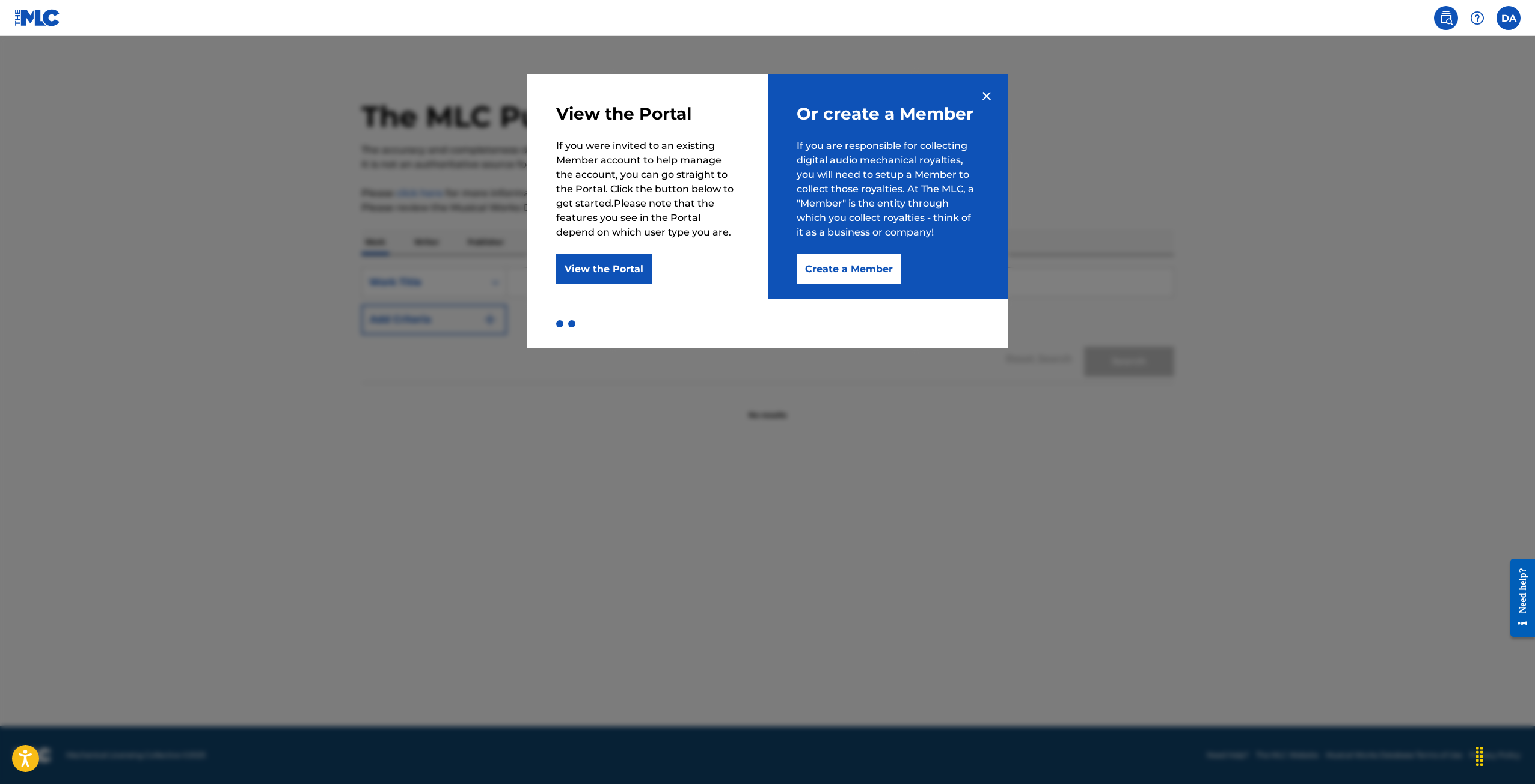
click at [988, 90] on img at bounding box center [987, 96] width 15 height 15
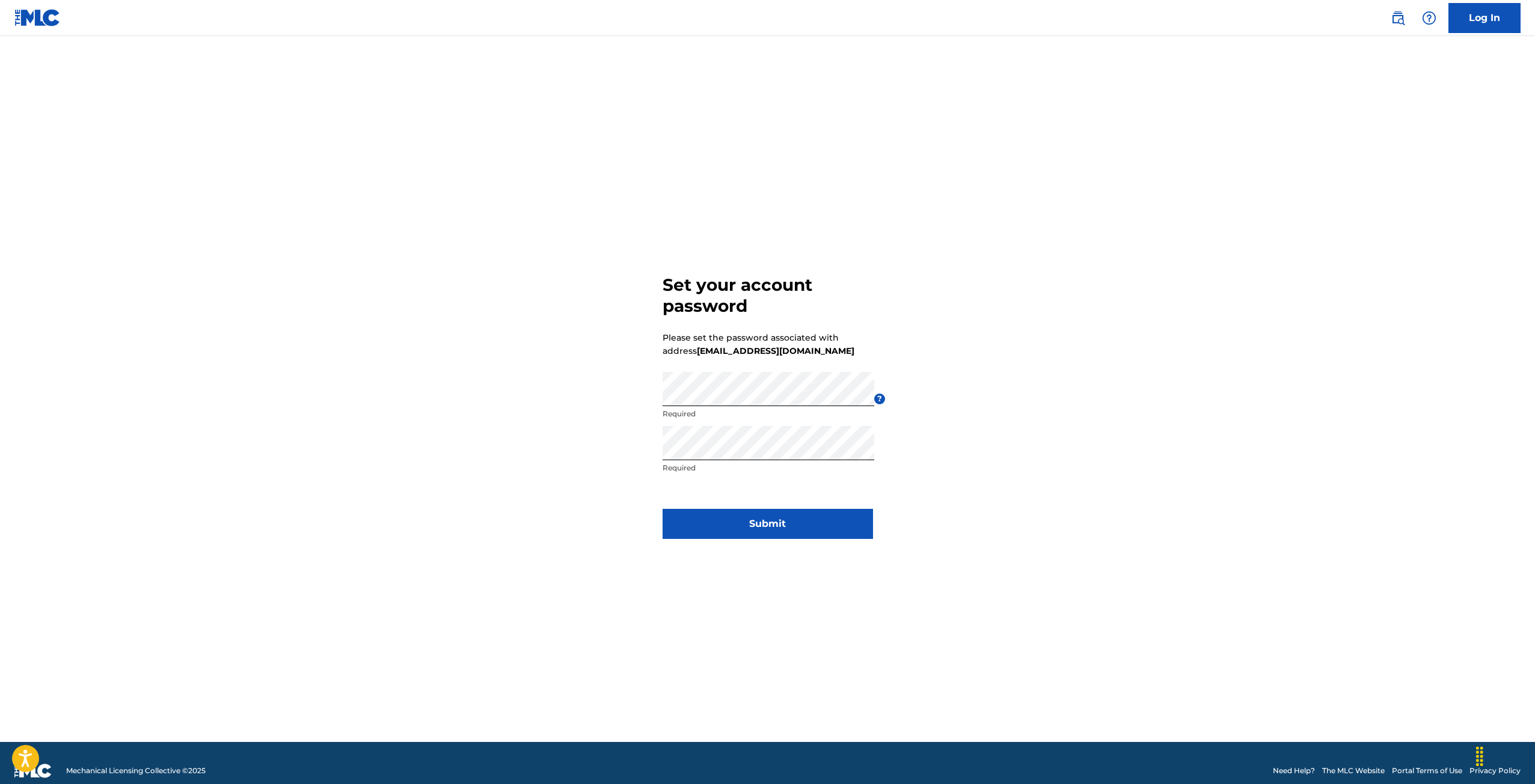
click at [802, 522] on button "Submit" at bounding box center [768, 523] width 210 height 30
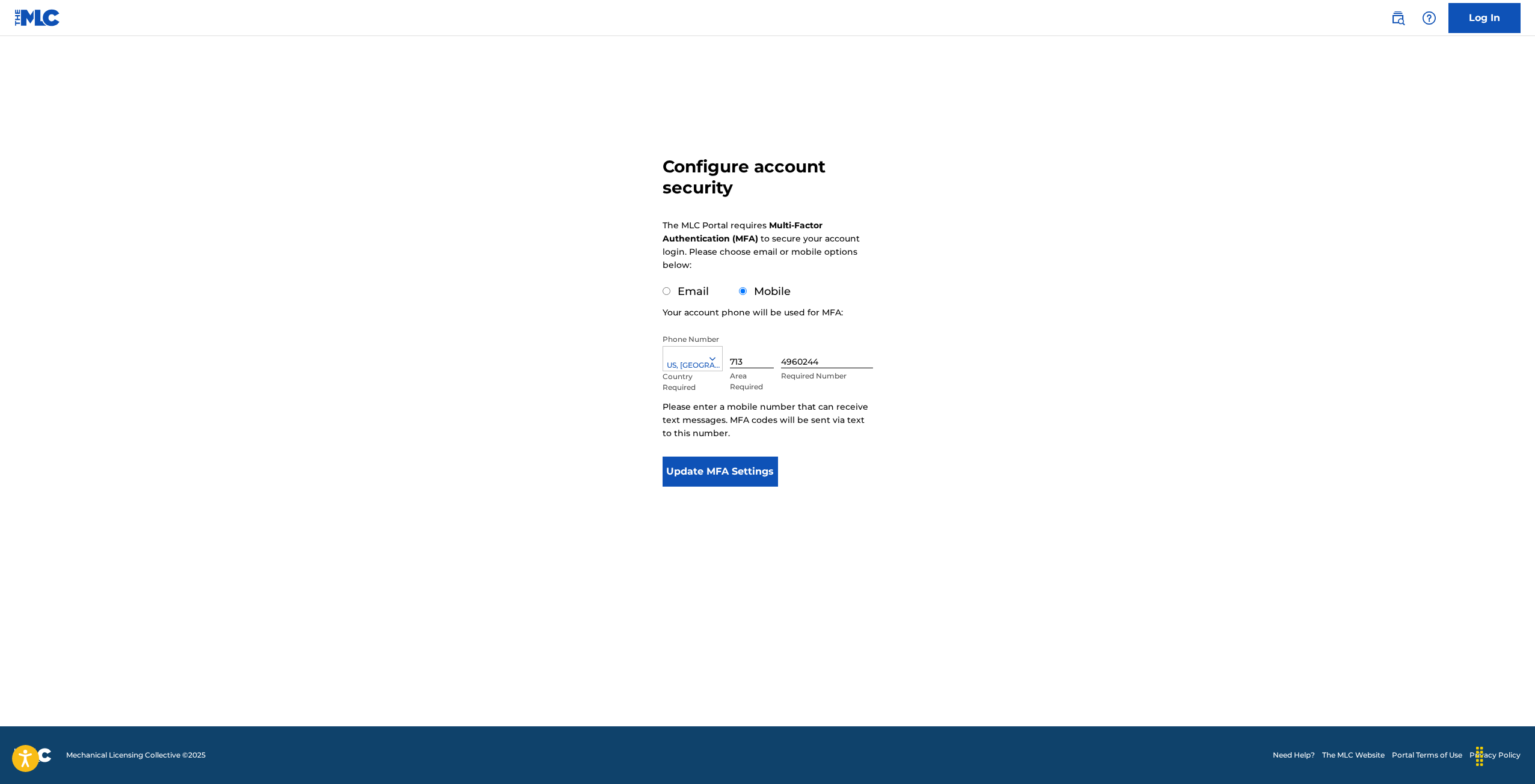
click at [752, 475] on button "Update MFA Settings" at bounding box center [720, 472] width 116 height 30
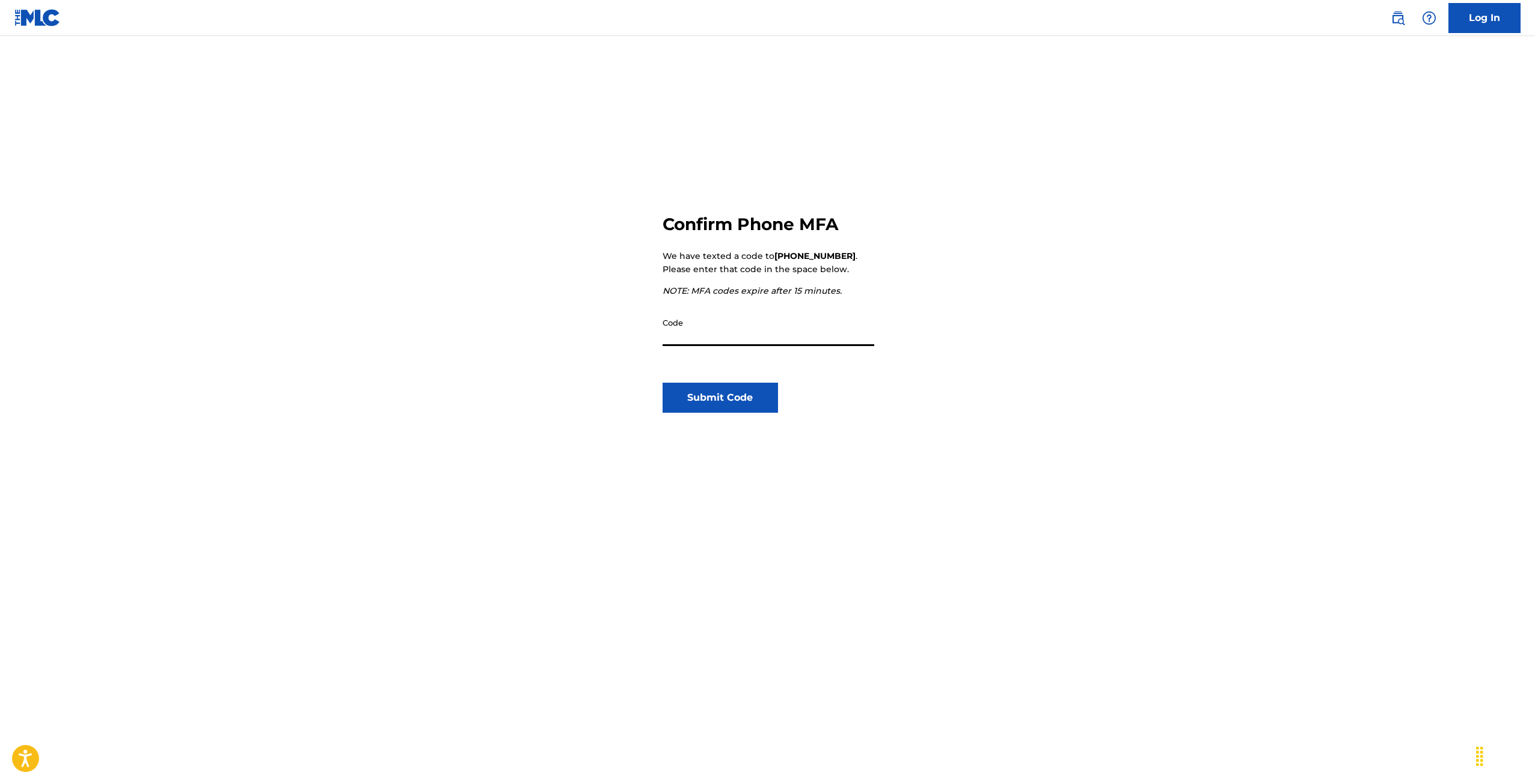
click at [732, 329] on input "Code" at bounding box center [768, 330] width 211 height 35
